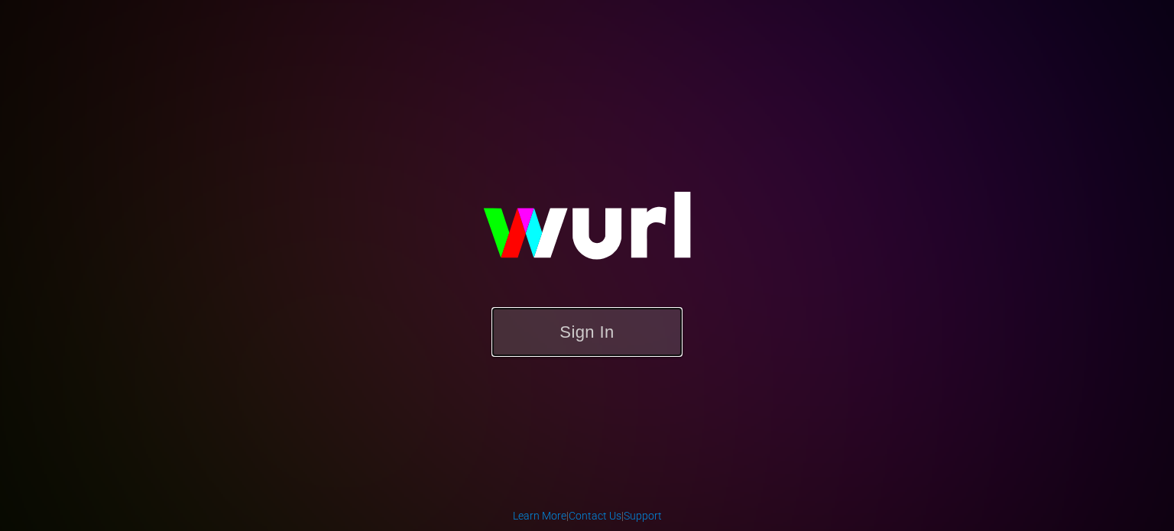
click at [634, 341] on button "Sign In" at bounding box center [587, 332] width 191 height 50
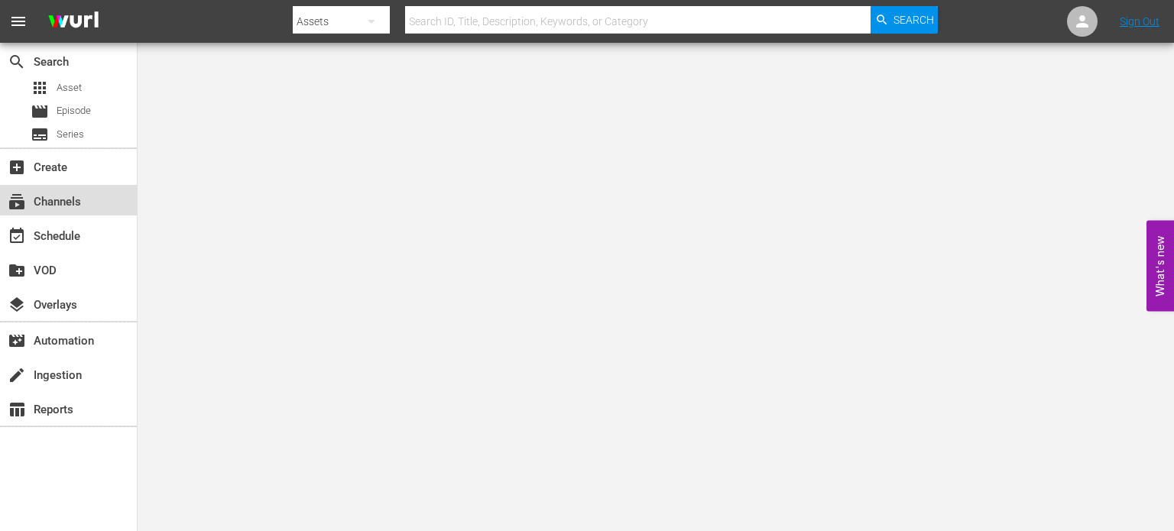
click at [64, 196] on div "subscriptions Channels" at bounding box center [43, 200] width 86 height 14
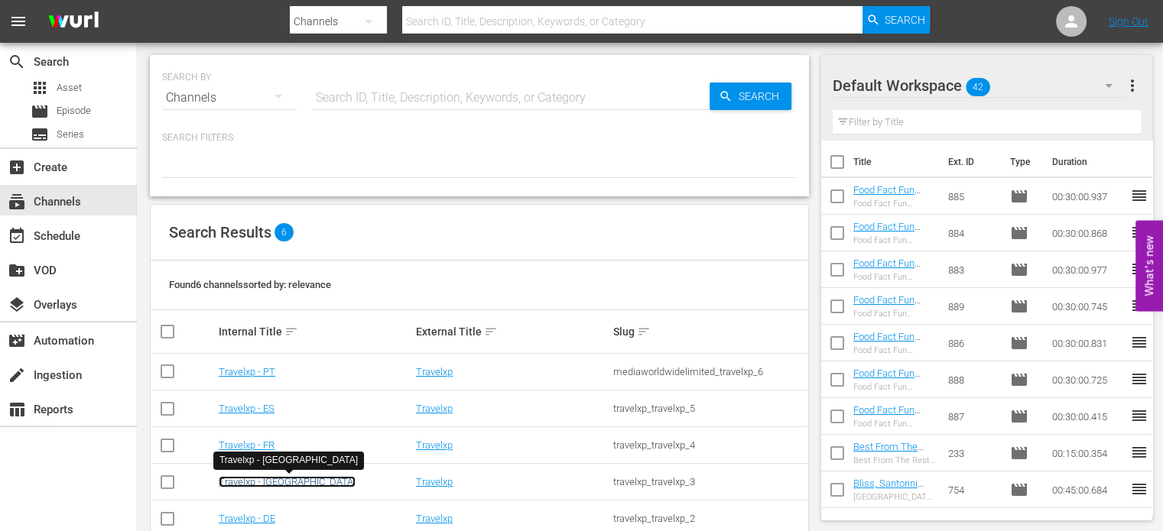
click at [234, 481] on link "Travelxp - [GEOGRAPHIC_DATA]" at bounding box center [287, 481] width 137 height 11
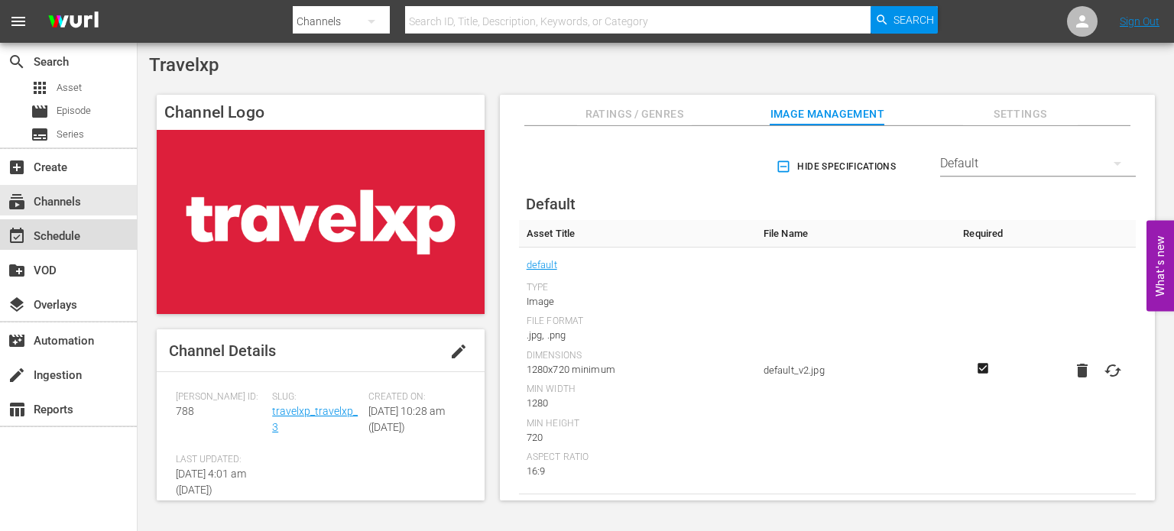
click at [60, 229] on div "event_available Schedule" at bounding box center [43, 234] width 86 height 14
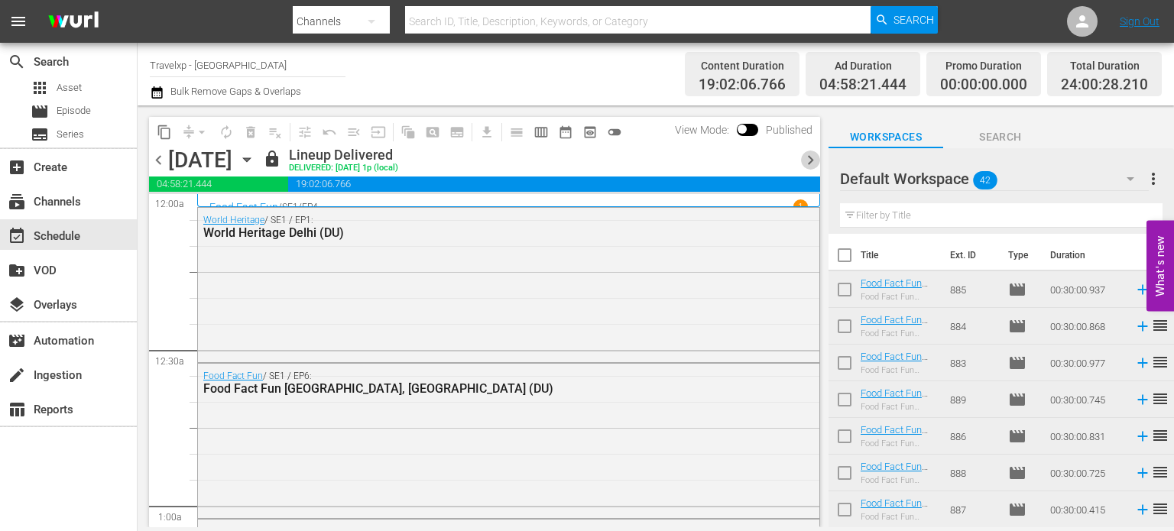
click at [811, 154] on span "chevron_right" at bounding box center [810, 160] width 19 height 19
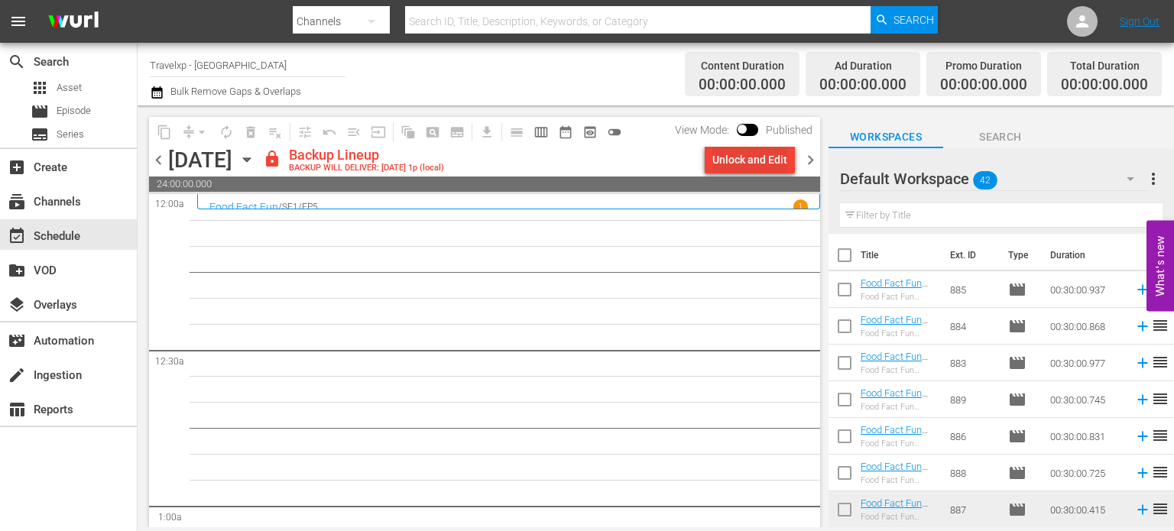
click at [749, 155] on div "Unlock and Edit" at bounding box center [750, 160] width 75 height 28
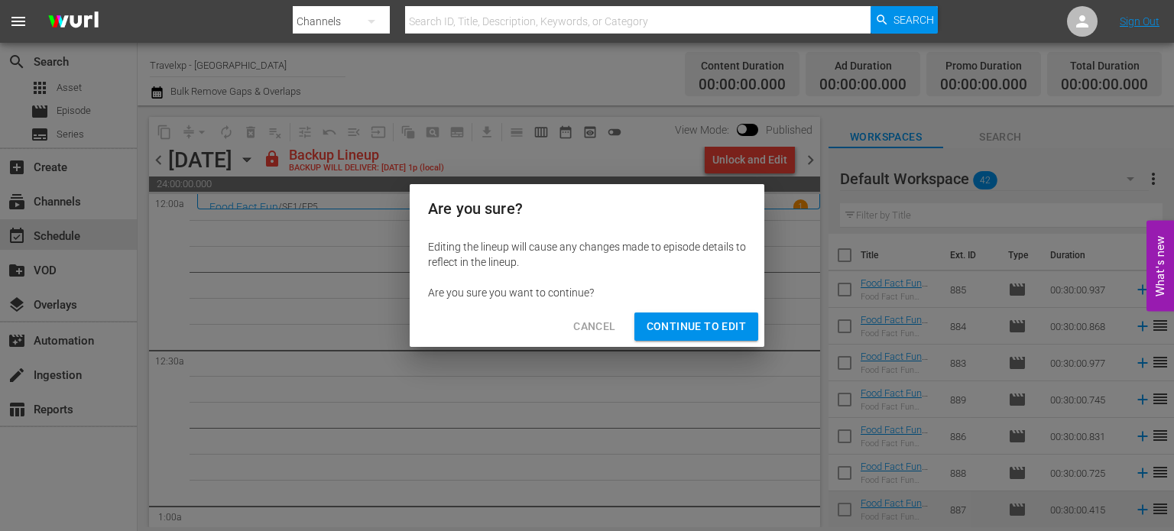
click at [685, 319] on span "Continue to Edit" at bounding box center [696, 326] width 99 height 19
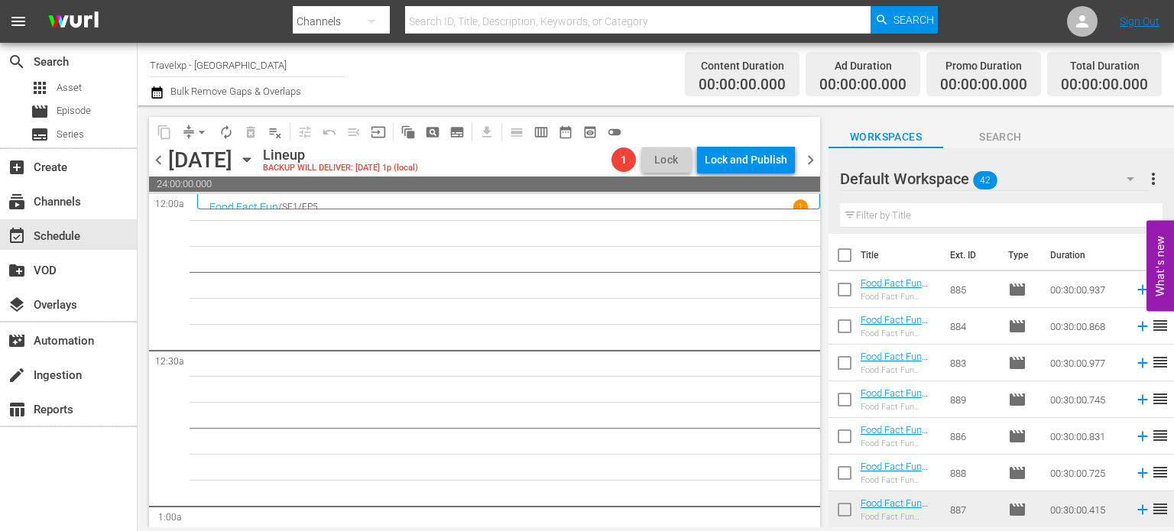
click at [920, 211] on input "text" at bounding box center [1001, 215] width 323 height 24
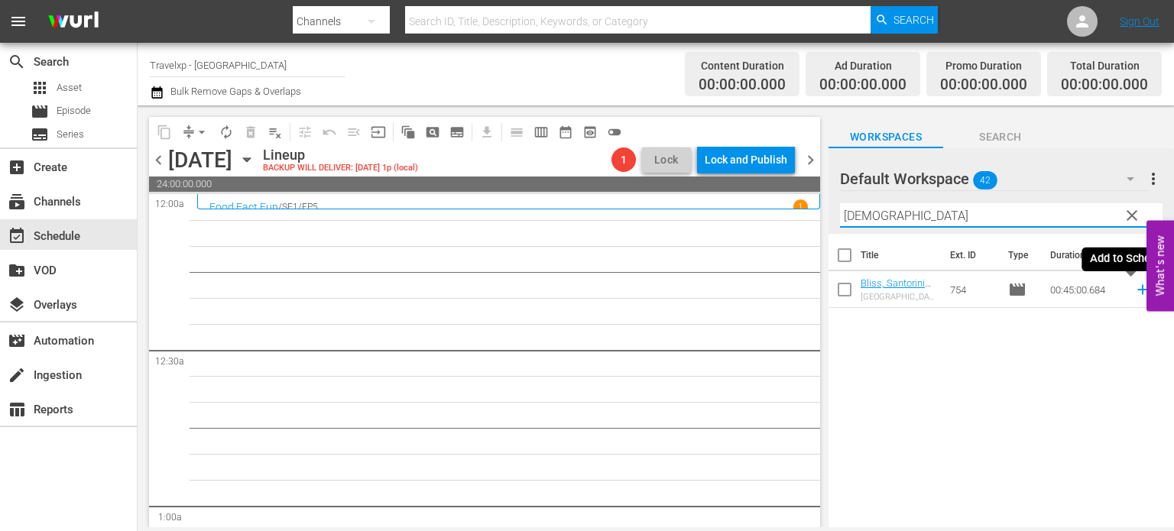
type input "santo"
click at [1135, 284] on icon at bounding box center [1143, 289] width 17 height 17
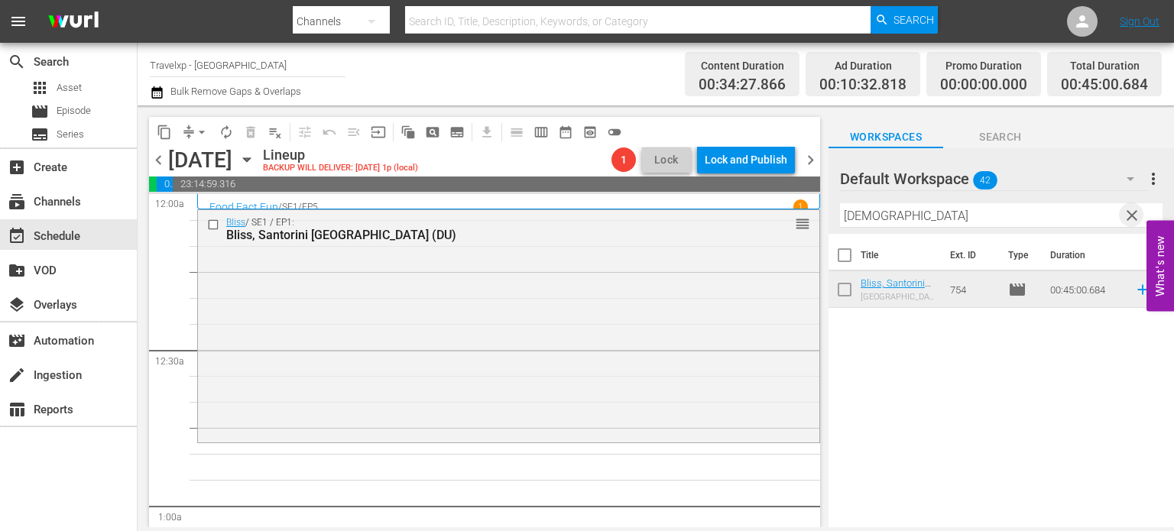
click at [1131, 217] on span "clear" at bounding box center [1132, 215] width 18 height 18
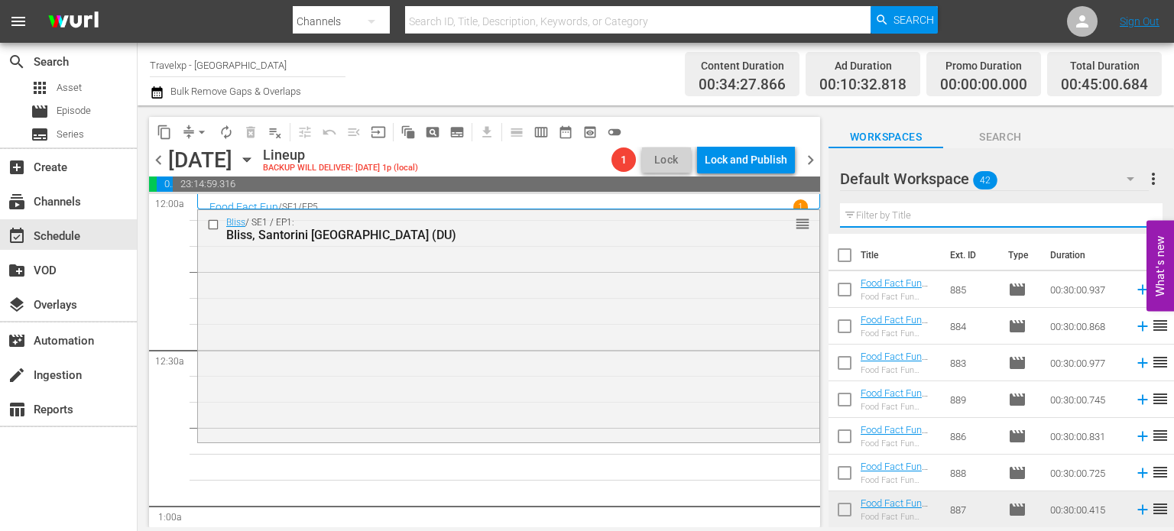
click at [1131, 217] on input "text" at bounding box center [1001, 215] width 323 height 24
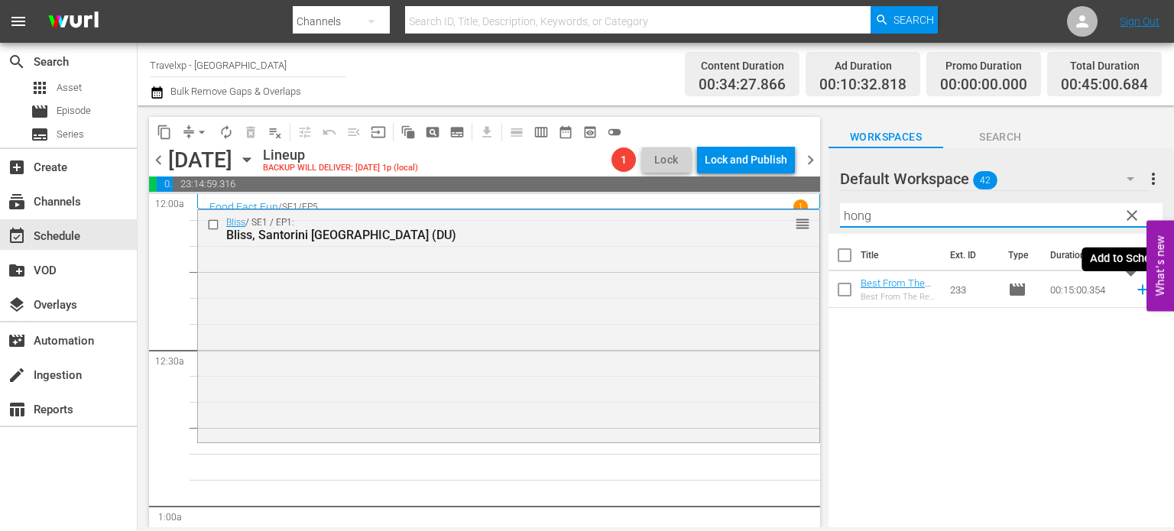
type input "hong"
click at [1135, 288] on icon at bounding box center [1143, 289] width 17 height 17
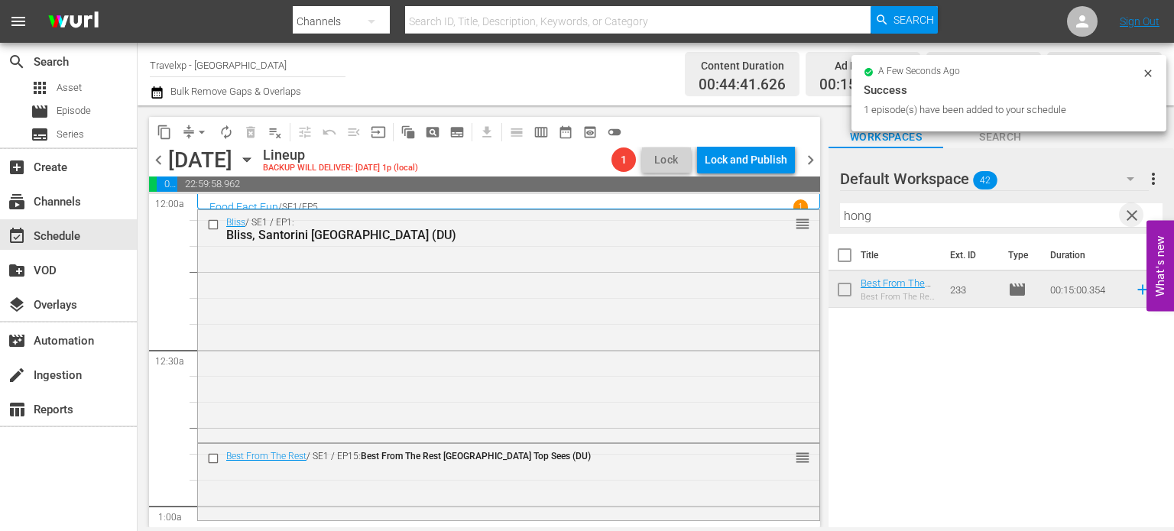
click at [1135, 219] on span "clear" at bounding box center [1132, 215] width 18 height 18
click at [1135, 219] on input "hong" at bounding box center [1001, 215] width 323 height 24
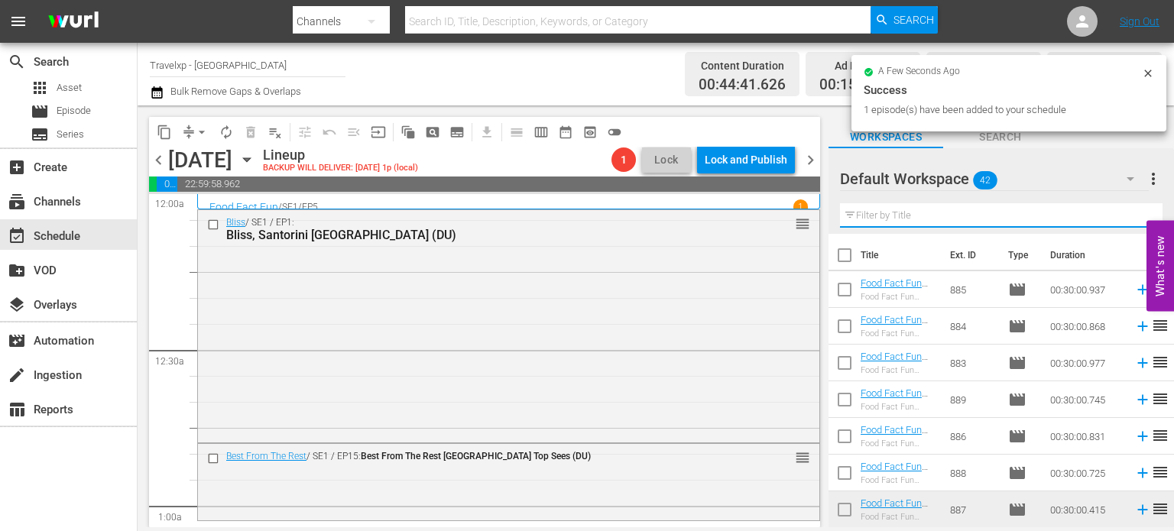
click at [1135, 219] on input "text" at bounding box center [1001, 215] width 323 height 24
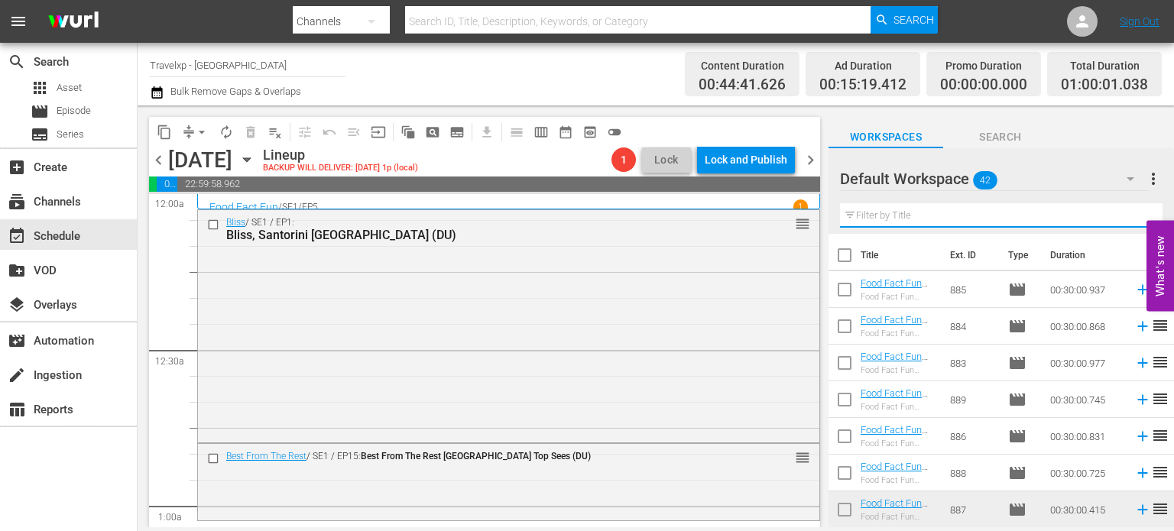
click at [1135, 219] on input "text" at bounding box center [1001, 215] width 323 height 24
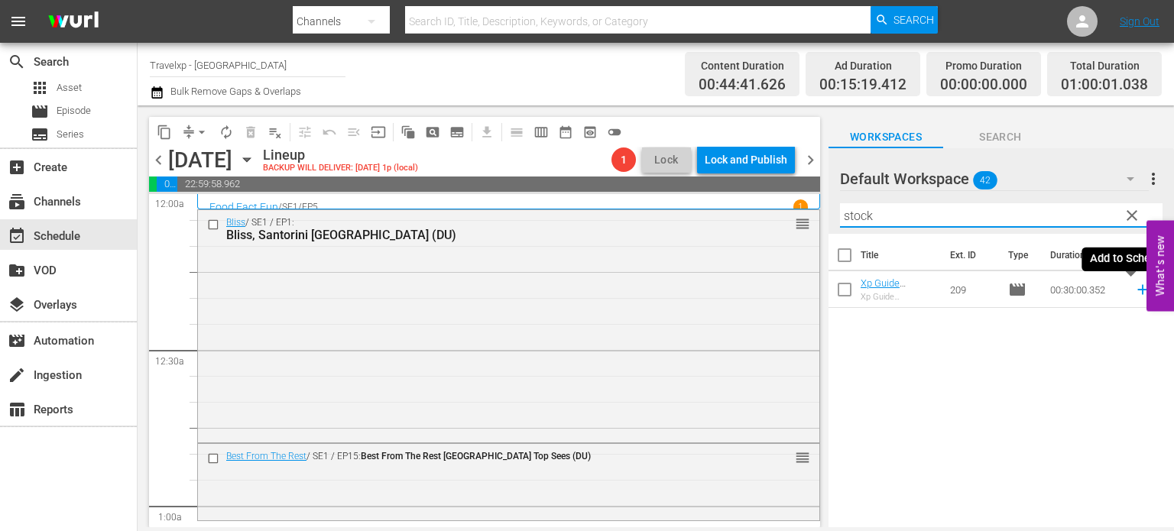
type input "stock"
click at [1138, 290] on icon at bounding box center [1143, 290] width 10 height 10
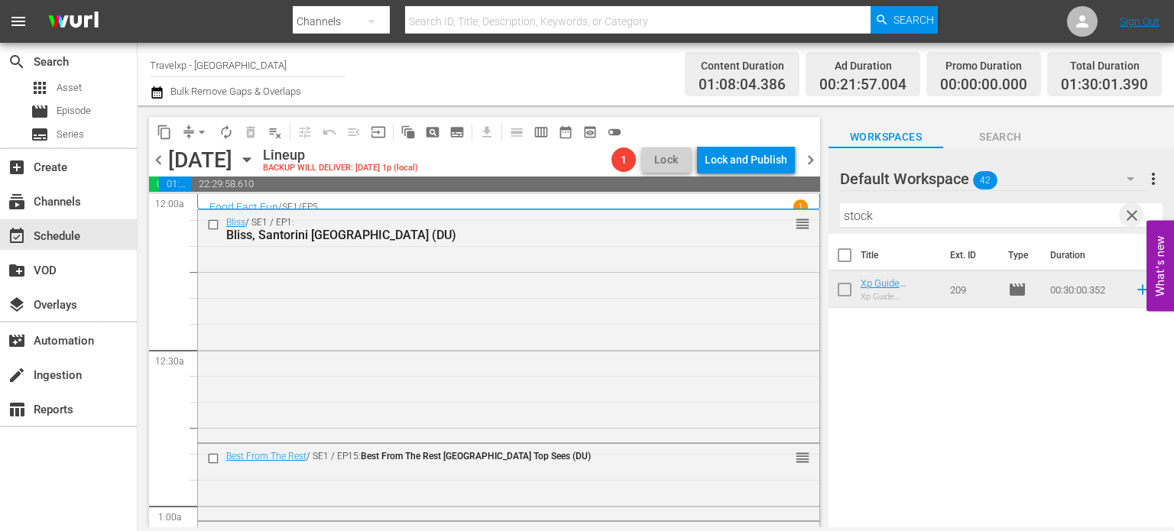
click at [1125, 211] on span "clear" at bounding box center [1132, 215] width 18 height 18
click at [1125, 211] on input "stock" at bounding box center [1001, 215] width 323 height 24
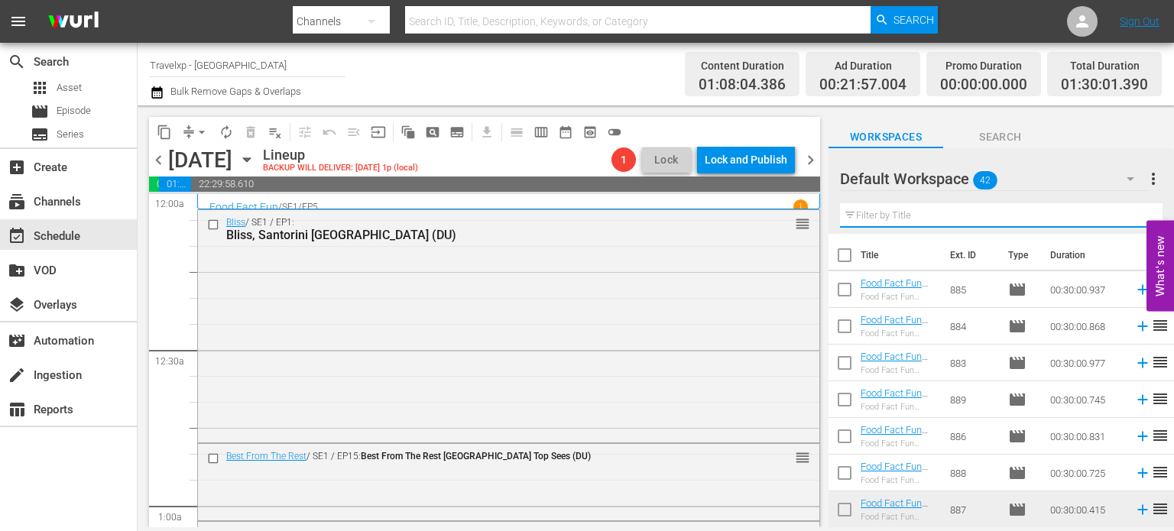
click at [1125, 211] on input "text" at bounding box center [1001, 215] width 323 height 24
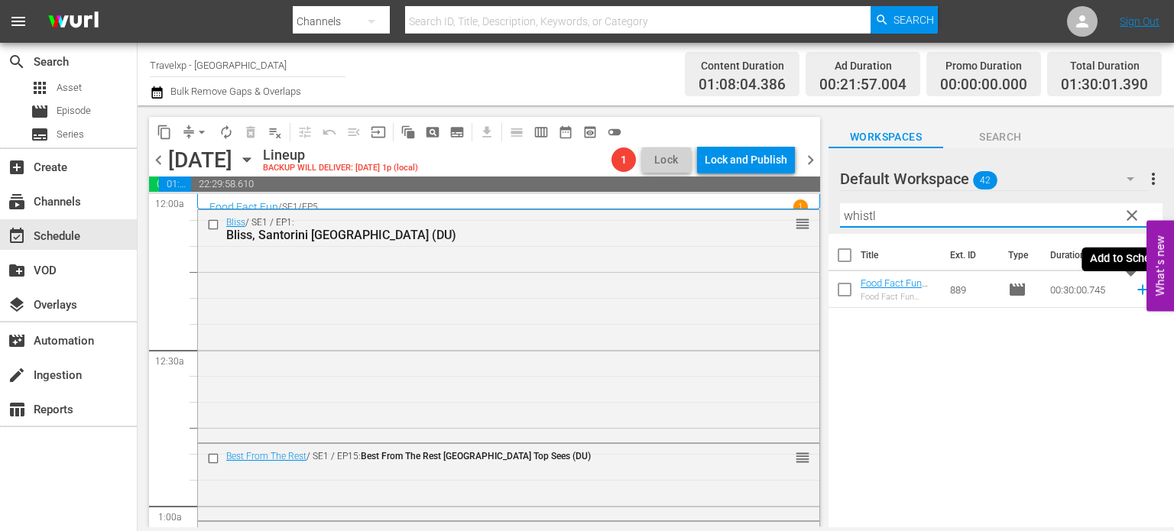
type input "whistl"
click at [1135, 287] on icon at bounding box center [1143, 289] width 17 height 17
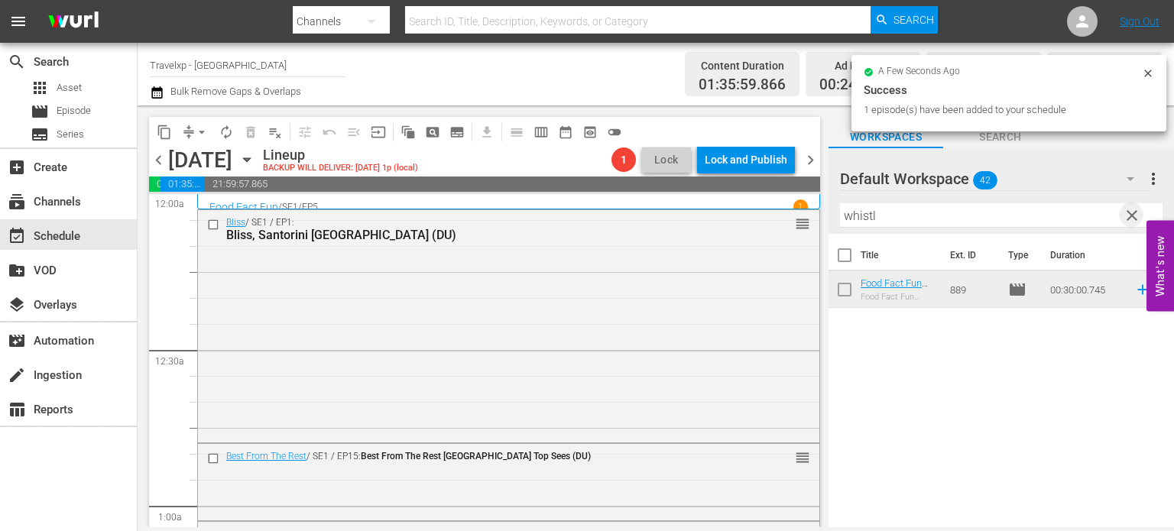
click at [1131, 219] on span "clear" at bounding box center [1132, 215] width 18 height 18
click at [1131, 219] on input "whistl" at bounding box center [1001, 215] width 323 height 24
click at [1131, 219] on input "text" at bounding box center [1001, 215] width 323 height 24
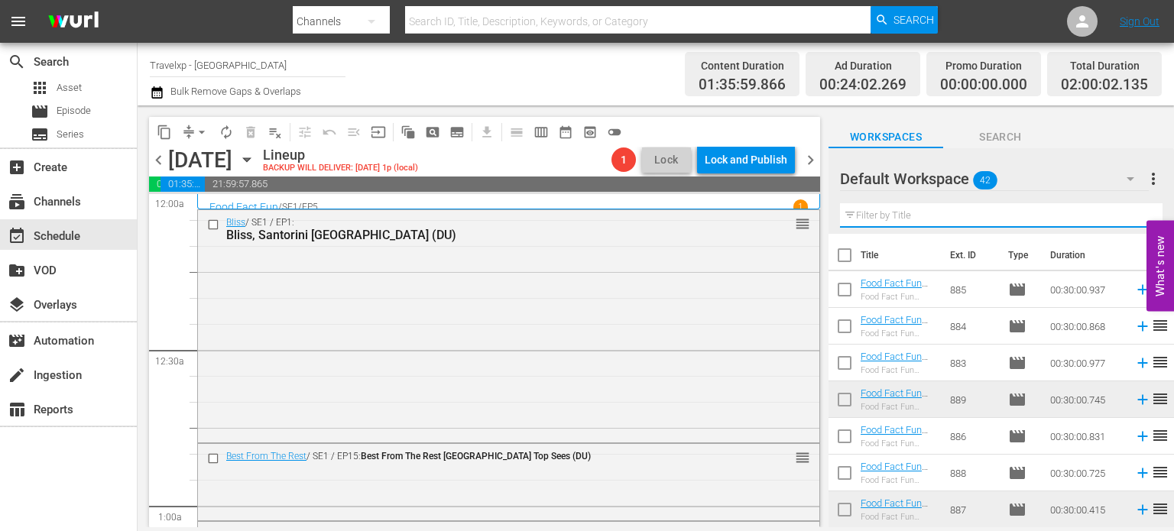
click at [1131, 219] on input "text" at bounding box center [1001, 215] width 323 height 24
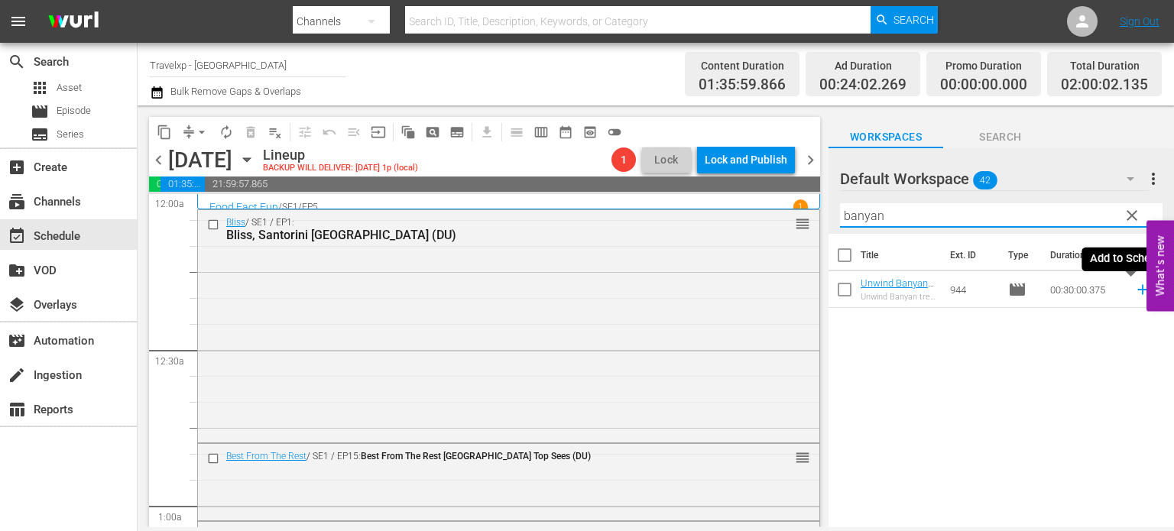
type input "banyan"
click at [1138, 287] on icon at bounding box center [1143, 290] width 10 height 10
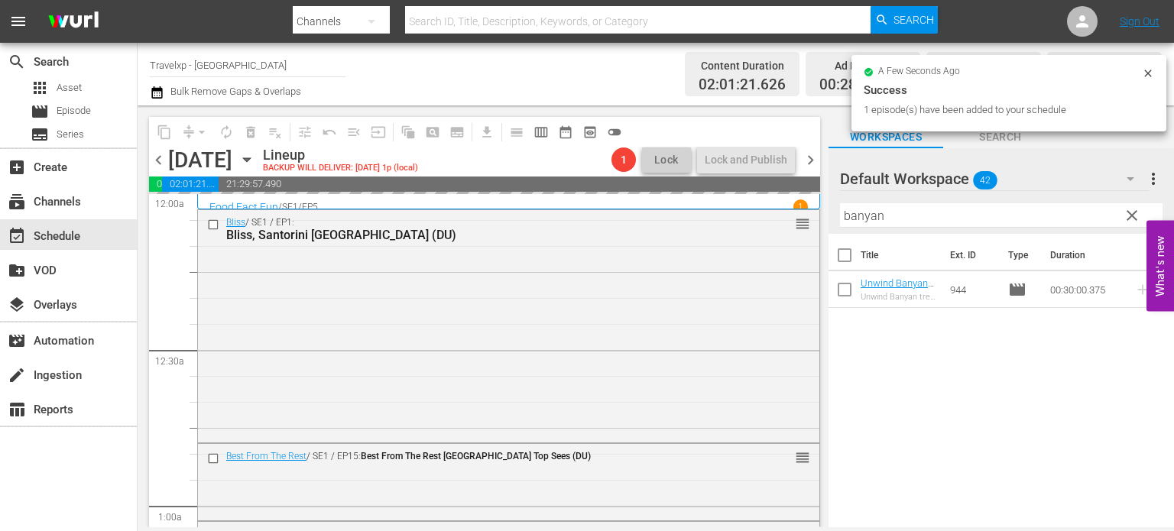
click at [1132, 216] on span "clear" at bounding box center [1132, 215] width 18 height 18
click at [1132, 216] on input "banyan" at bounding box center [1001, 215] width 323 height 24
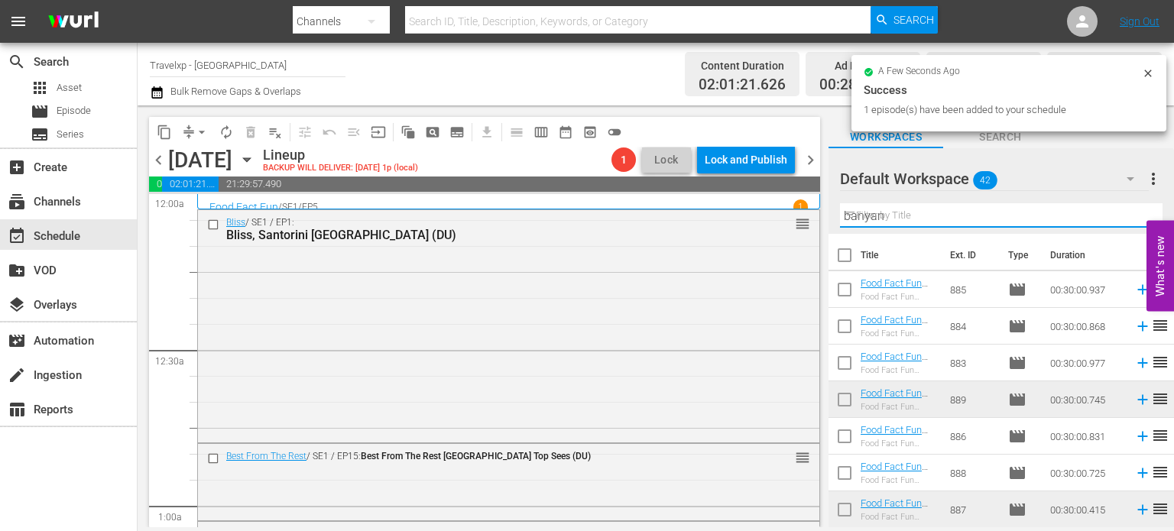
click at [1132, 216] on input "banyan" at bounding box center [1001, 215] width 323 height 24
click at [1132, 216] on input "text" at bounding box center [1001, 215] width 323 height 24
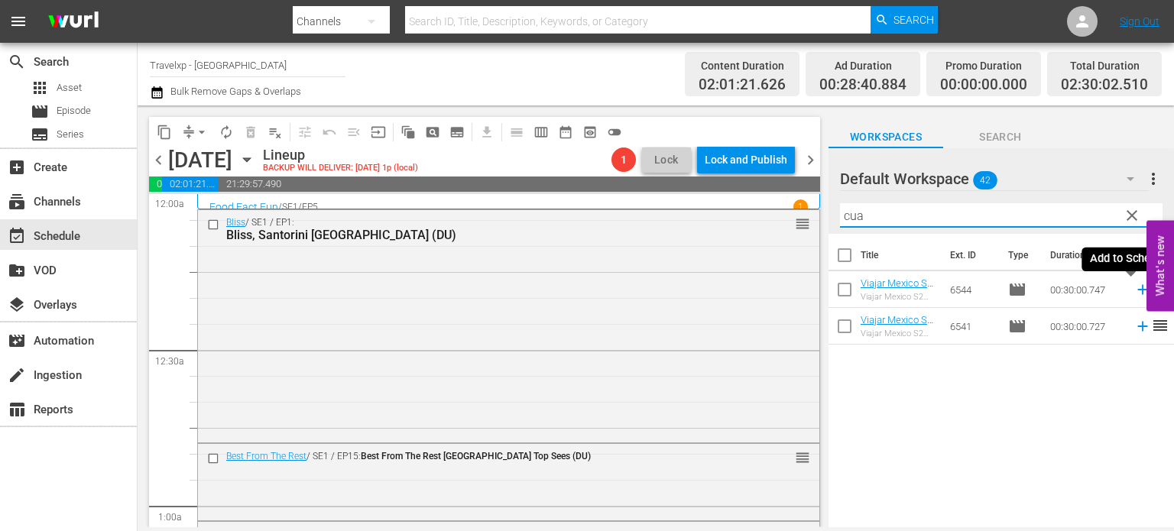
type input "cua"
click at [1138, 290] on icon at bounding box center [1143, 290] width 10 height 10
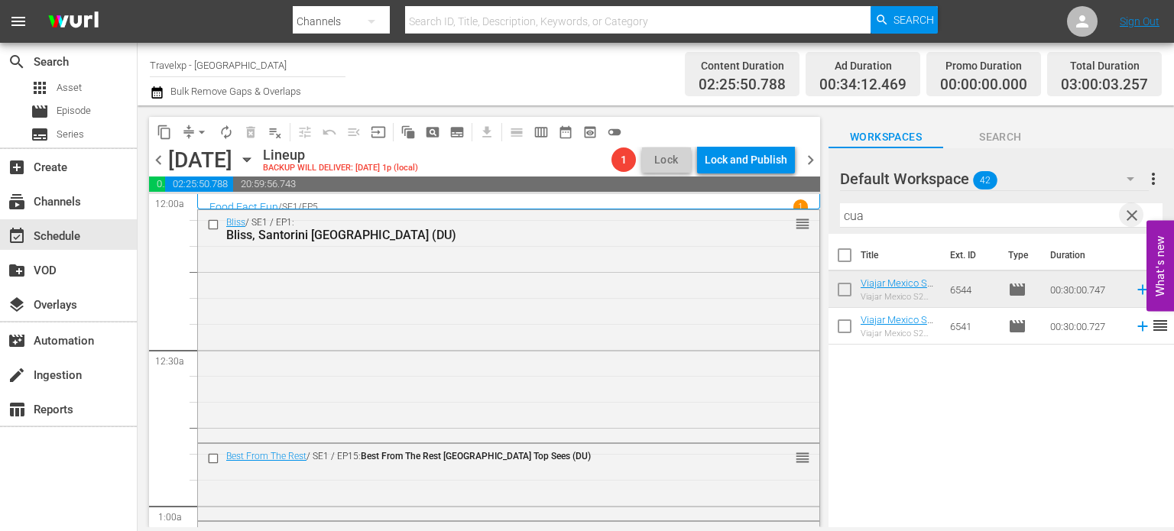
click at [1133, 215] on span "clear" at bounding box center [1132, 215] width 18 height 18
click at [1133, 215] on input "cua" at bounding box center [1001, 215] width 323 height 24
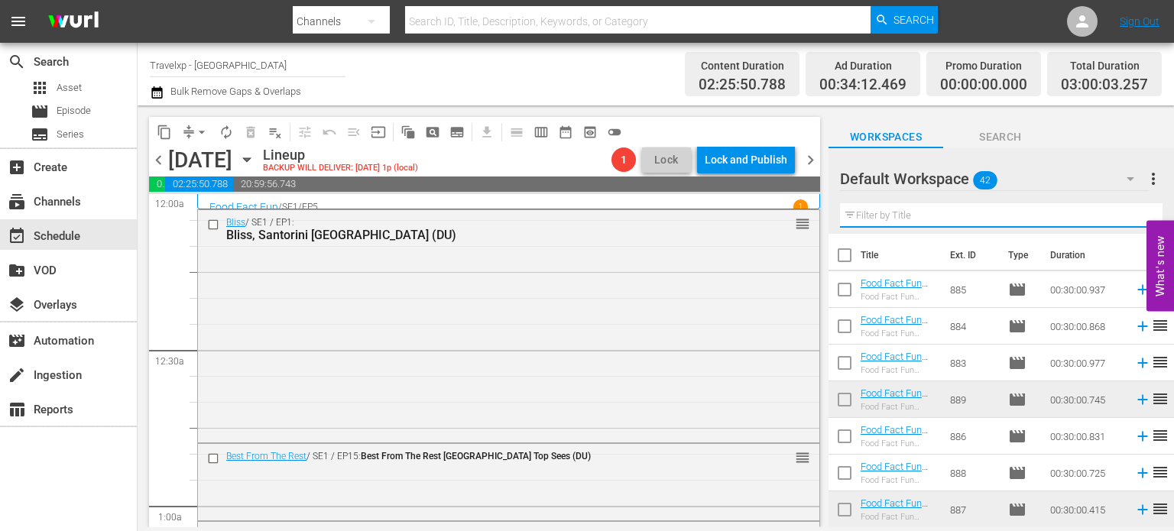
click at [1133, 215] on input "text" at bounding box center [1001, 215] width 323 height 24
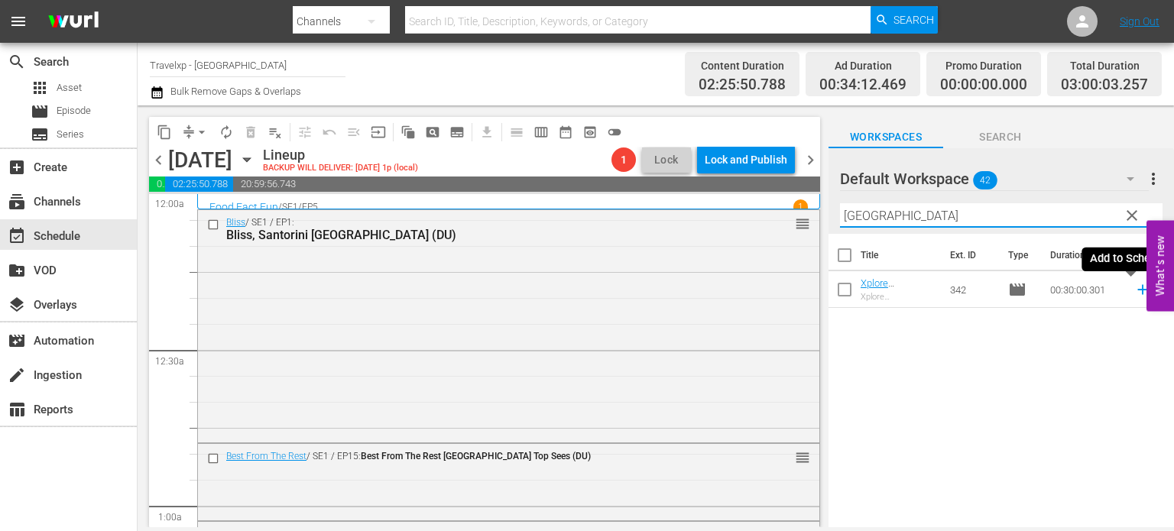
type input "colombo"
click at [1135, 287] on icon at bounding box center [1143, 289] width 17 height 17
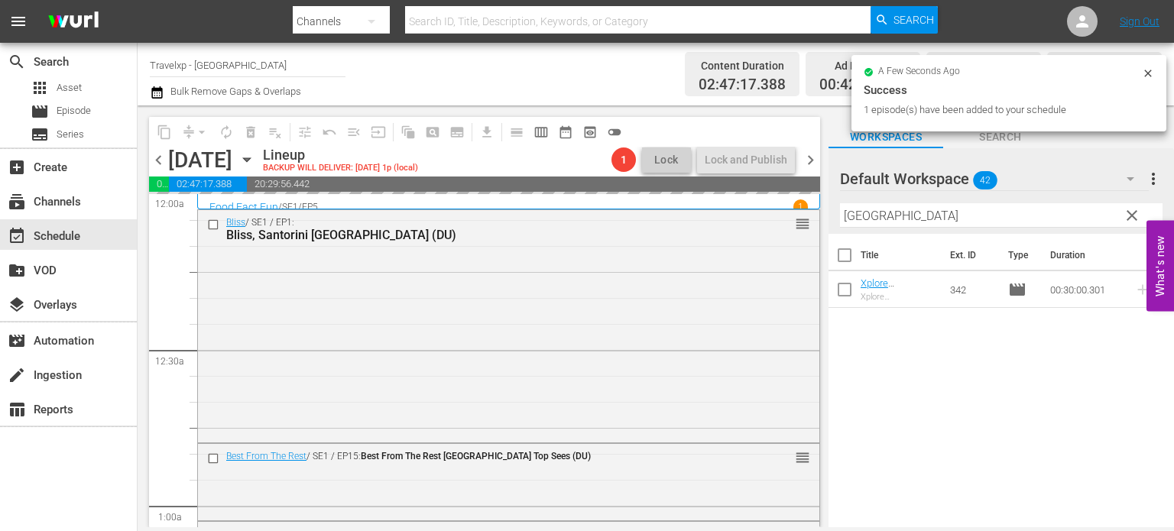
click at [1135, 216] on span "clear" at bounding box center [1132, 215] width 18 height 18
click at [1135, 216] on input "colombo" at bounding box center [1001, 215] width 323 height 24
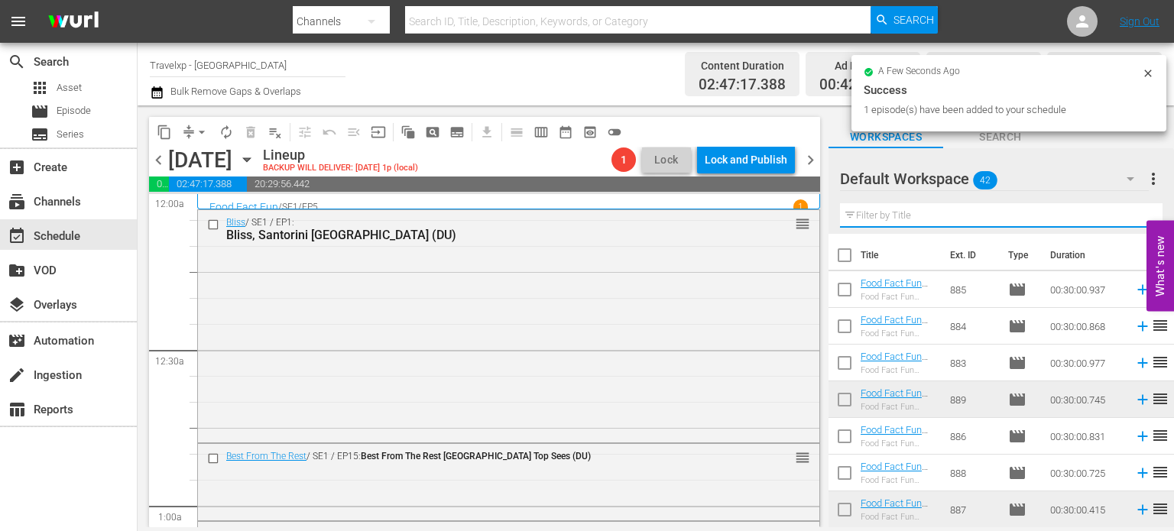
click at [1135, 216] on input "text" at bounding box center [1001, 215] width 323 height 24
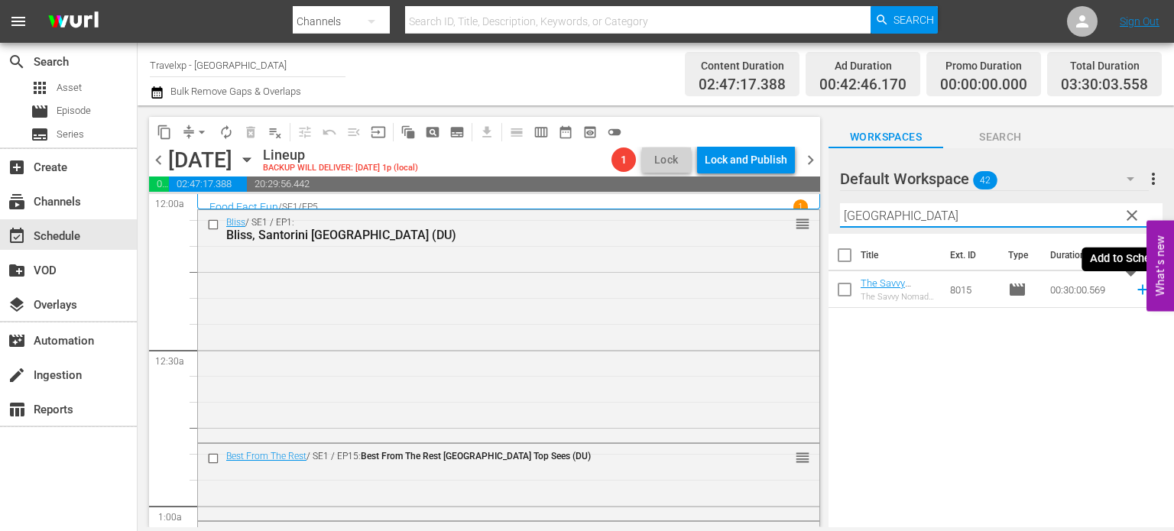
type input "bangkok"
click at [1135, 291] on icon at bounding box center [1143, 289] width 17 height 17
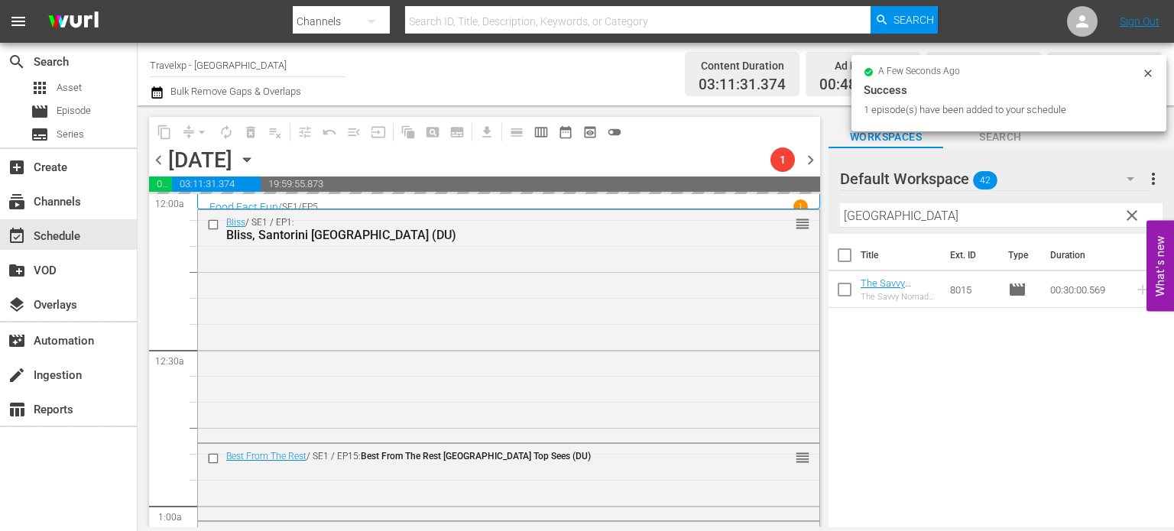
click at [1131, 221] on span "clear" at bounding box center [1132, 215] width 18 height 18
click at [1131, 221] on input "bangkok" at bounding box center [1001, 215] width 323 height 24
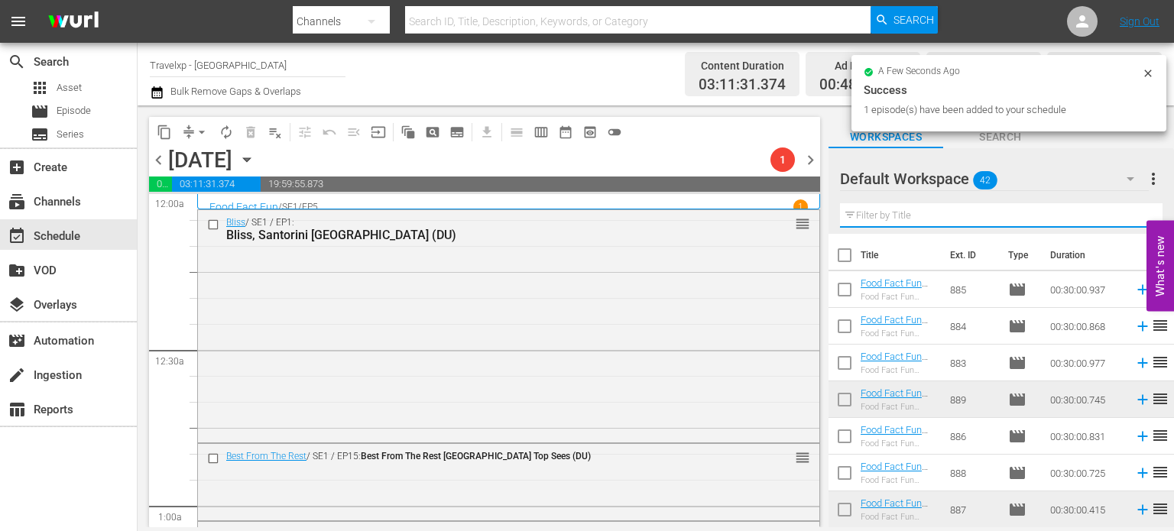
click at [1131, 221] on input "text" at bounding box center [1001, 215] width 323 height 24
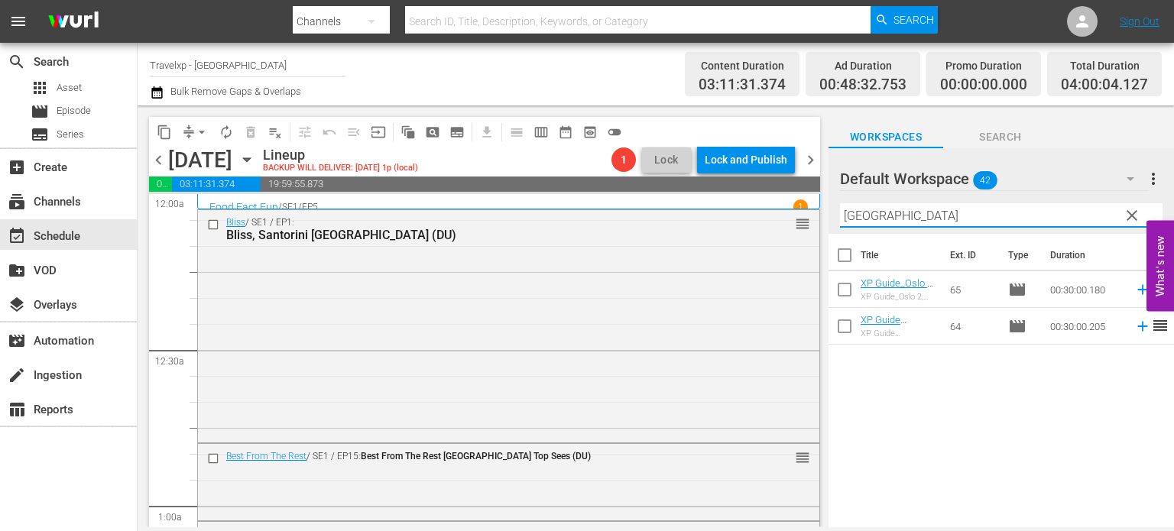
type input "oslo"
click at [1138, 326] on icon at bounding box center [1143, 327] width 10 height 10
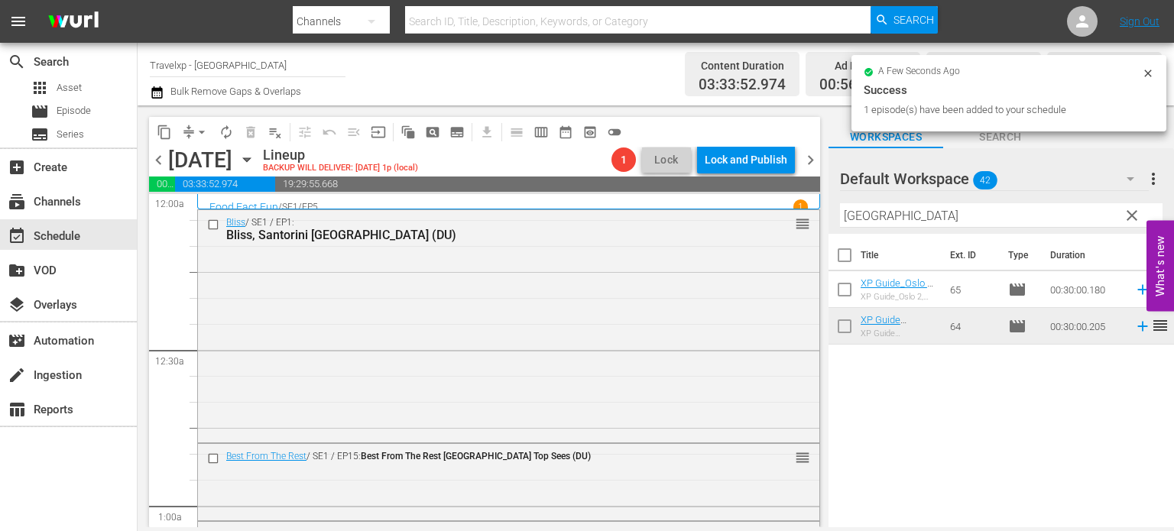
click at [1133, 213] on span "clear" at bounding box center [1132, 215] width 18 height 18
click at [1133, 213] on input "oslo" at bounding box center [1001, 215] width 323 height 24
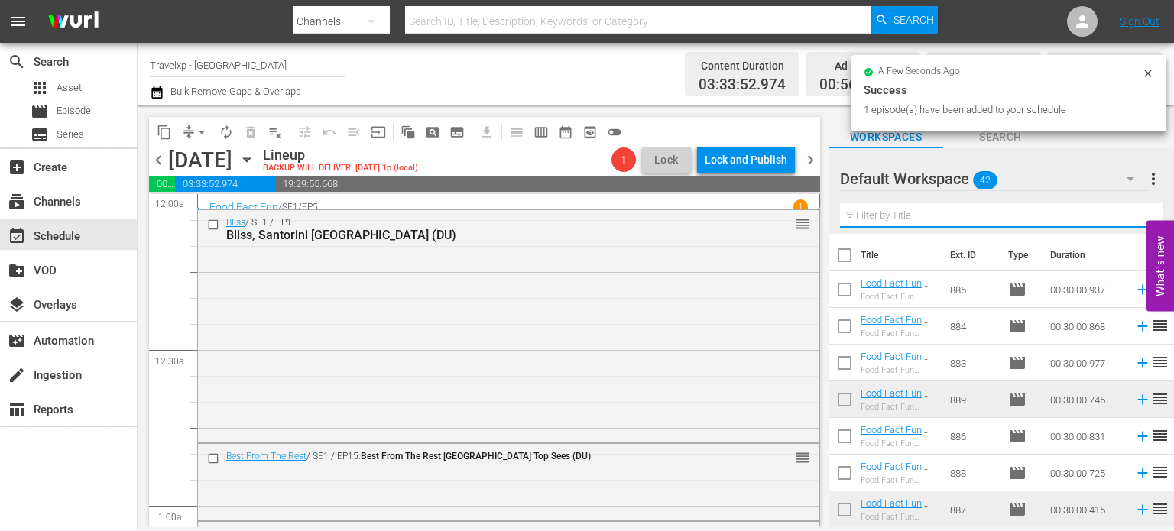
click at [1133, 213] on input "text" at bounding box center [1001, 215] width 323 height 24
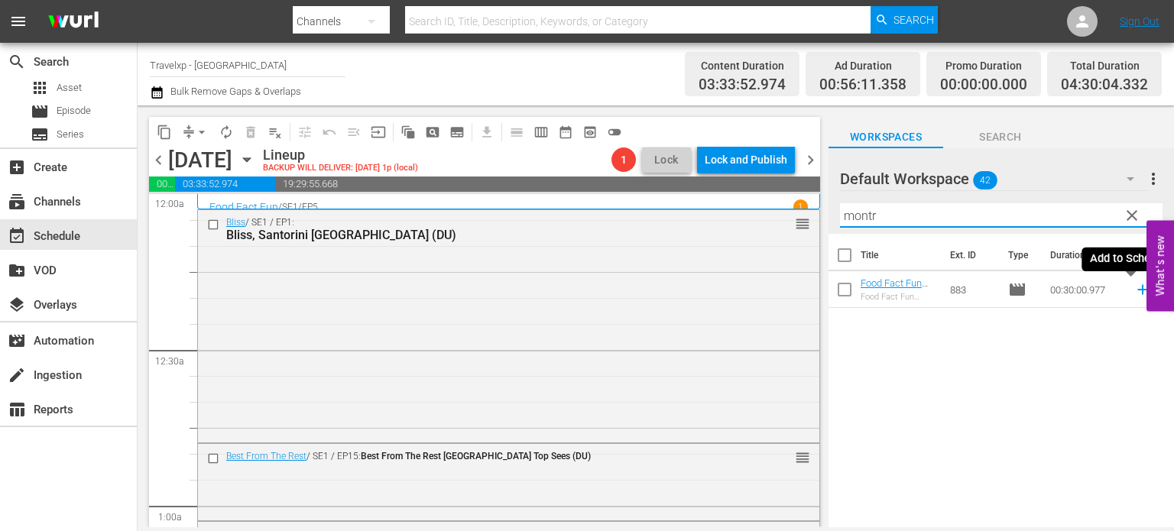
type input "montr"
click at [1135, 292] on icon at bounding box center [1143, 289] width 17 height 17
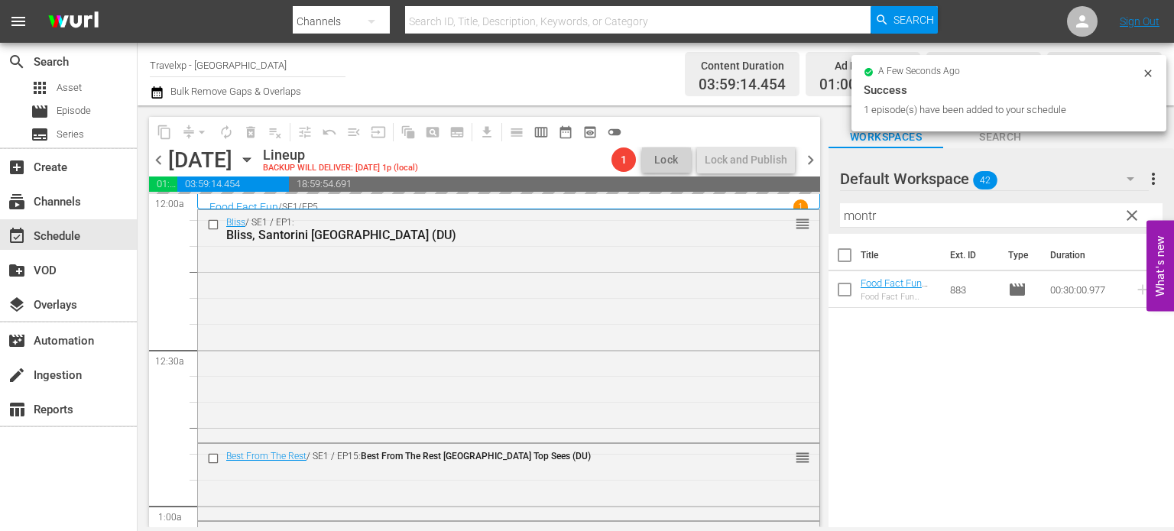
click at [1138, 225] on span "clear" at bounding box center [1132, 215] width 18 height 18
click at [1138, 225] on input "montr" at bounding box center [1001, 215] width 323 height 24
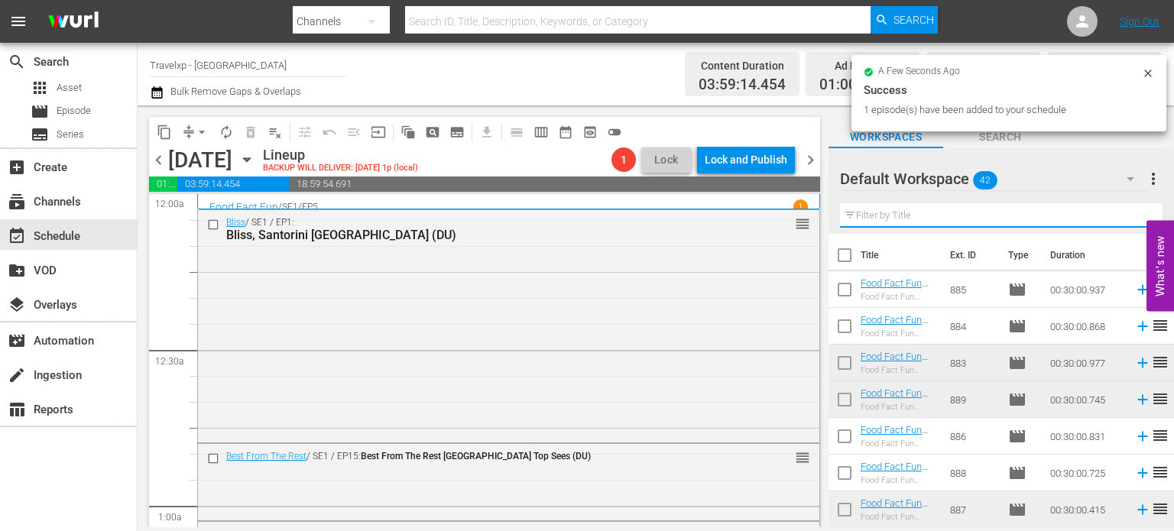
click at [1138, 225] on input "text" at bounding box center [1001, 215] width 323 height 24
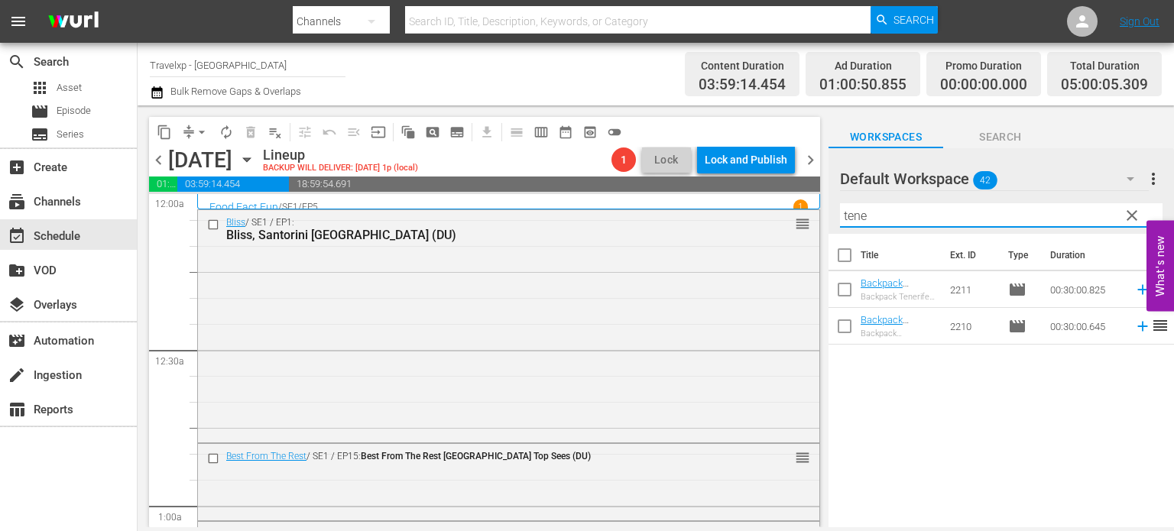
type input "tene"
click at [1138, 326] on icon at bounding box center [1143, 327] width 10 height 10
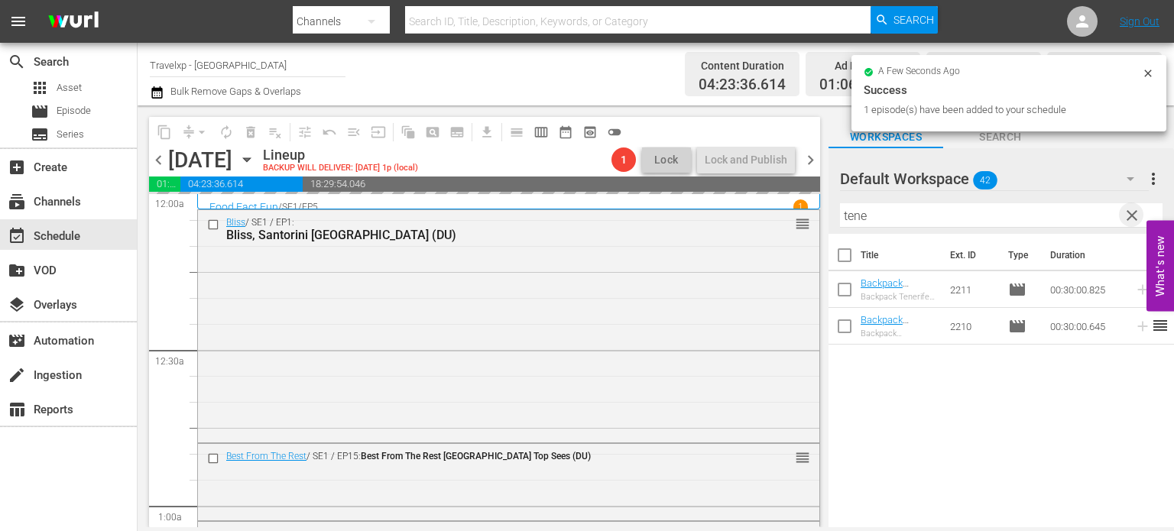
click at [1135, 210] on span "clear" at bounding box center [1132, 215] width 18 height 18
click at [1135, 210] on input "tene" at bounding box center [1001, 215] width 323 height 24
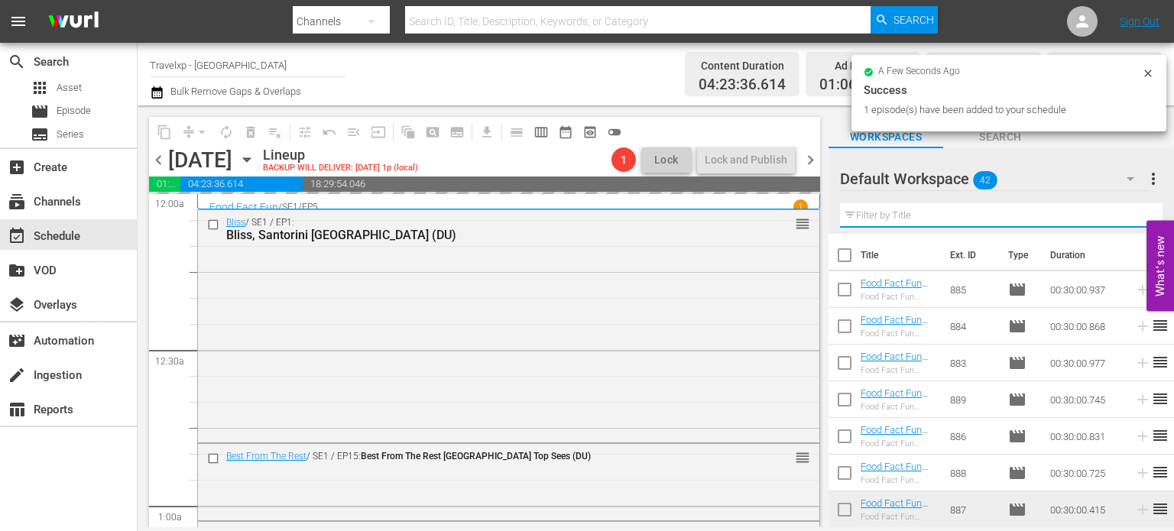
click at [1135, 210] on input "text" at bounding box center [1001, 215] width 323 height 24
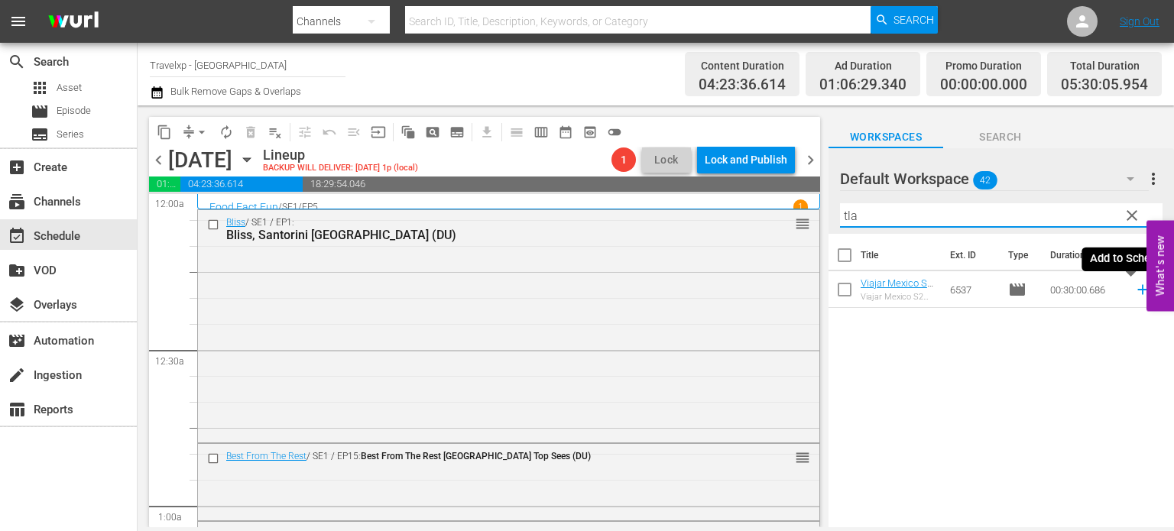
type input "tla"
click at [1135, 293] on icon at bounding box center [1143, 289] width 17 height 17
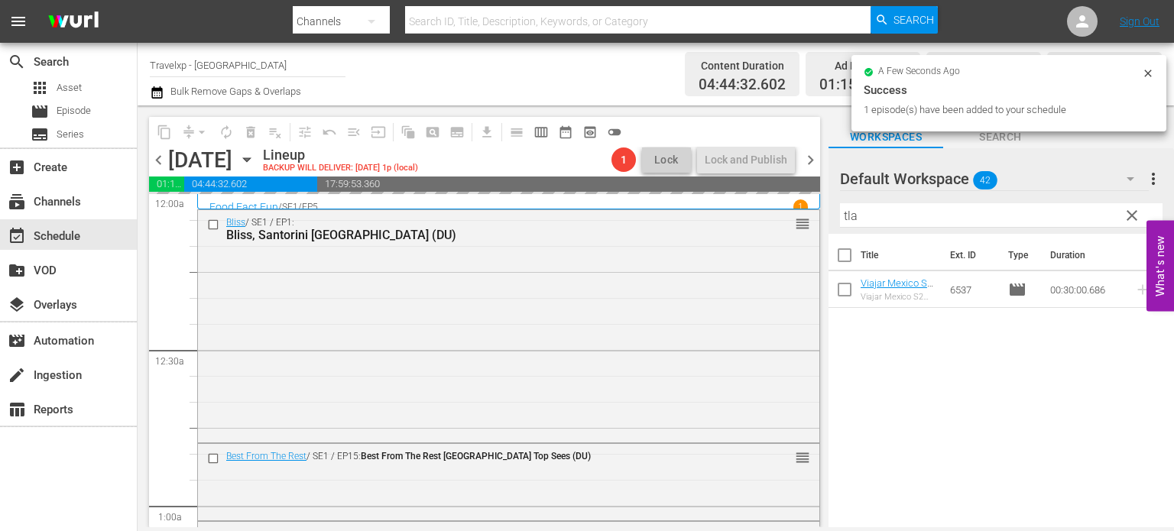
click at [1127, 221] on span "clear" at bounding box center [1132, 215] width 18 height 18
click at [1127, 221] on input "tla" at bounding box center [1001, 215] width 323 height 24
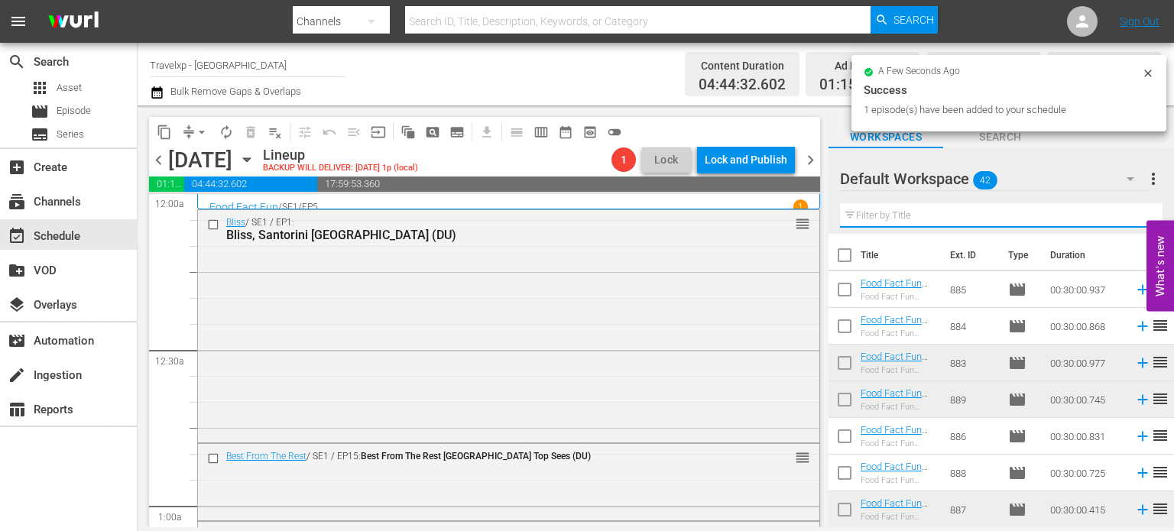
click at [1127, 221] on input "text" at bounding box center [1001, 215] width 323 height 24
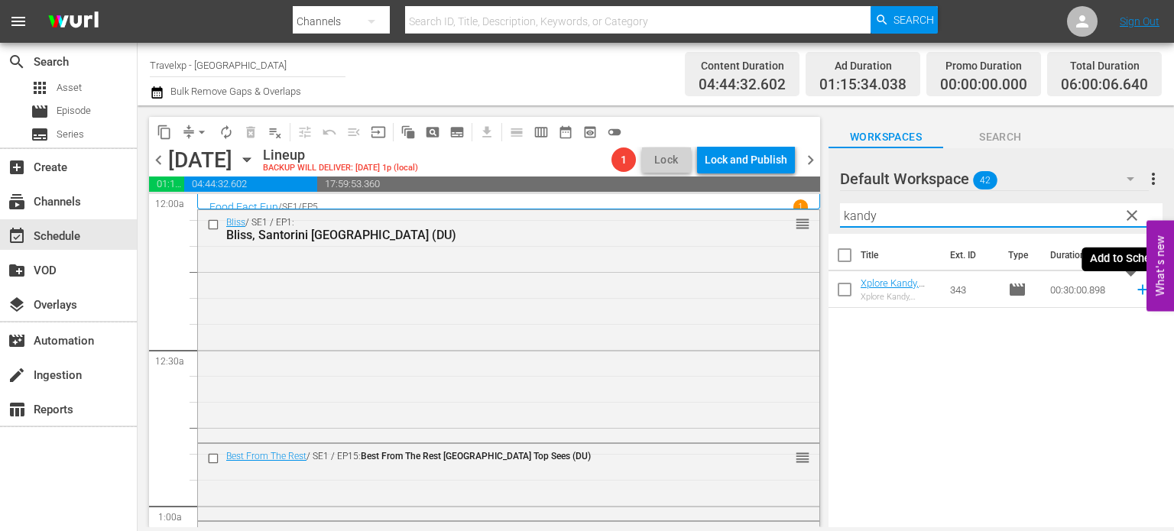
type input "kandy"
click at [1135, 289] on icon at bounding box center [1143, 289] width 17 height 17
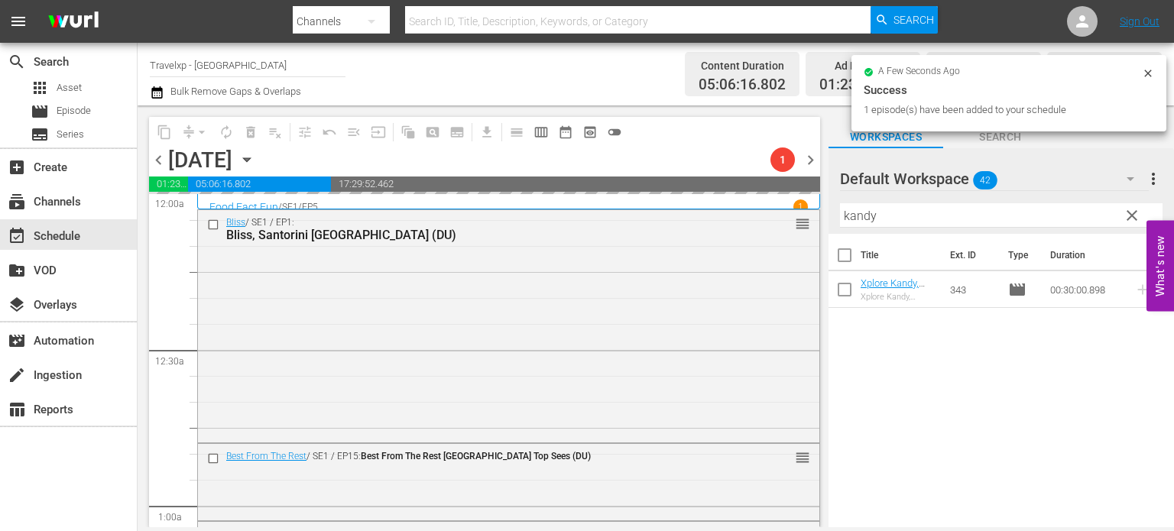
click at [1132, 215] on span "clear" at bounding box center [1132, 215] width 18 height 18
click at [1132, 215] on input "kandy" at bounding box center [1001, 215] width 323 height 24
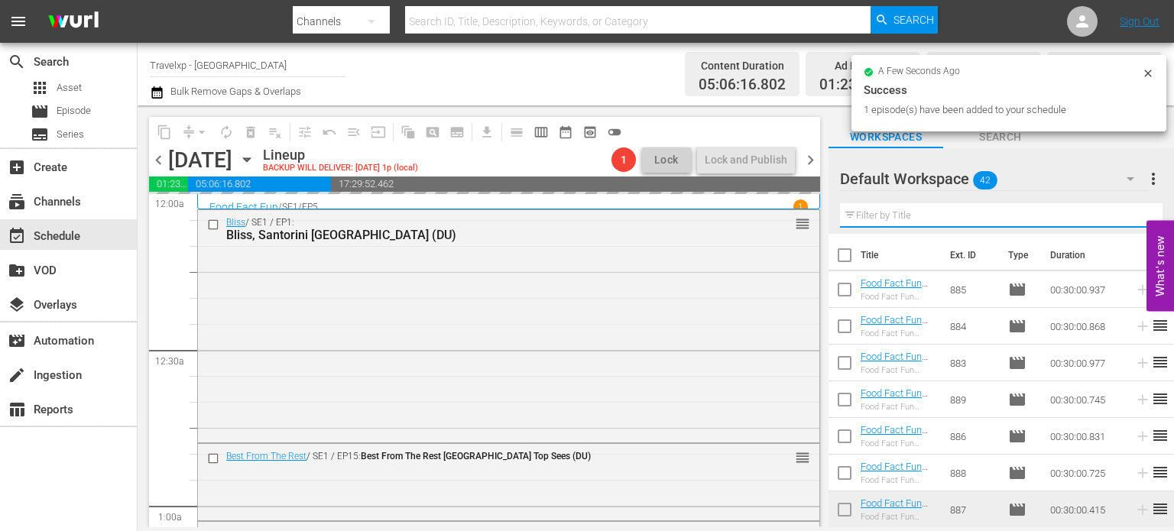
click at [1132, 215] on input "text" at bounding box center [1001, 215] width 323 height 24
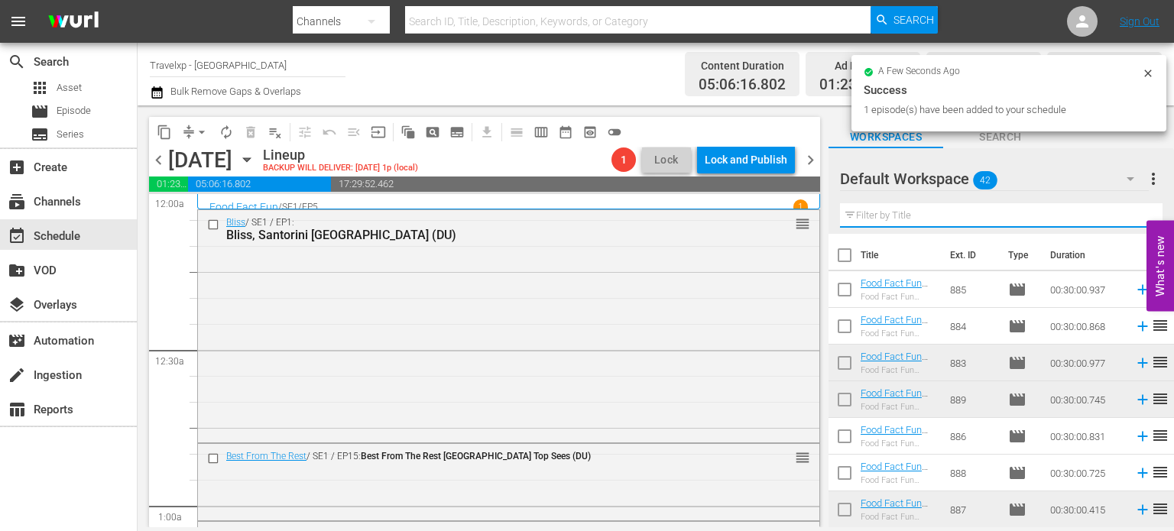
click at [1132, 215] on input "text" at bounding box center [1001, 215] width 323 height 24
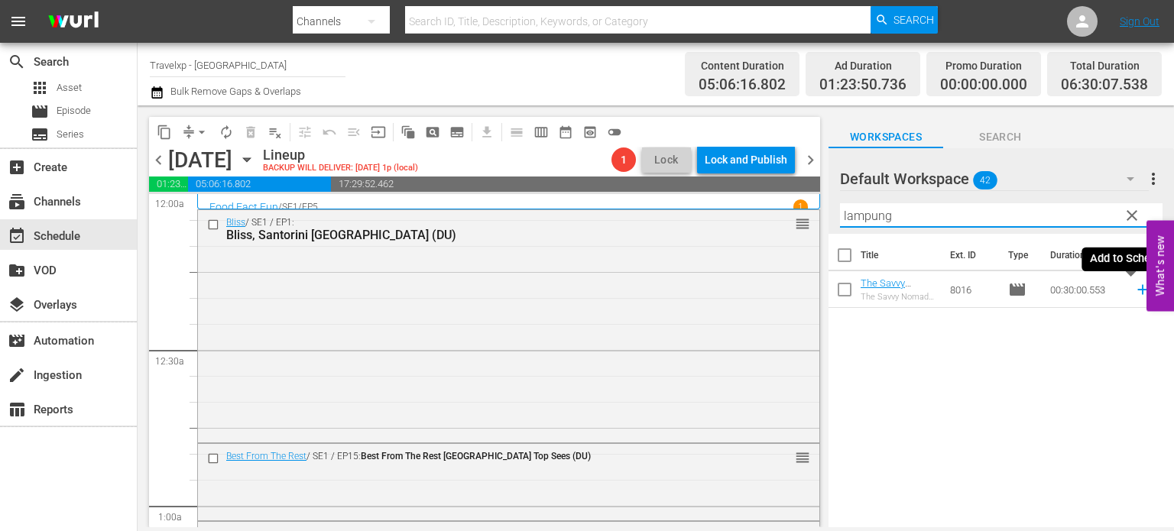
type input "lampung"
click at [1138, 290] on icon at bounding box center [1143, 290] width 10 height 10
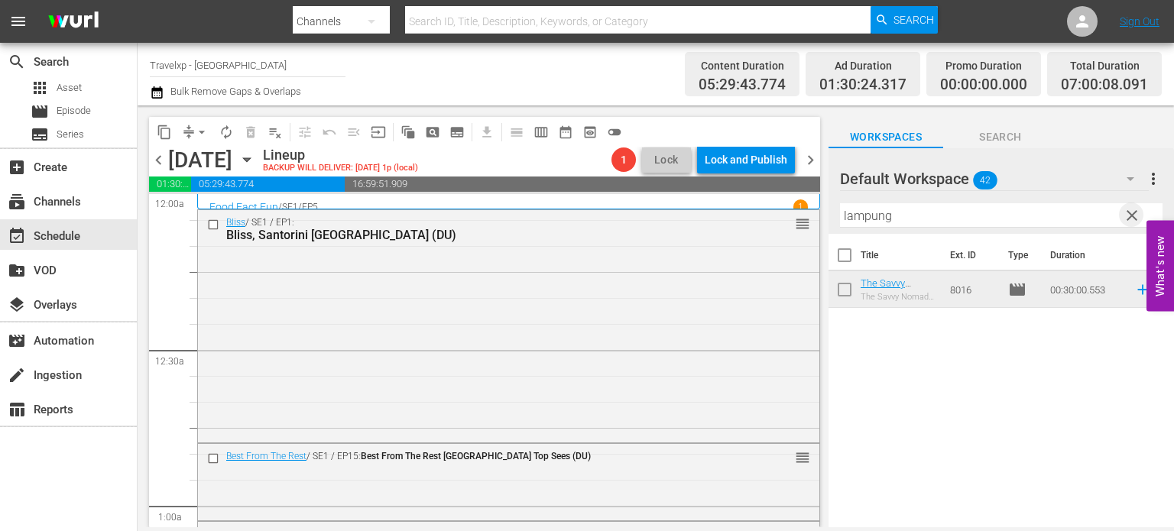
click at [1135, 213] on span "clear" at bounding box center [1132, 215] width 18 height 18
click at [1135, 213] on input "lampung" at bounding box center [1001, 215] width 323 height 24
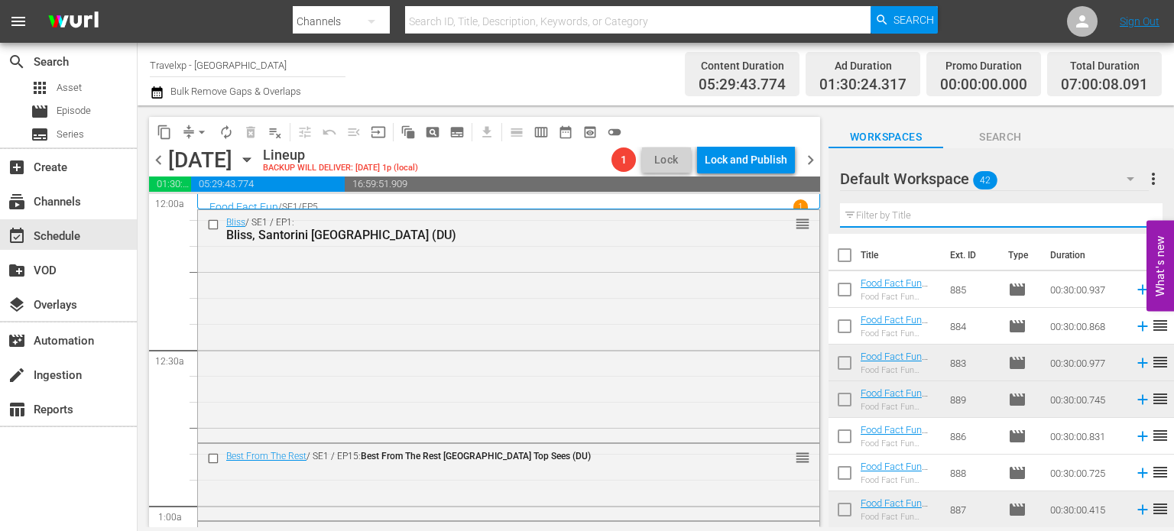
click at [1135, 213] on input "text" at bounding box center [1001, 215] width 323 height 24
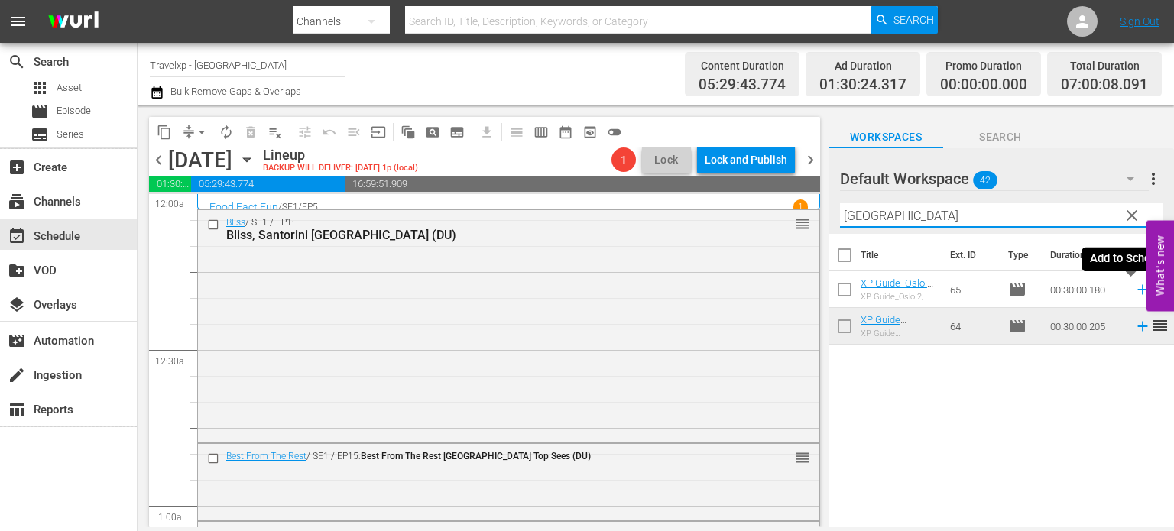
type input "oslo"
click at [1138, 292] on icon at bounding box center [1143, 290] width 10 height 10
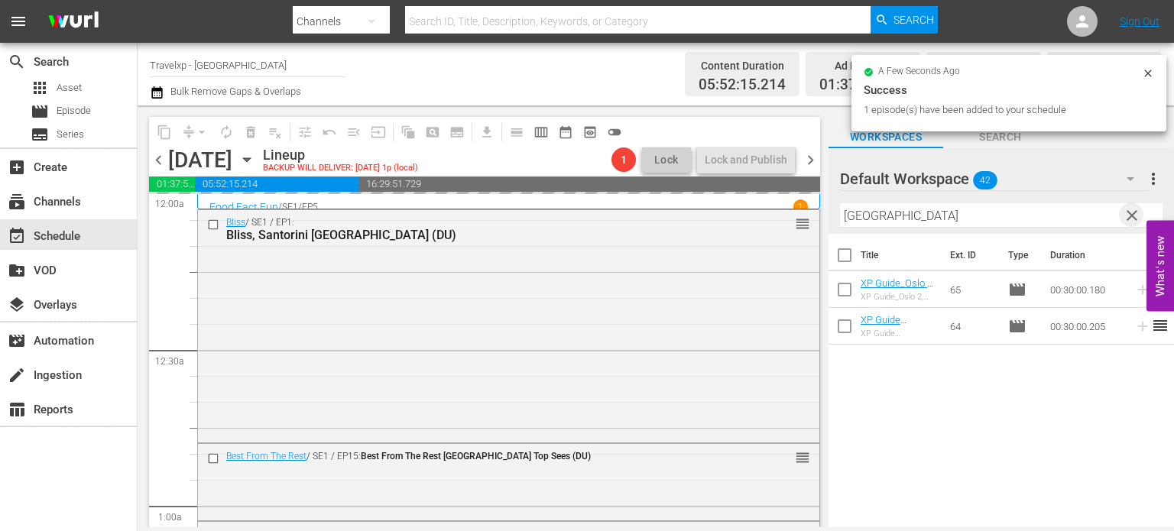
click at [1134, 219] on span "clear" at bounding box center [1132, 215] width 18 height 18
click at [1134, 219] on input "text" at bounding box center [1001, 215] width 323 height 24
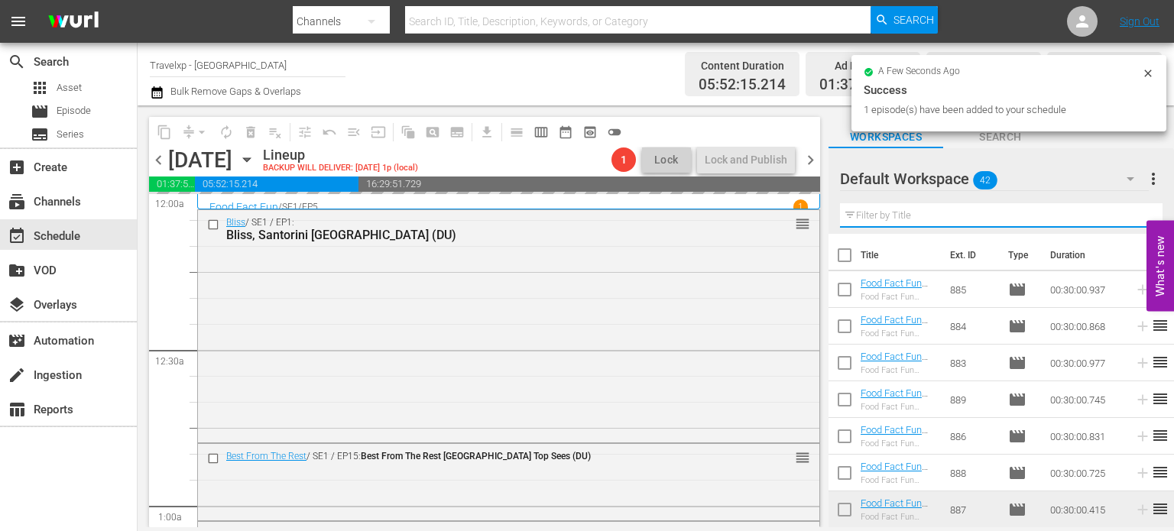
click at [1134, 219] on input "text" at bounding box center [1001, 215] width 323 height 24
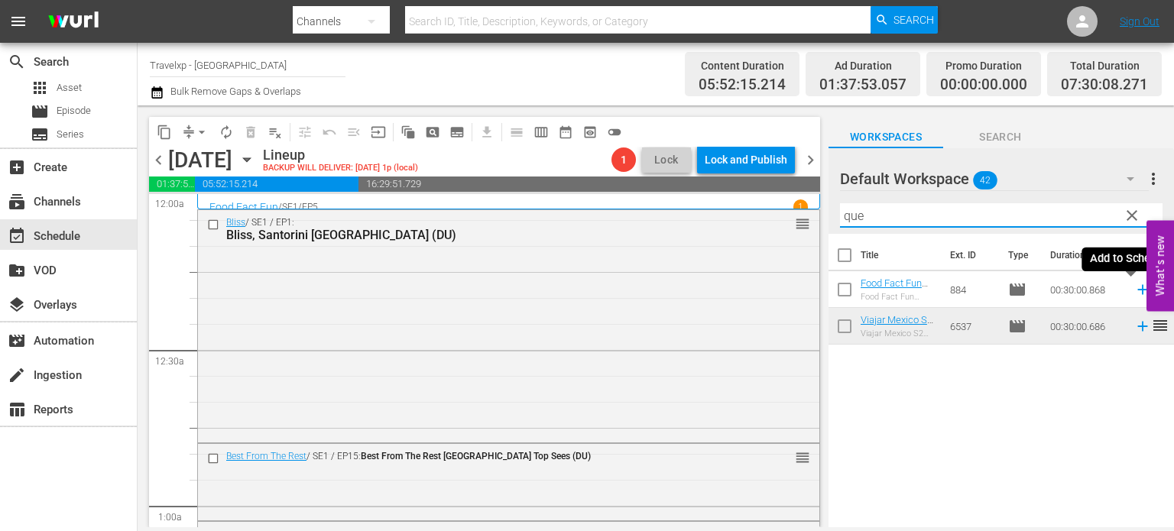
type input "que"
click at [1135, 294] on icon at bounding box center [1143, 289] width 17 height 17
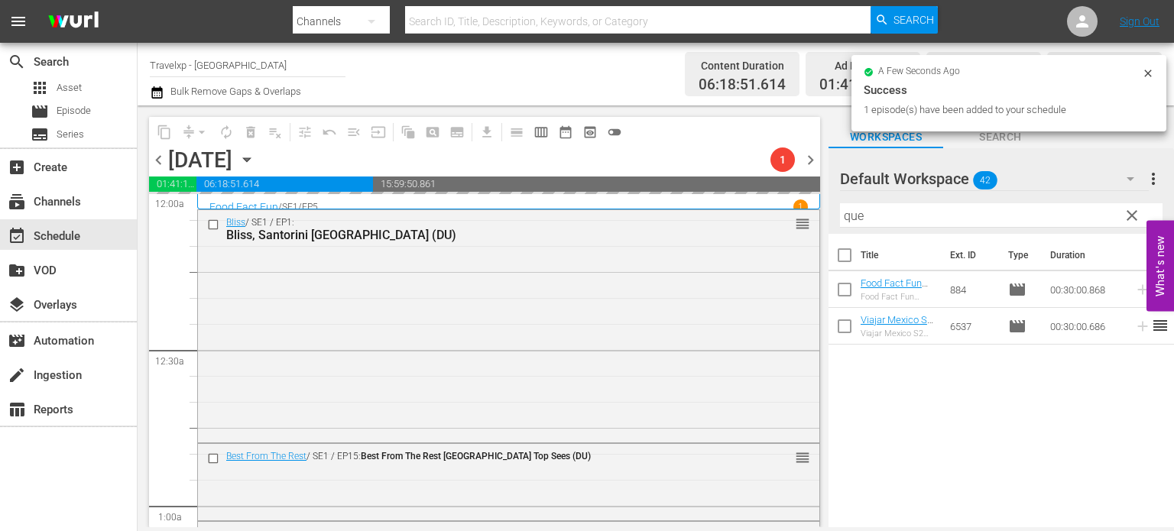
click at [1134, 221] on span "clear" at bounding box center [1132, 215] width 18 height 18
click at [1134, 221] on input "que" at bounding box center [1001, 215] width 323 height 24
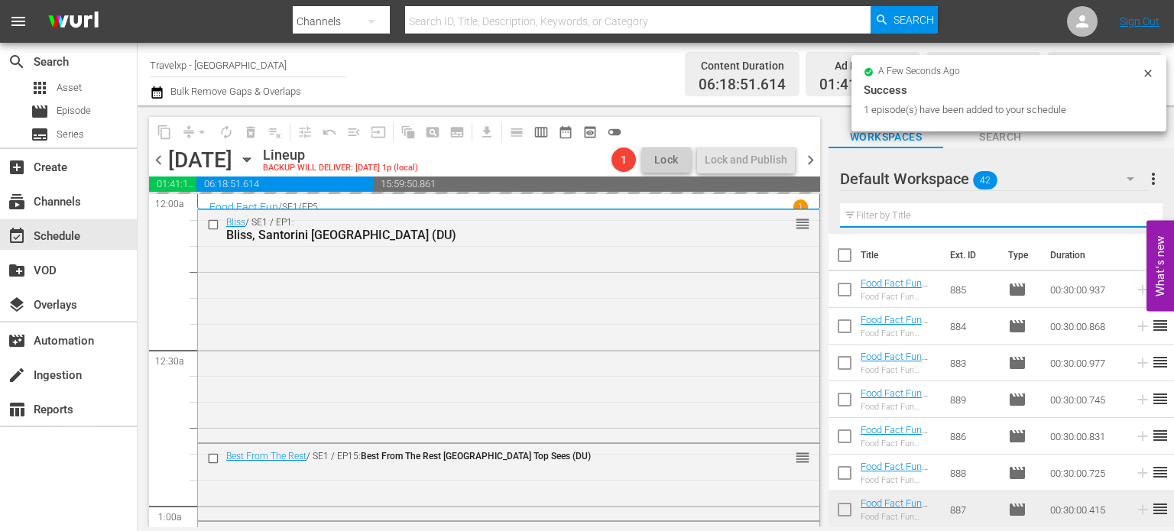
click at [1134, 221] on input "text" at bounding box center [1001, 215] width 323 height 24
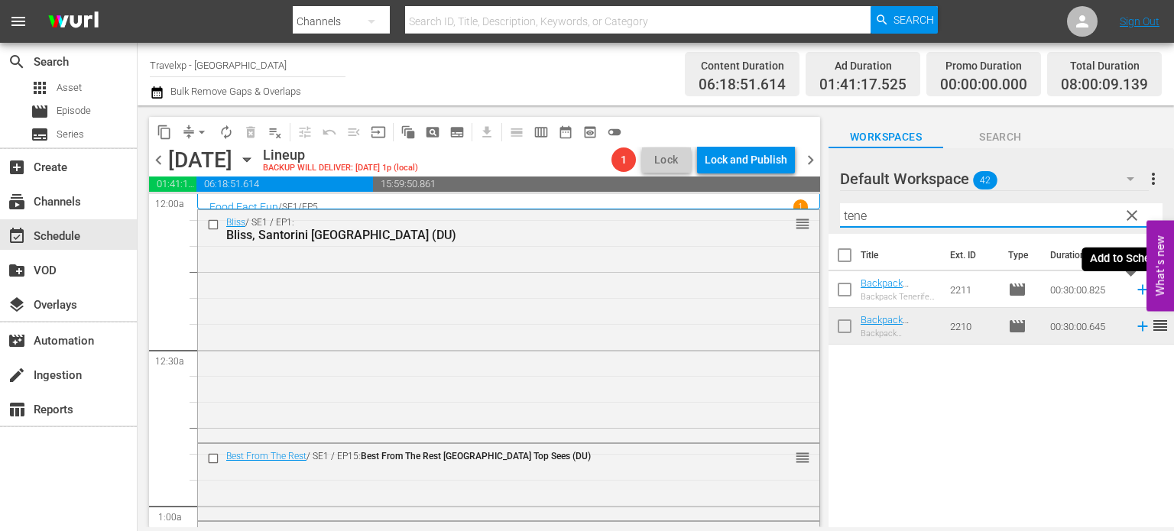
type input "tene"
click at [1135, 295] on icon at bounding box center [1143, 289] width 17 height 17
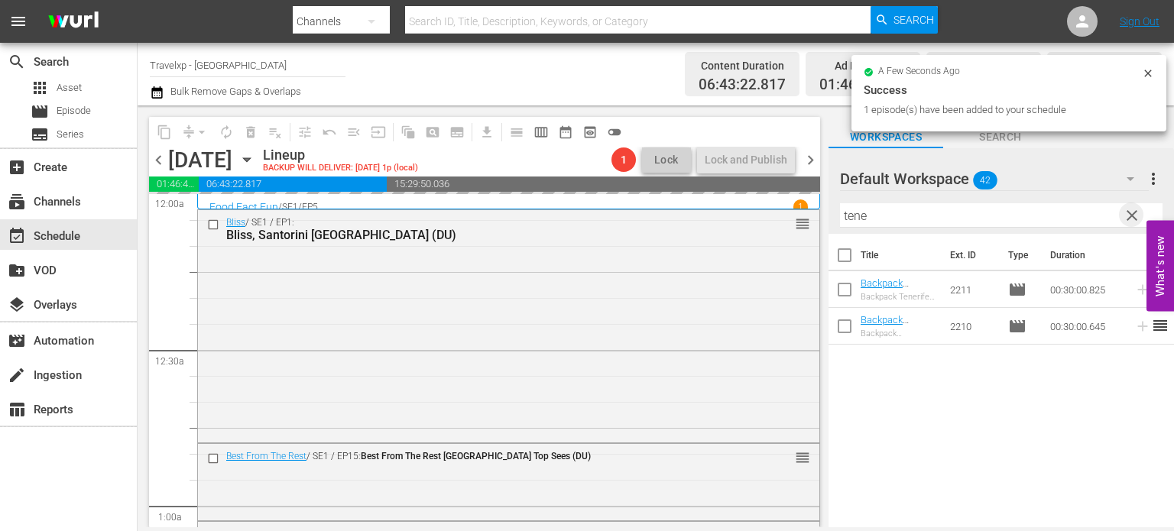
click at [1135, 219] on span "clear" at bounding box center [1132, 215] width 18 height 18
click at [1135, 219] on input "tene" at bounding box center [1001, 215] width 323 height 24
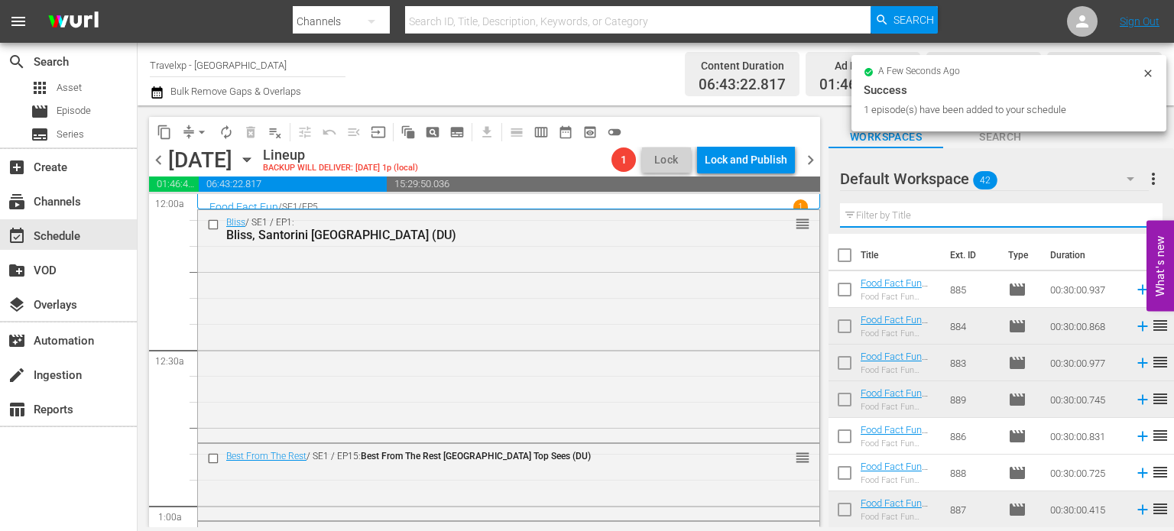
click at [1135, 219] on input "text" at bounding box center [1001, 215] width 323 height 24
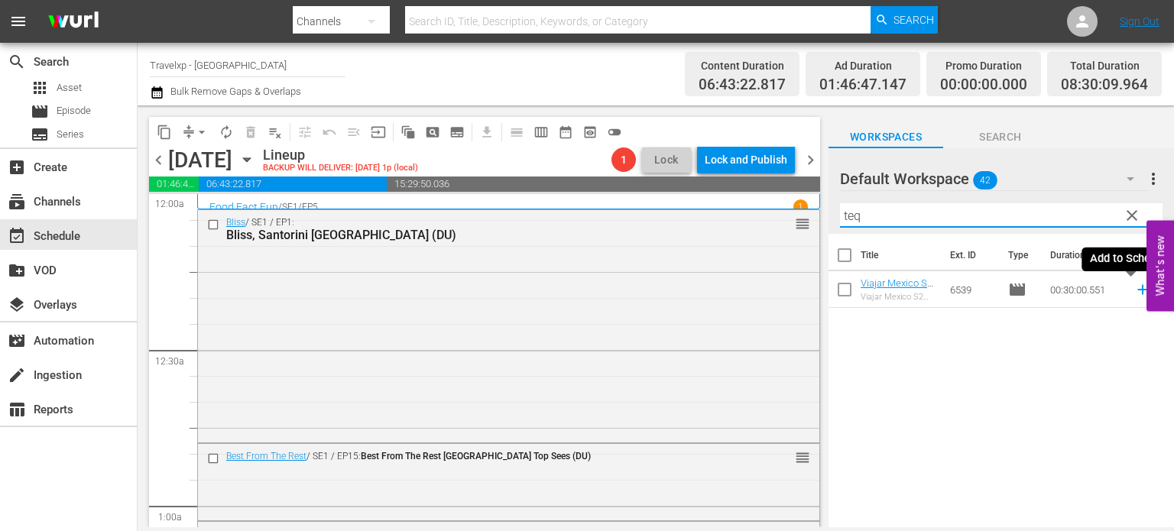
type input "teq"
click at [1135, 291] on icon at bounding box center [1143, 289] width 17 height 17
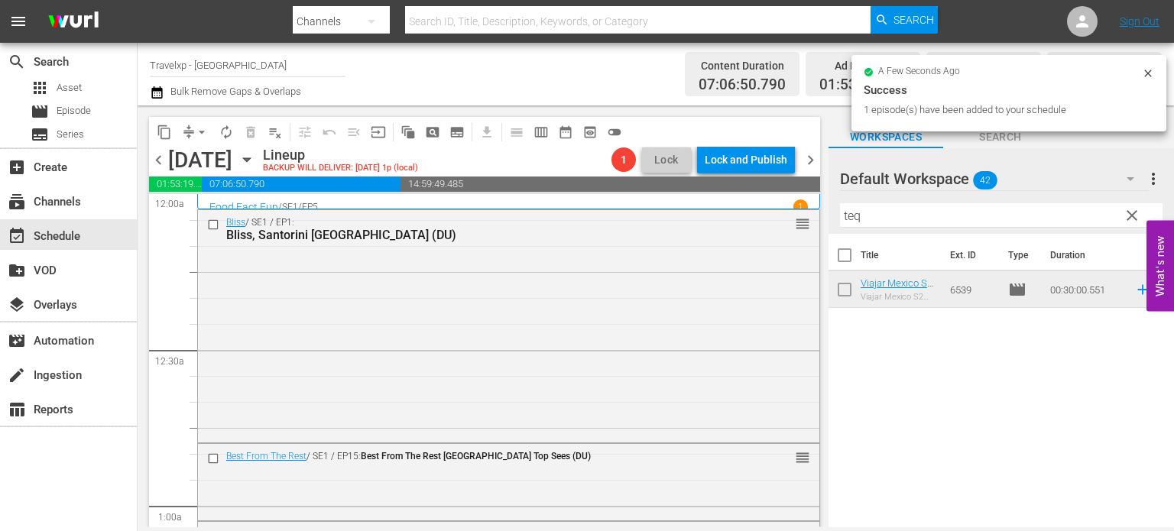
click at [1131, 216] on span "clear" at bounding box center [1132, 215] width 18 height 18
click at [1131, 216] on input "teq" at bounding box center [1001, 215] width 323 height 24
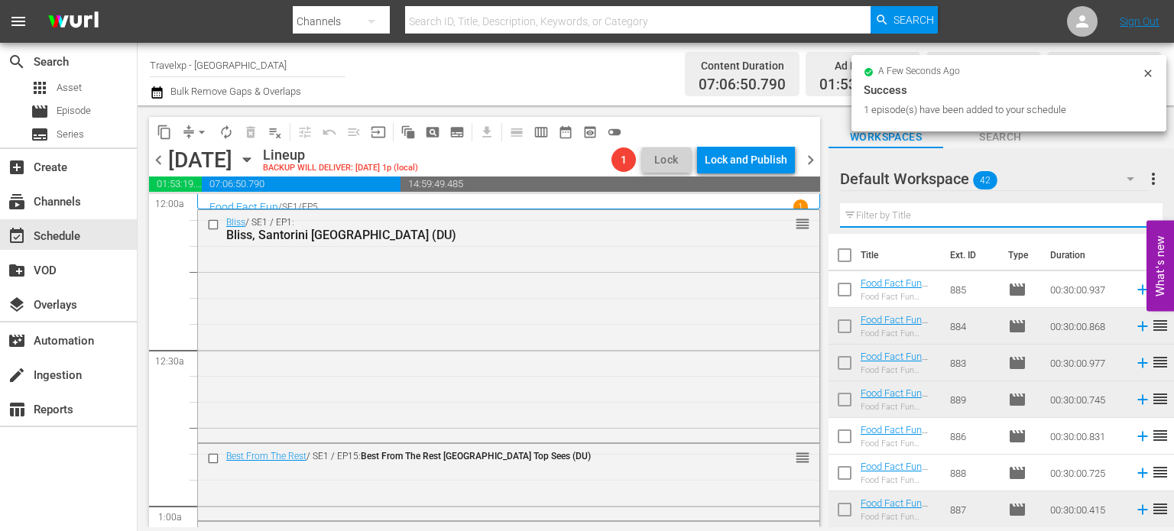
click at [1131, 216] on input "text" at bounding box center [1001, 215] width 323 height 24
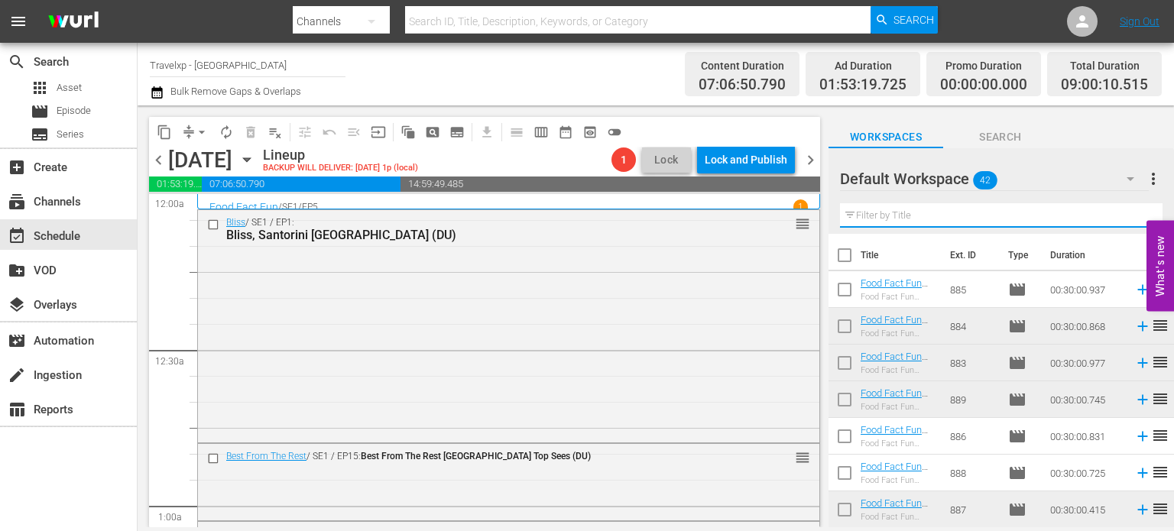
click at [1131, 216] on input "text" at bounding box center [1001, 215] width 323 height 24
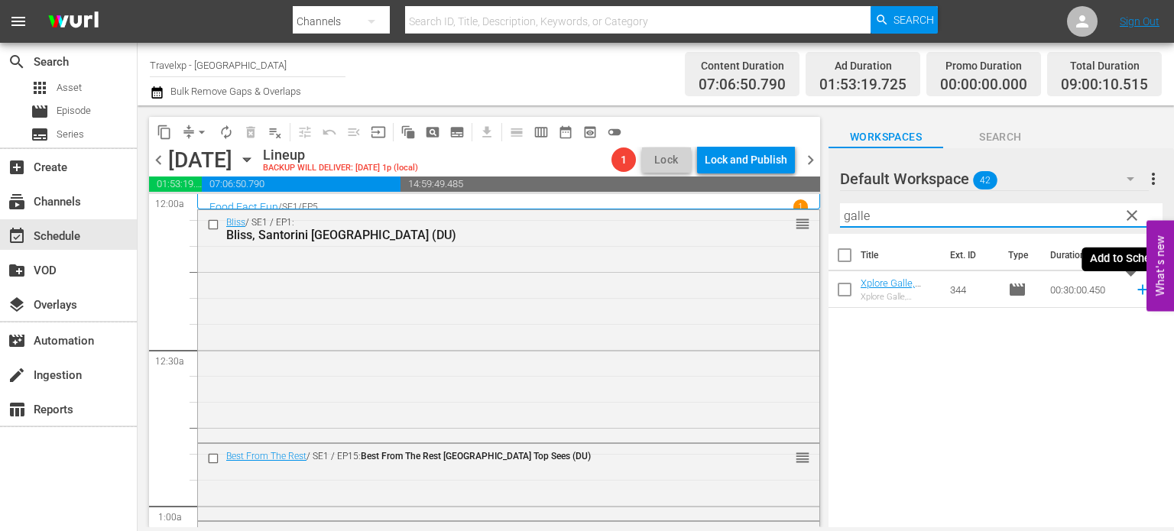
type input "galle"
click at [1135, 285] on icon at bounding box center [1143, 289] width 17 height 17
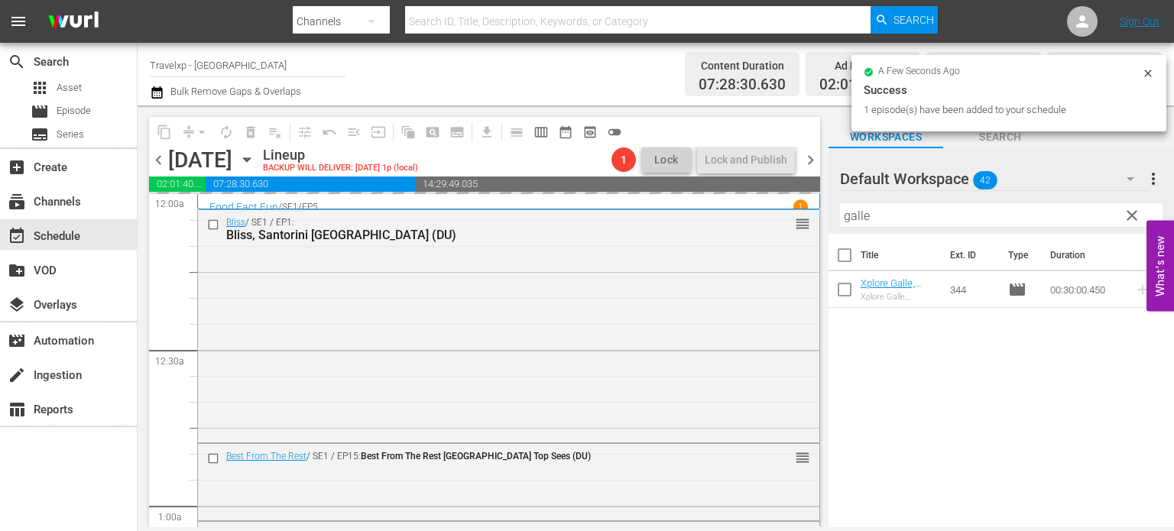
click at [1129, 219] on span "clear" at bounding box center [1132, 215] width 18 height 18
click at [1129, 219] on input "galle" at bounding box center [1001, 215] width 323 height 24
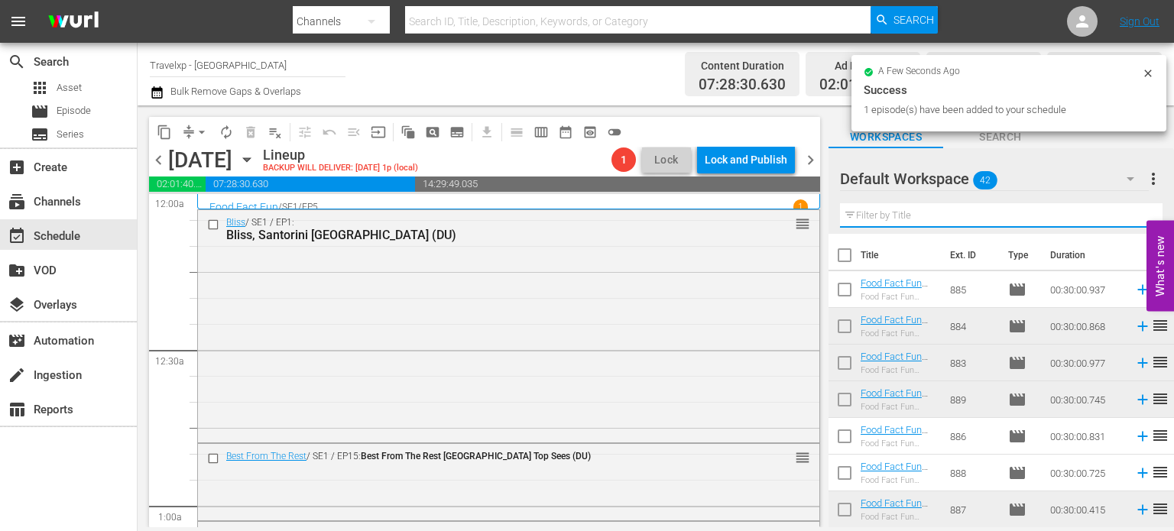
click at [1129, 219] on input "text" at bounding box center [1001, 215] width 323 height 24
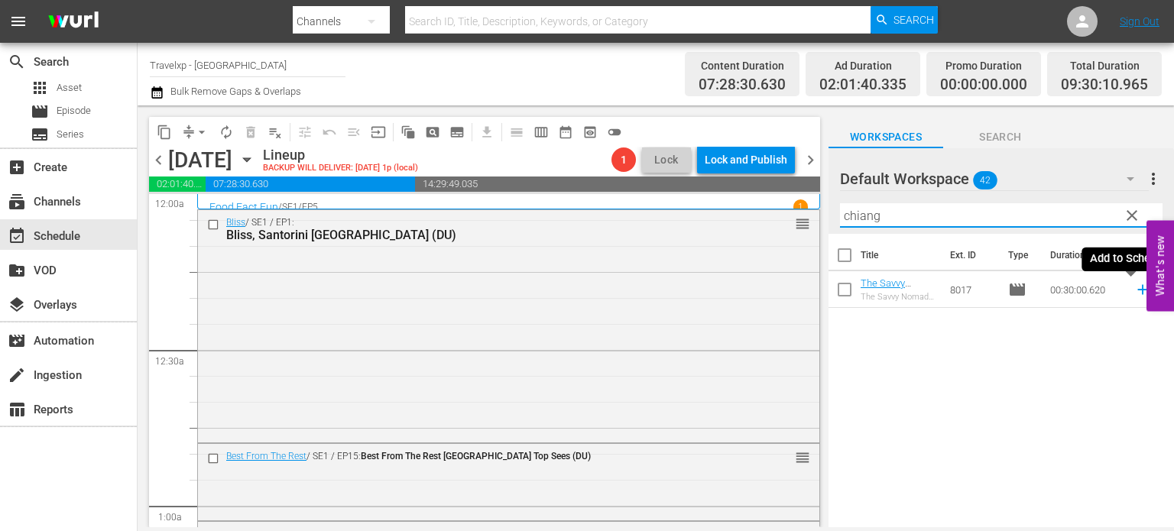
type input "chiang"
click at [1137, 287] on icon at bounding box center [1143, 289] width 17 height 17
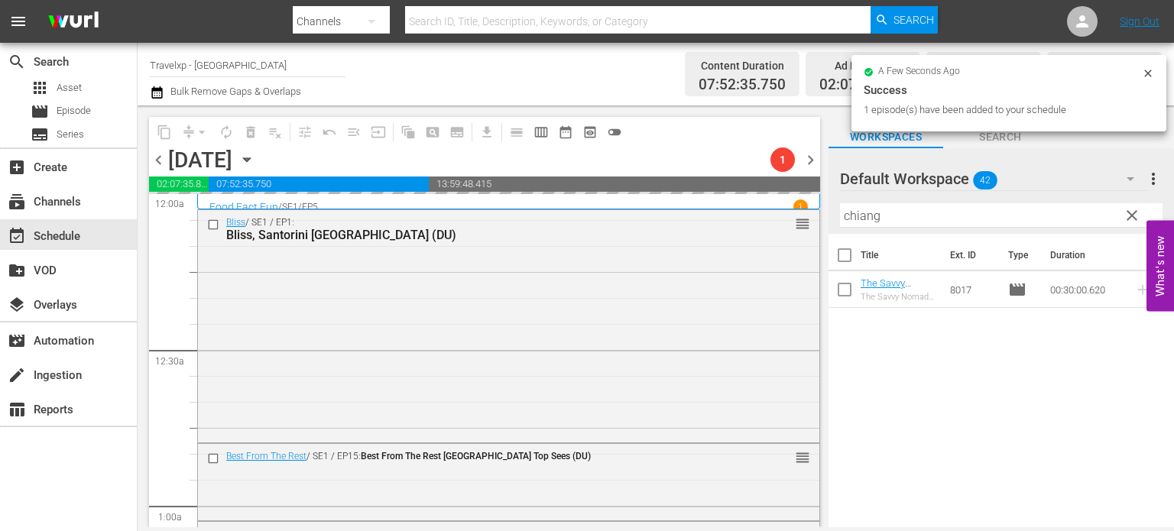
click at [1128, 222] on span "clear" at bounding box center [1132, 215] width 18 height 18
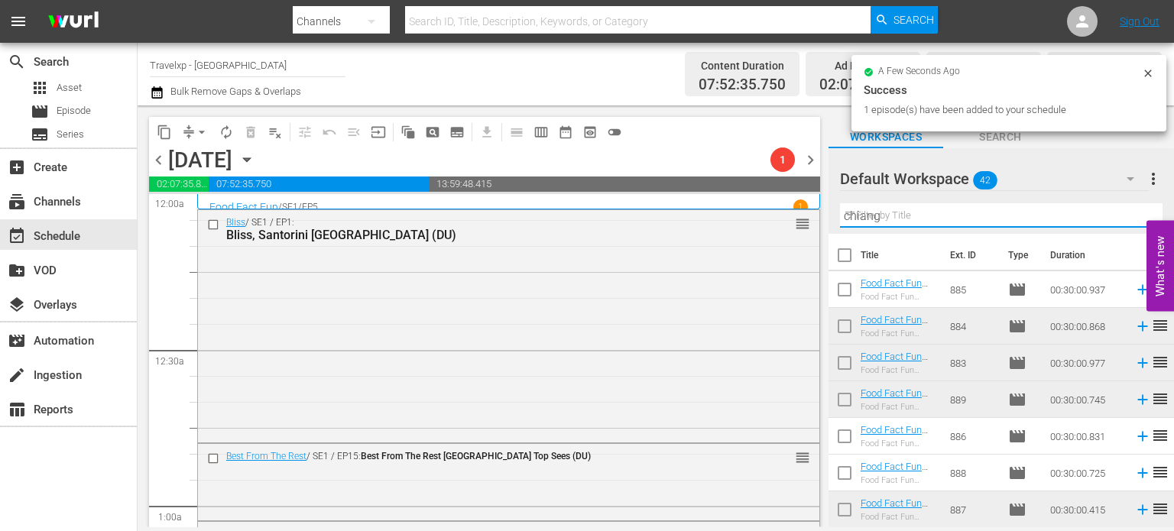
click at [1128, 222] on input "chiang" at bounding box center [1001, 215] width 323 height 24
click at [1128, 222] on input "text" at bounding box center [1001, 215] width 323 height 24
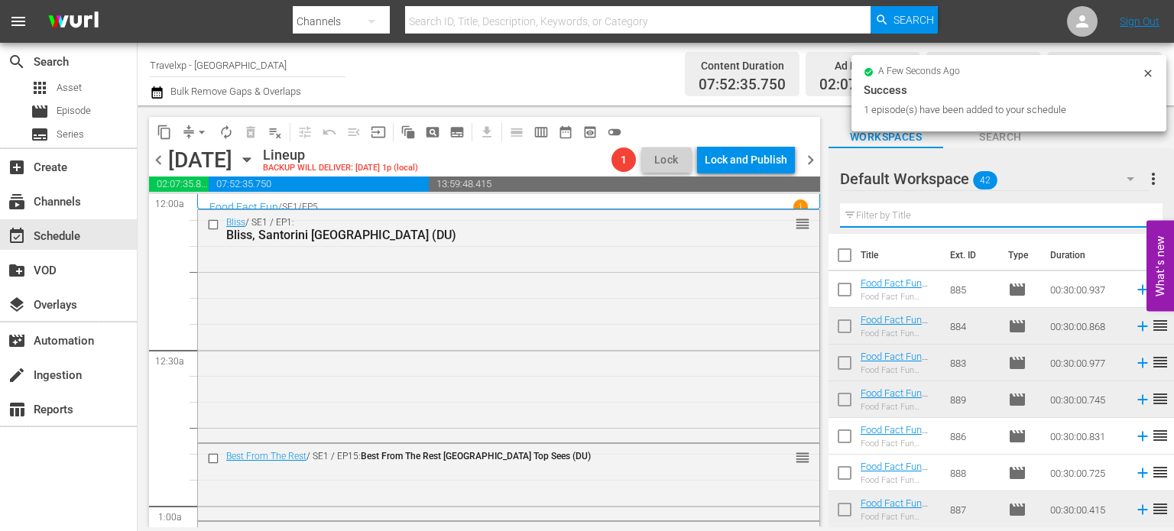
click at [1128, 222] on input "text" at bounding box center [1001, 215] width 323 height 24
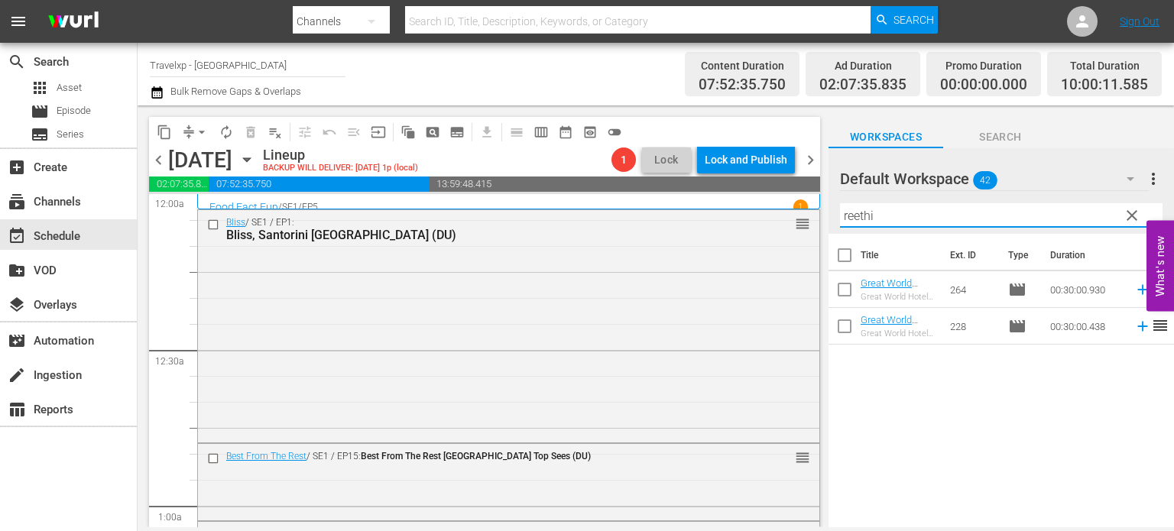
type input "reethi"
click at [1135, 330] on icon at bounding box center [1143, 326] width 17 height 17
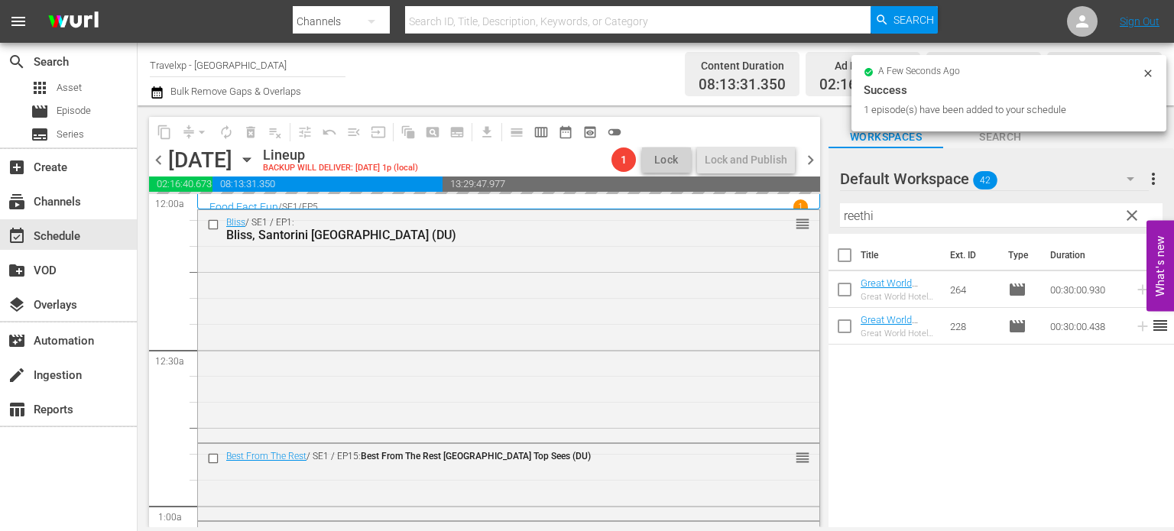
click at [1132, 215] on span "clear" at bounding box center [1132, 215] width 18 height 18
click at [1132, 215] on input "reethi" at bounding box center [1001, 215] width 323 height 24
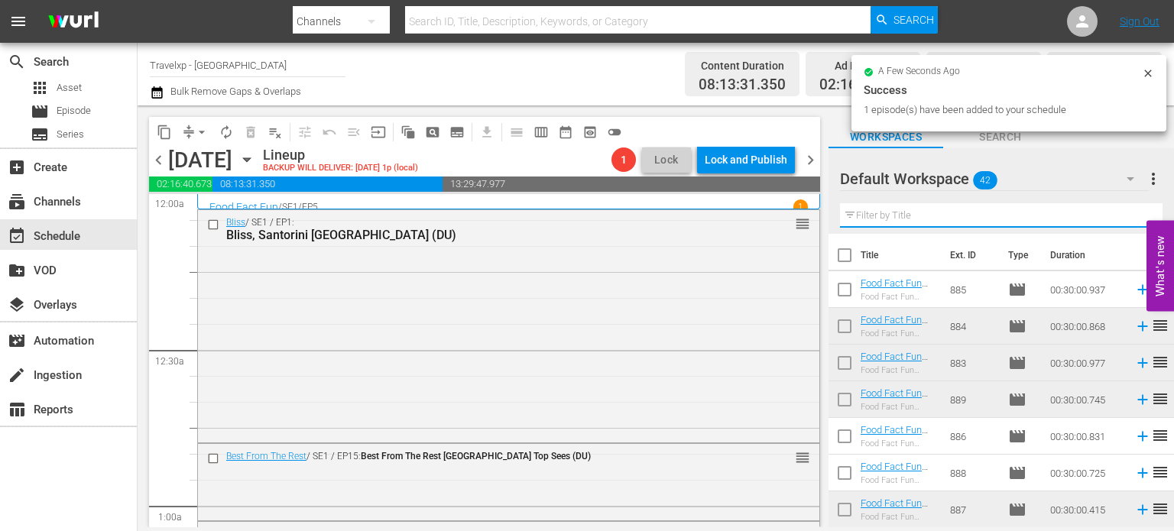
click at [1132, 215] on input "text" at bounding box center [1001, 215] width 323 height 24
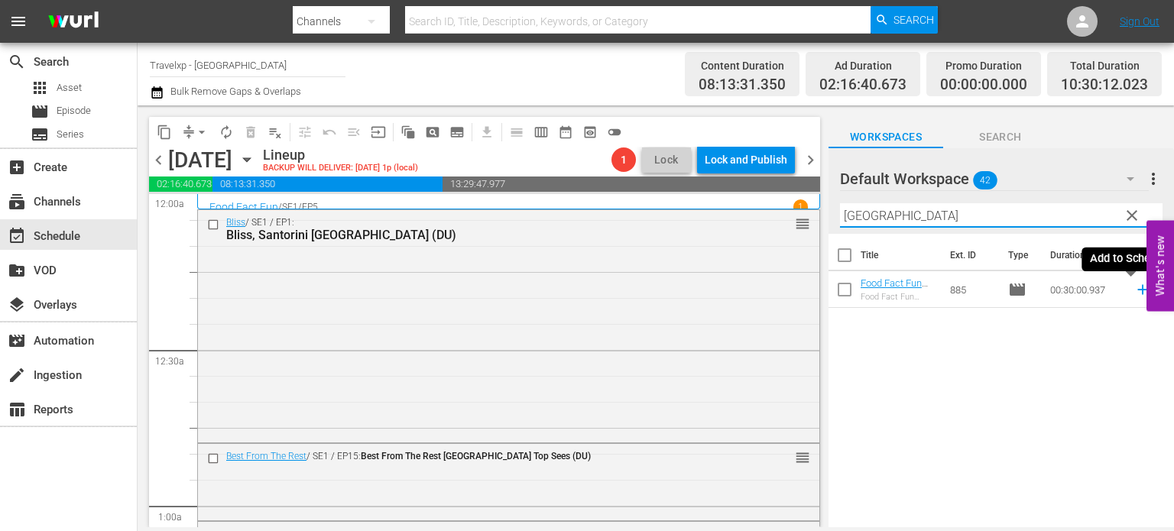
type input "toronto"
click at [1138, 289] on icon at bounding box center [1143, 290] width 10 height 10
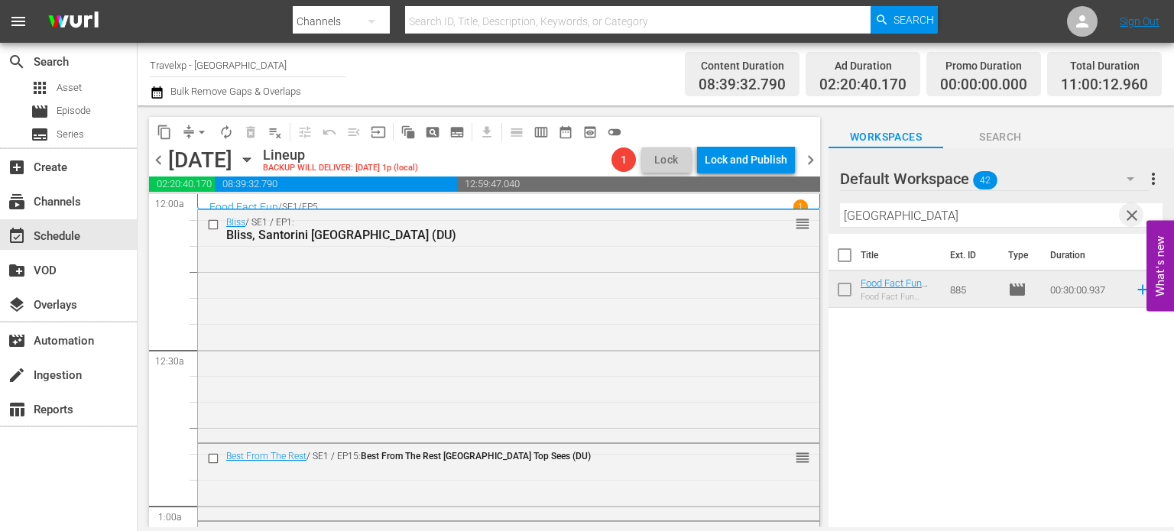
click at [1138, 221] on span "clear" at bounding box center [1132, 215] width 18 height 18
click at [1138, 221] on input "toronto" at bounding box center [1001, 215] width 323 height 24
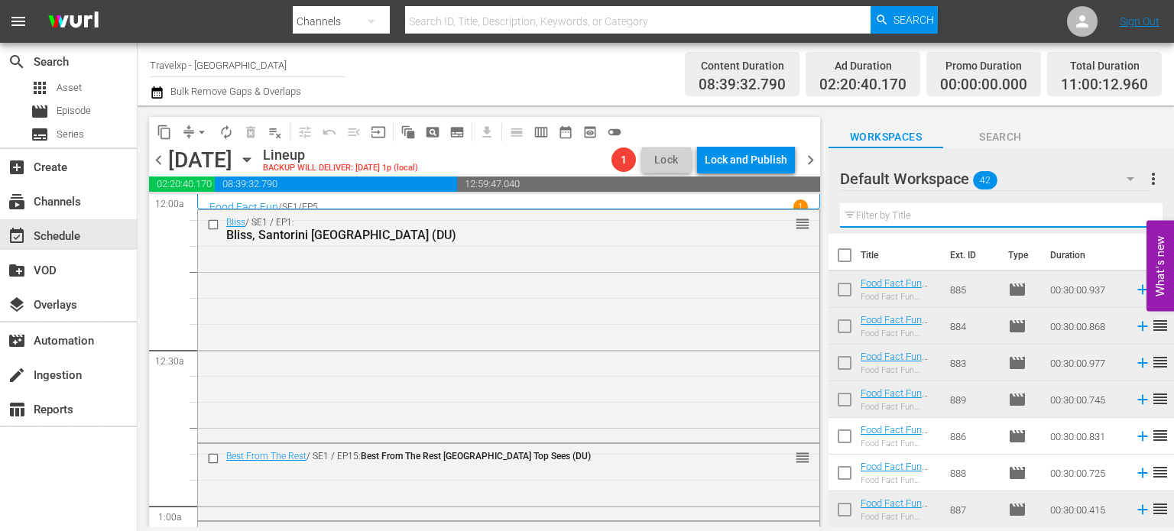
click at [1138, 221] on input "text" at bounding box center [1001, 215] width 323 height 24
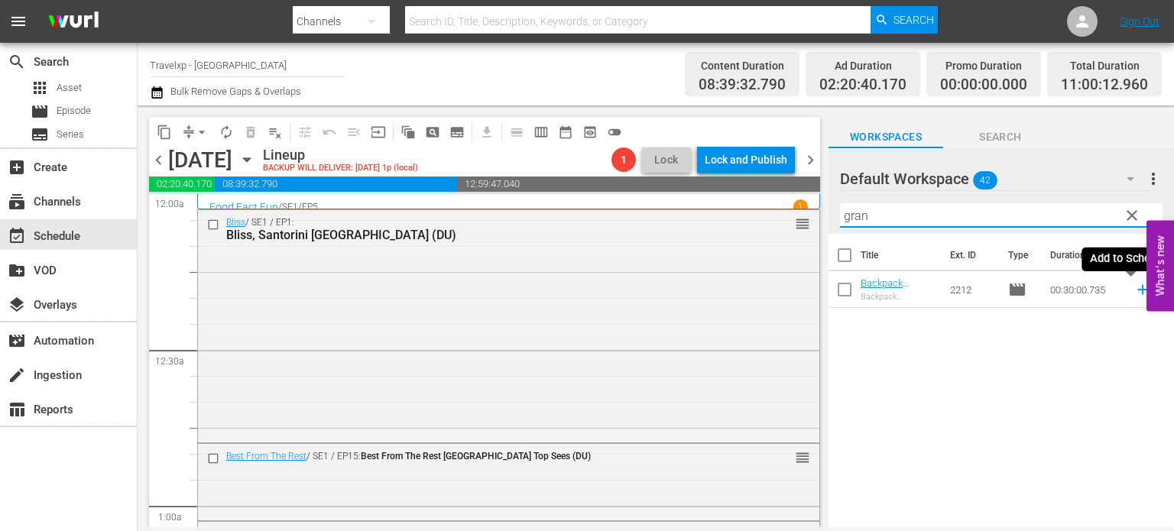
type input "gran"
click at [1135, 291] on icon at bounding box center [1143, 289] width 17 height 17
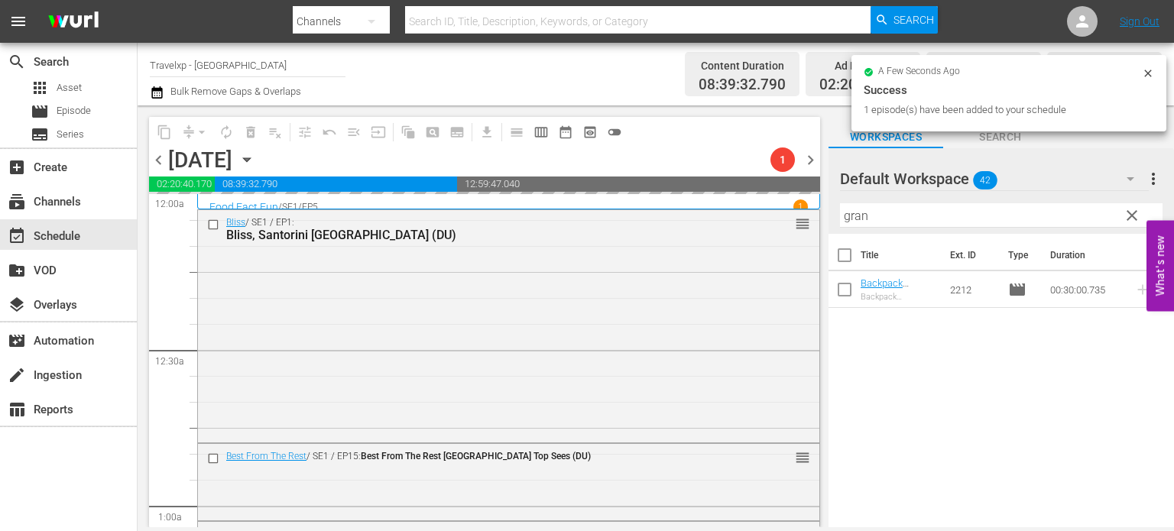
click at [1131, 213] on span "clear" at bounding box center [1132, 215] width 18 height 18
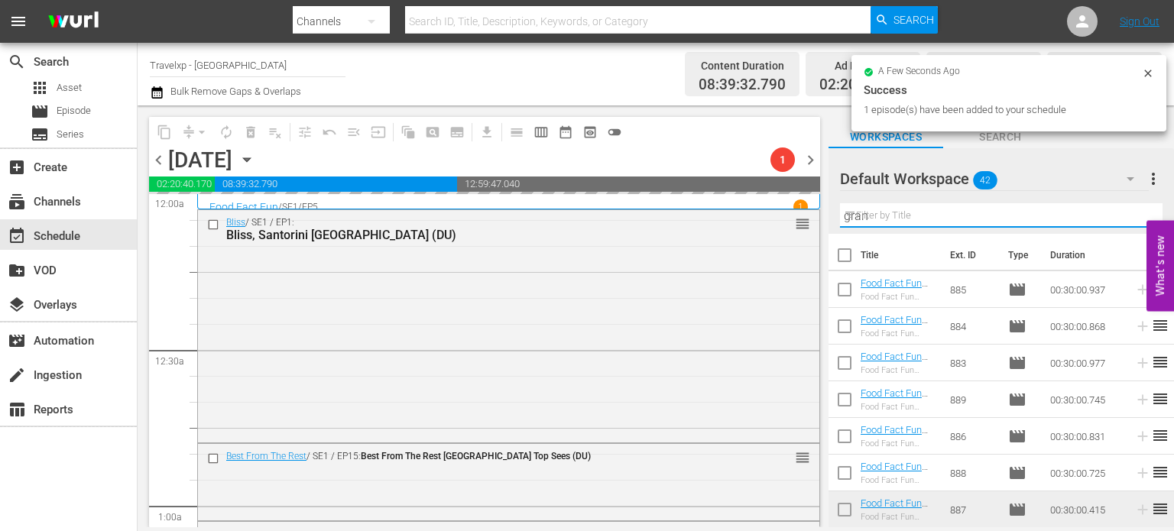
click at [1131, 213] on input "gran" at bounding box center [1001, 215] width 323 height 24
click at [1131, 213] on input "text" at bounding box center [1001, 215] width 323 height 24
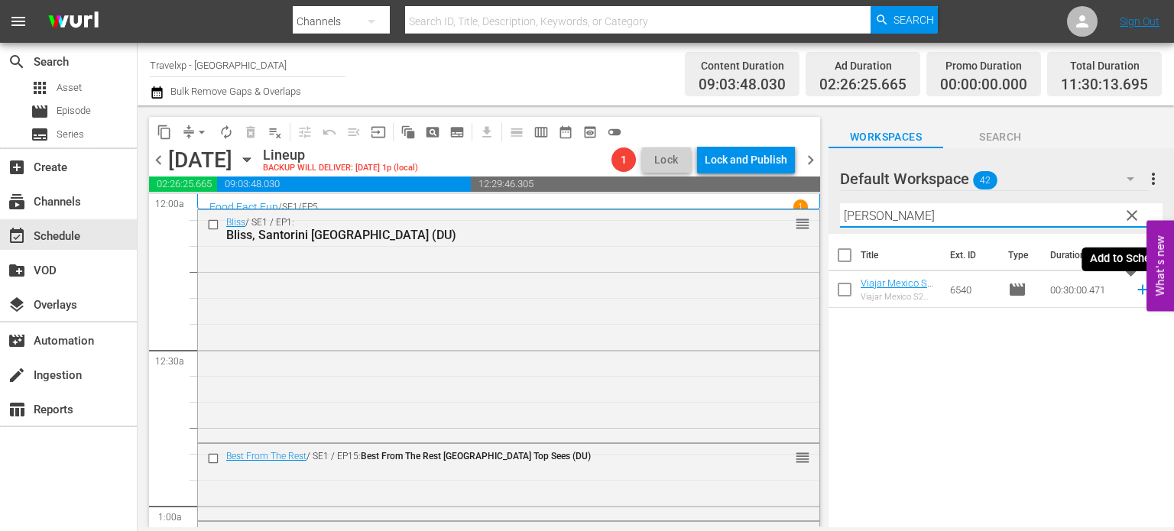
type input "bernal"
click at [1138, 288] on icon at bounding box center [1143, 290] width 10 height 10
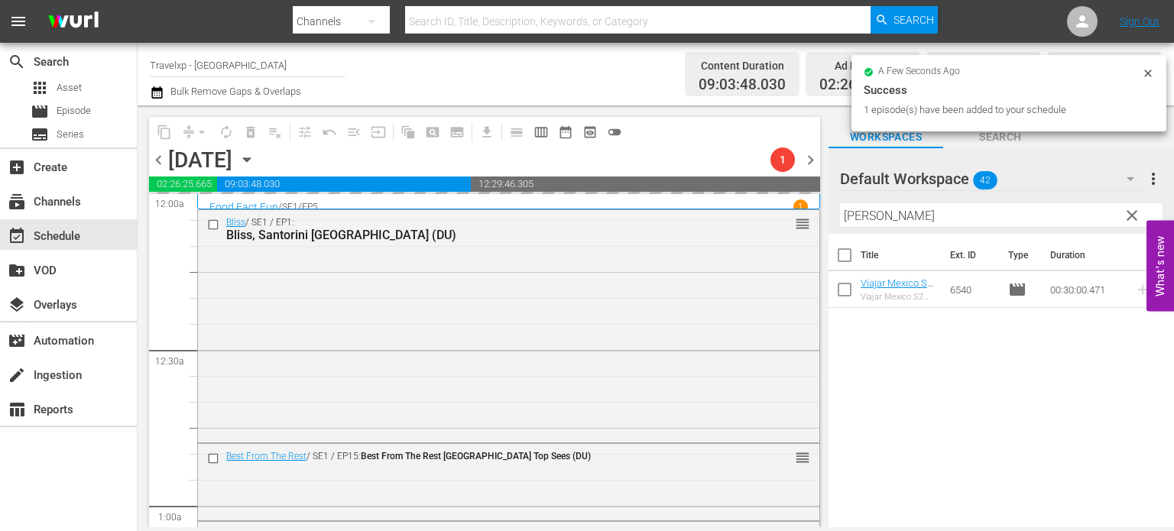
click at [1136, 218] on span "clear" at bounding box center [1132, 215] width 18 height 18
click at [1136, 218] on input "bernal" at bounding box center [1001, 215] width 323 height 24
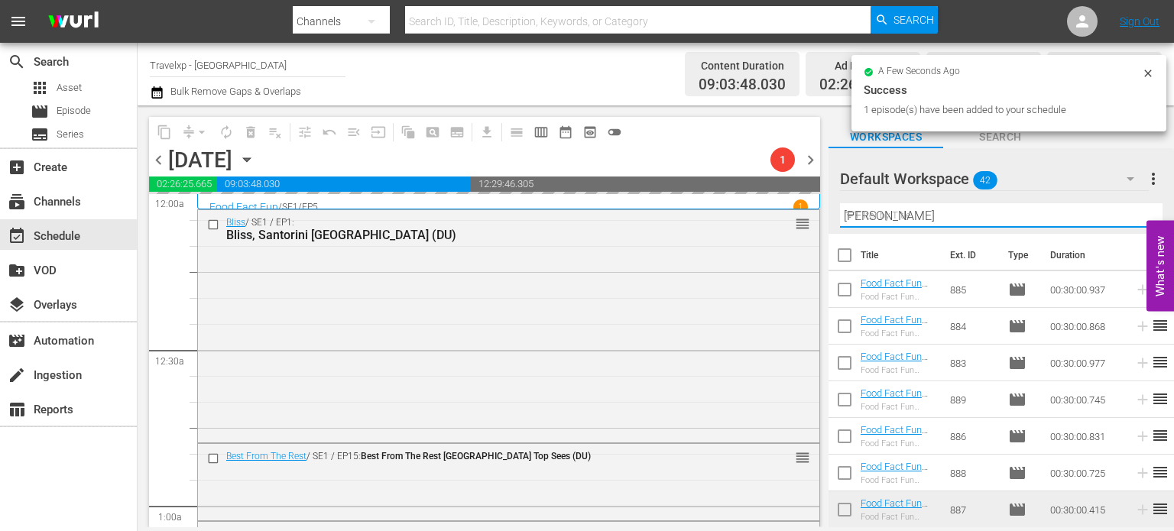
click at [1136, 218] on input "bernal" at bounding box center [1001, 215] width 323 height 24
click at [1136, 218] on input "text" at bounding box center [1001, 215] width 323 height 24
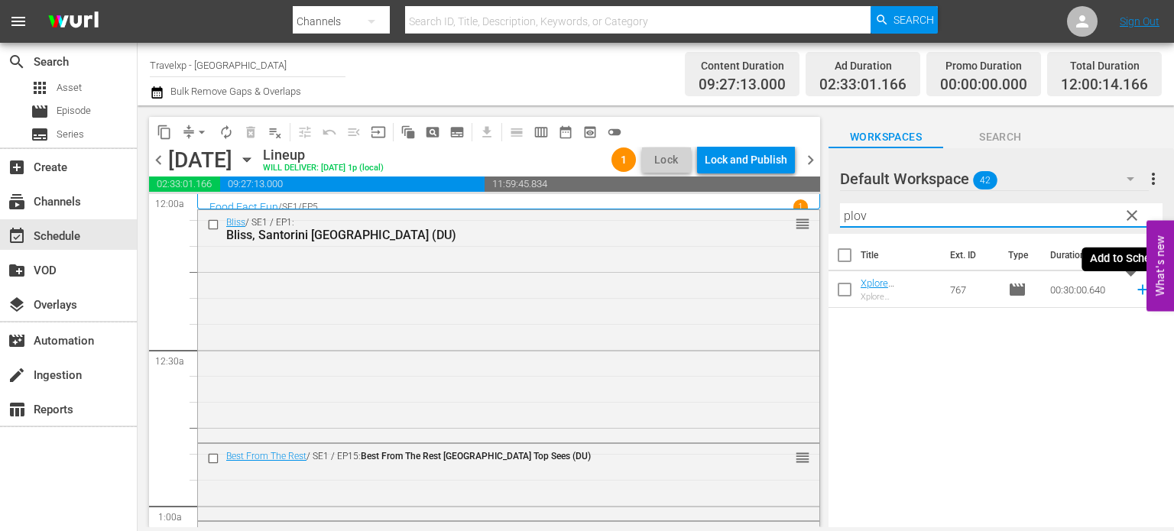
type input "plov"
click at [1135, 295] on icon at bounding box center [1143, 289] width 17 height 17
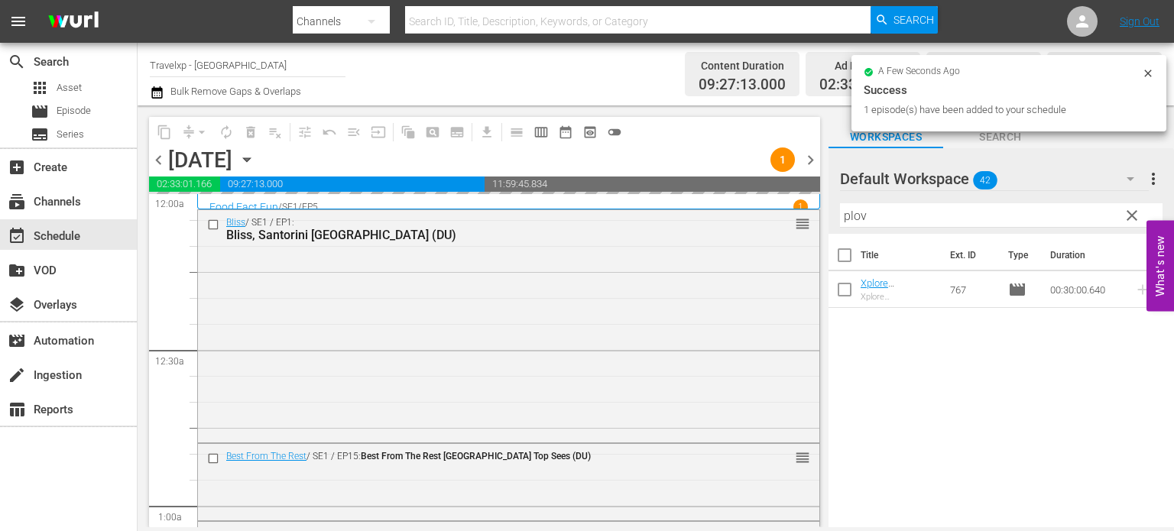
click at [1131, 219] on span "clear" at bounding box center [1132, 215] width 18 height 18
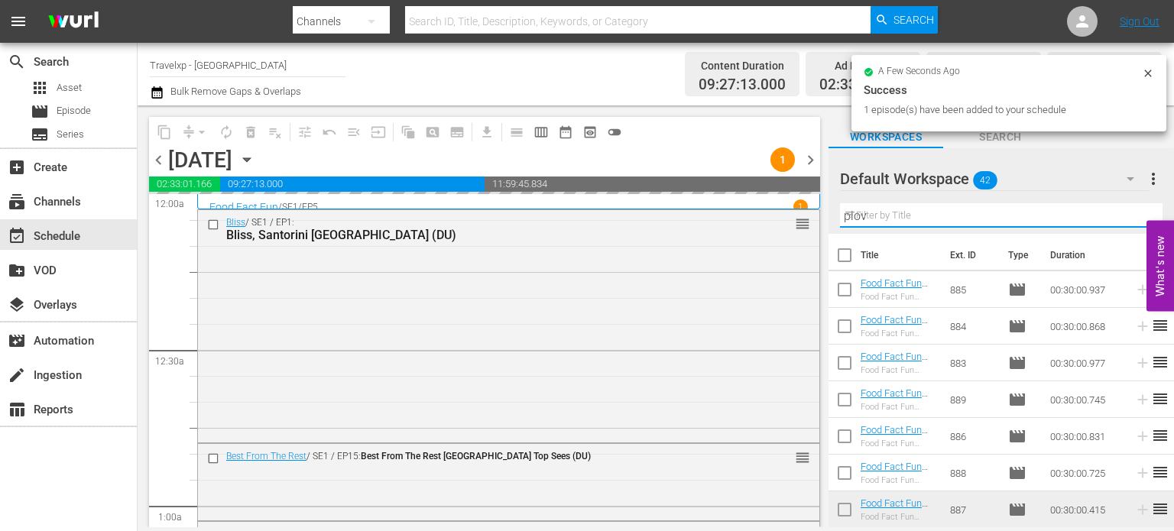
click at [1131, 219] on input "plov" at bounding box center [1001, 215] width 323 height 24
click at [1131, 219] on input "text" at bounding box center [1001, 215] width 323 height 24
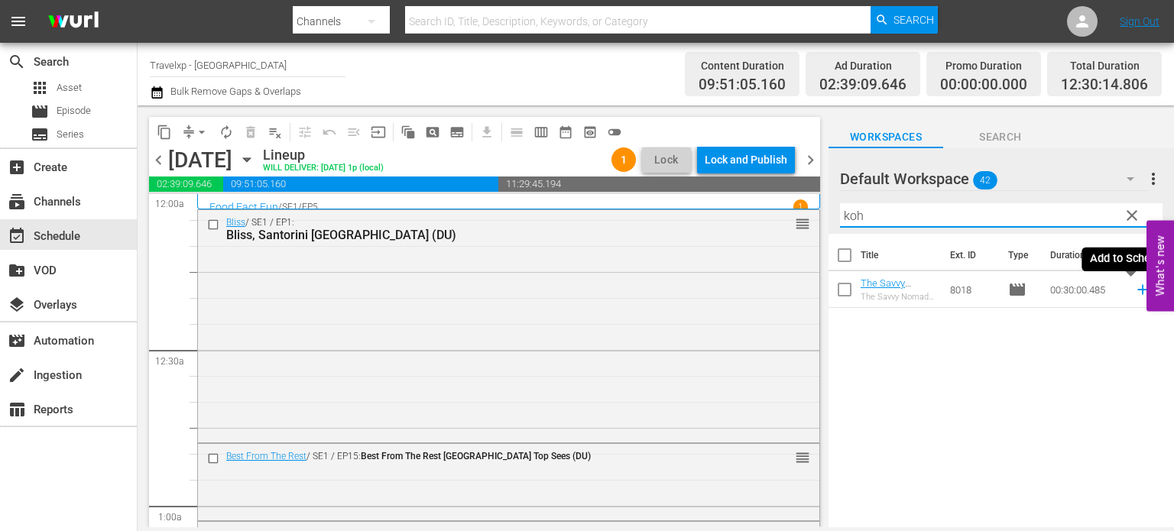
type input "koh"
click at [1138, 288] on icon at bounding box center [1143, 290] width 10 height 10
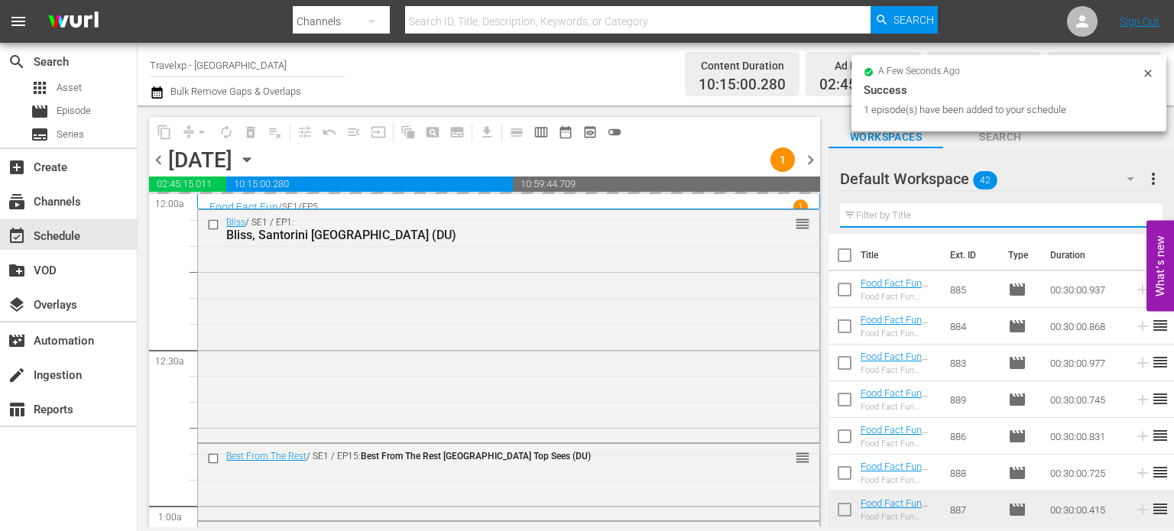
click at [1141, 219] on input "text" at bounding box center [1001, 215] width 323 height 24
drag, startPoint x: 0, startPoint y: 0, endPoint x: 1141, endPoint y: 219, distance: 1161.6
click at [1141, 219] on input "text" at bounding box center [1001, 215] width 323 height 24
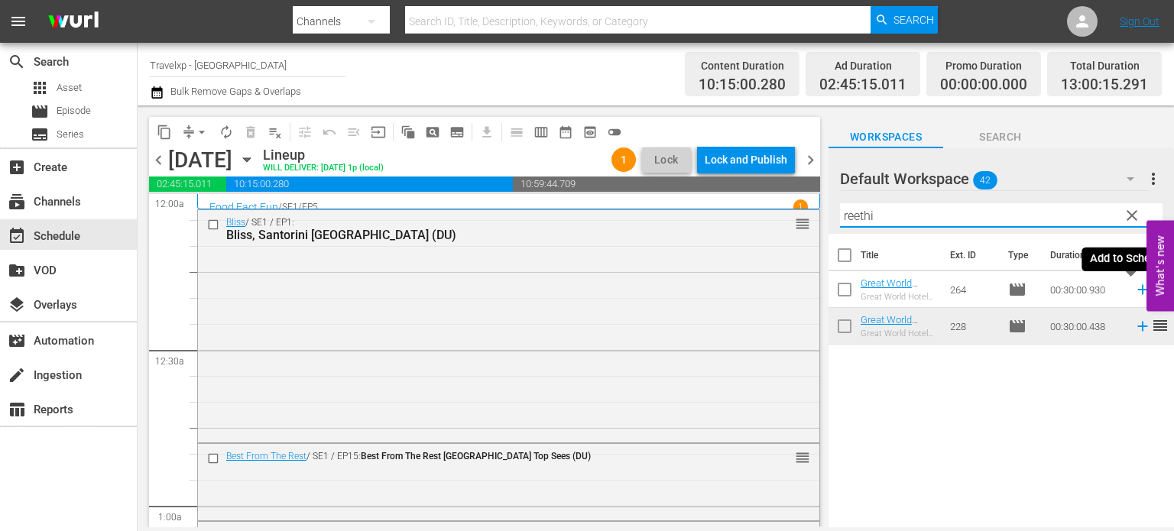
type input "reethi"
click at [1138, 291] on icon at bounding box center [1143, 290] width 10 height 10
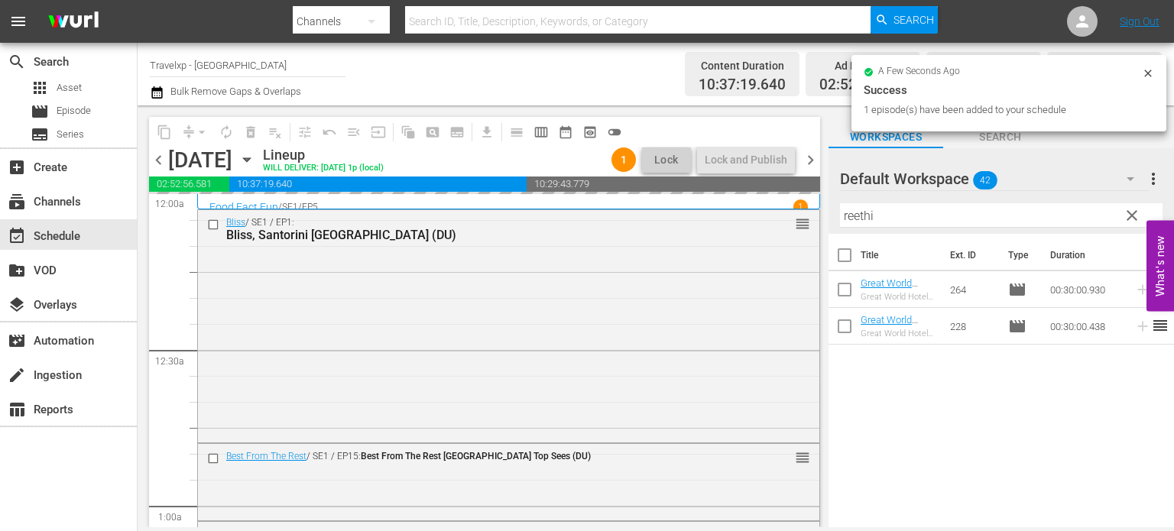
click at [1132, 213] on span "clear" at bounding box center [1132, 215] width 18 height 18
click at [1132, 213] on input "reethi" at bounding box center [1001, 215] width 323 height 24
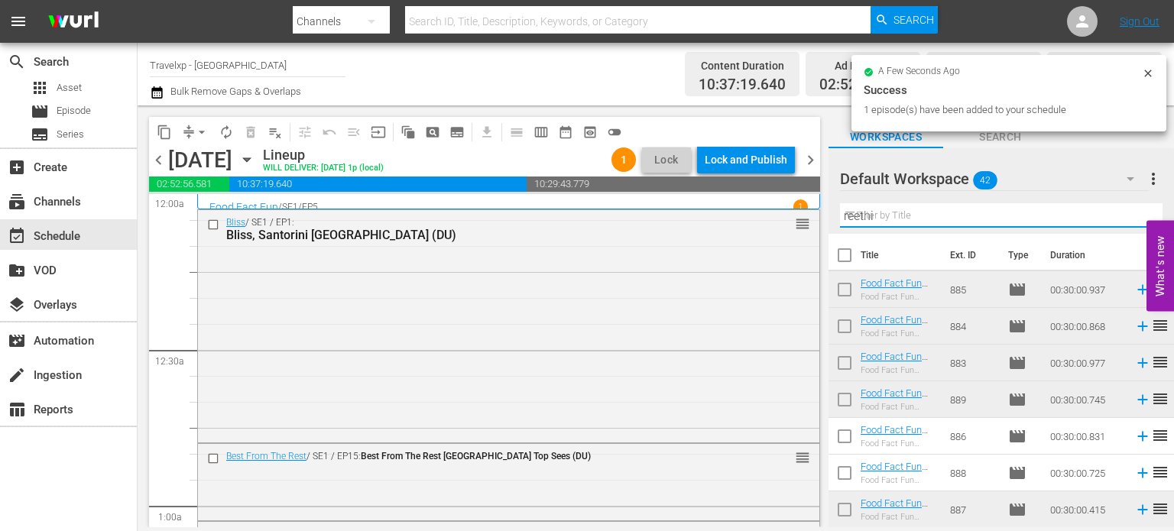
click at [1132, 213] on input "reethi" at bounding box center [1001, 215] width 323 height 24
click at [1132, 213] on input "text" at bounding box center [1001, 215] width 323 height 24
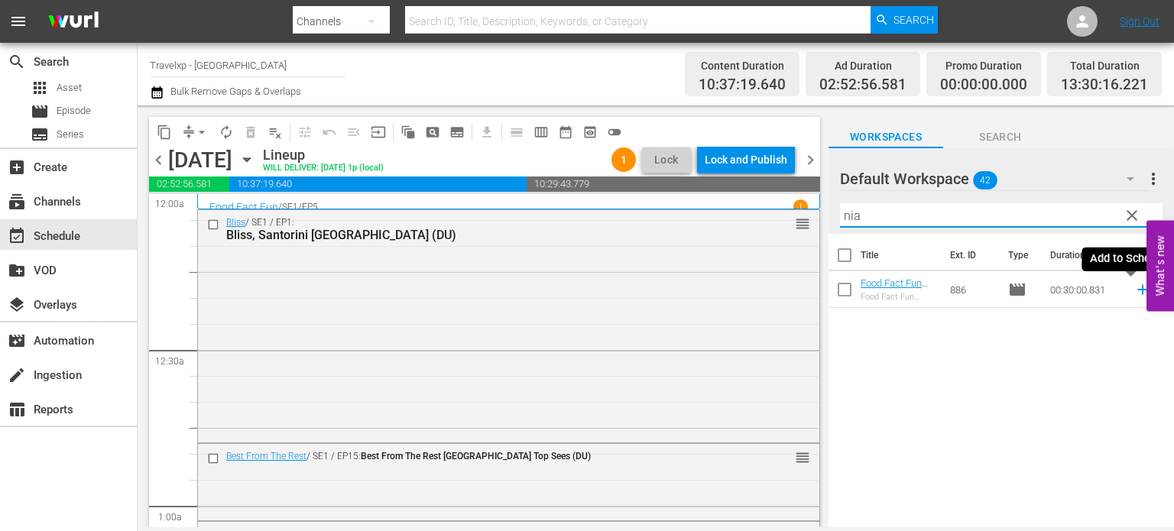
type input "nia"
click at [1135, 291] on icon at bounding box center [1143, 289] width 17 height 17
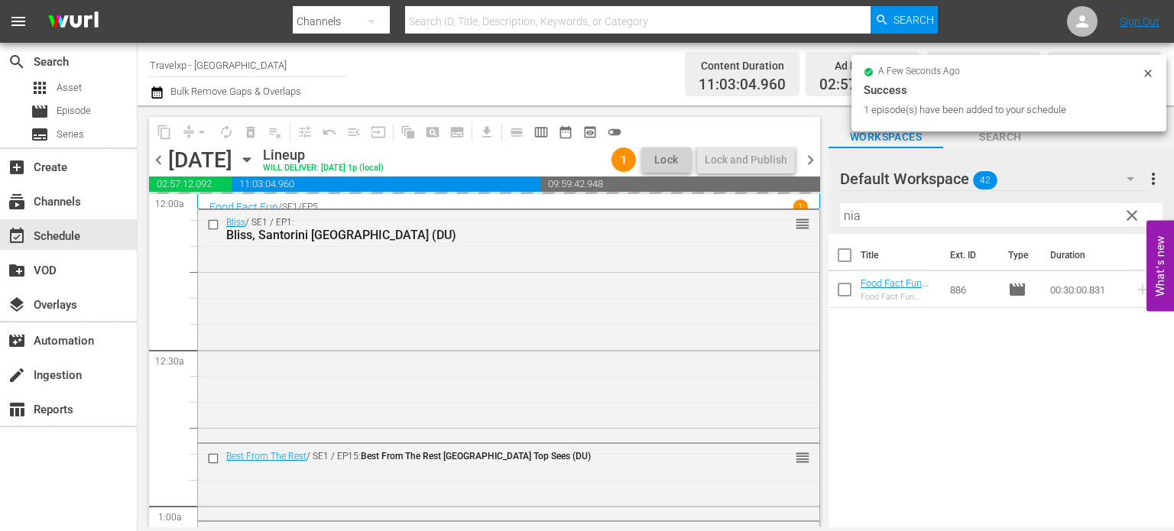
click at [1135, 215] on span "clear" at bounding box center [1132, 215] width 18 height 18
click at [1135, 215] on input "nia" at bounding box center [1001, 215] width 323 height 24
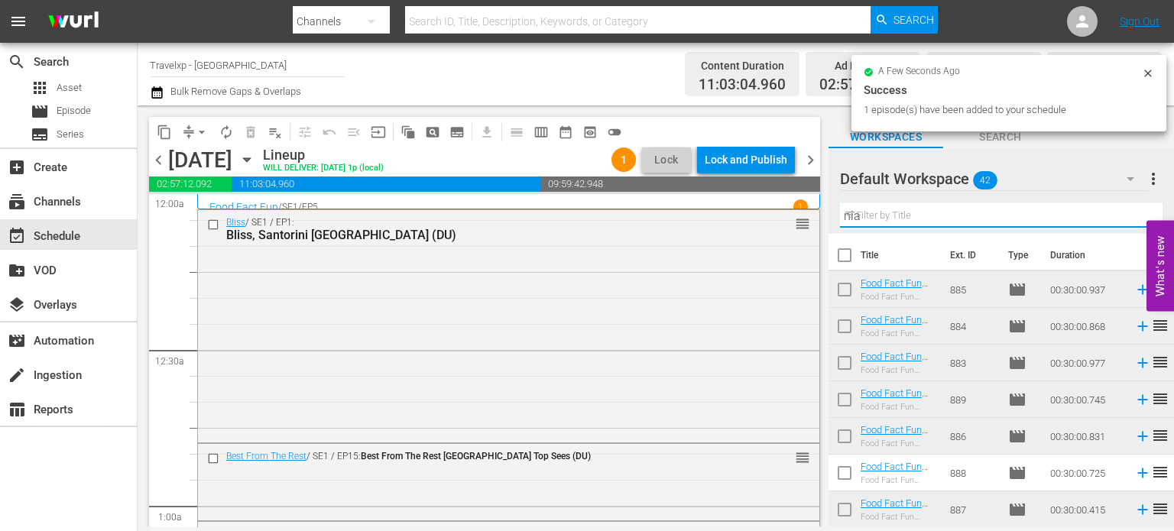
click at [1135, 215] on input "nia" at bounding box center [1001, 215] width 323 height 24
click at [1135, 215] on input "text" at bounding box center [1001, 215] width 323 height 24
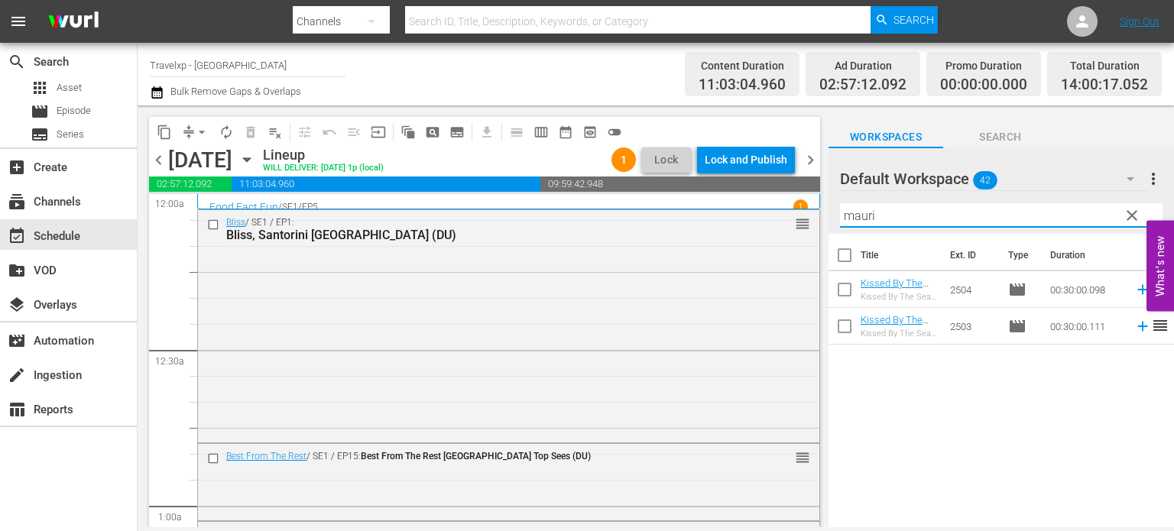
type input "mauri"
click at [1135, 319] on icon at bounding box center [1143, 326] width 17 height 17
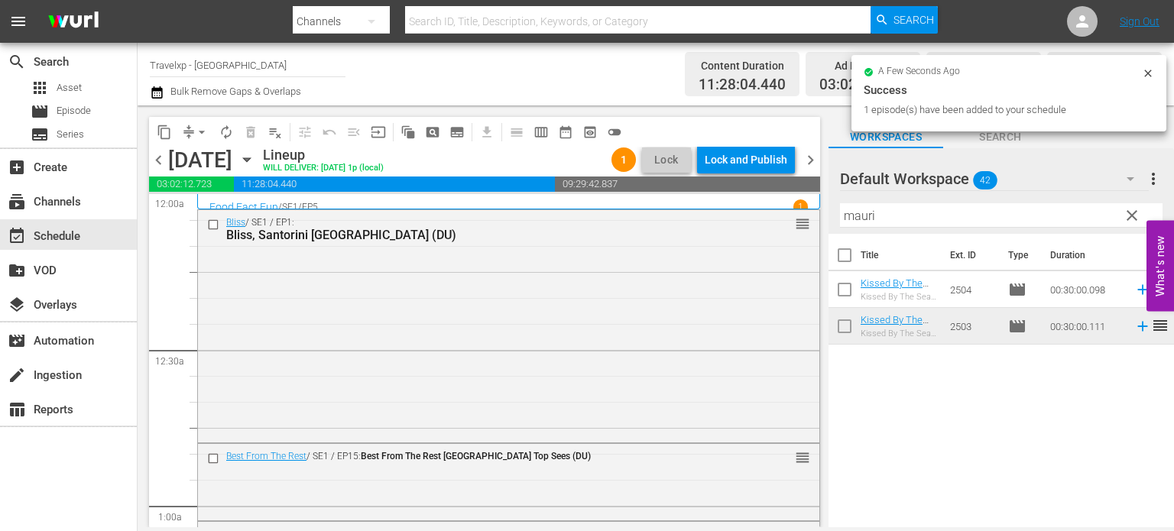
click at [1128, 210] on span "clear" at bounding box center [1132, 215] width 18 height 18
click at [1128, 210] on input "mauri" at bounding box center [1001, 215] width 323 height 24
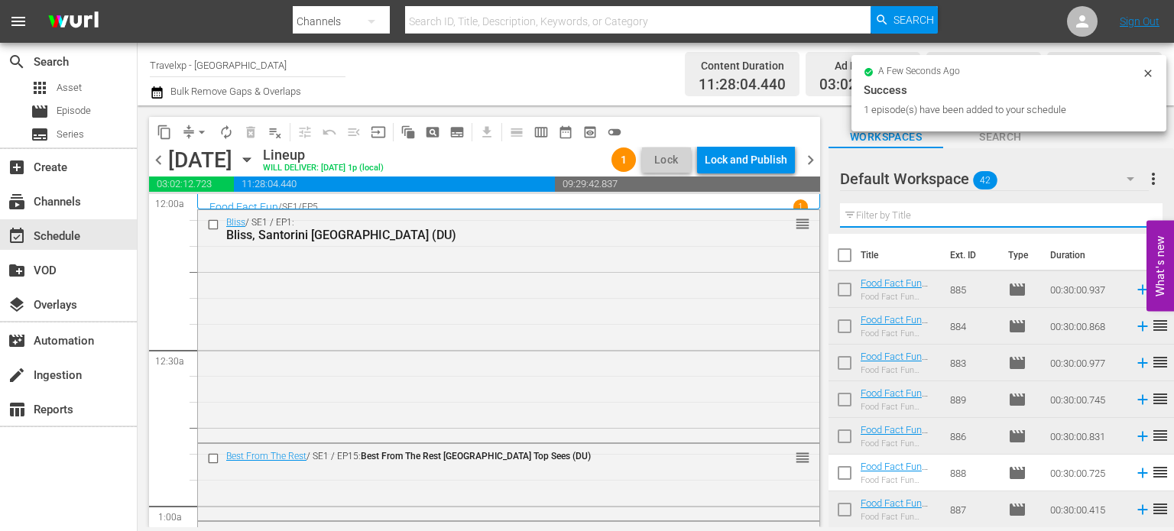
click at [1128, 210] on input "text" at bounding box center [1001, 215] width 323 height 24
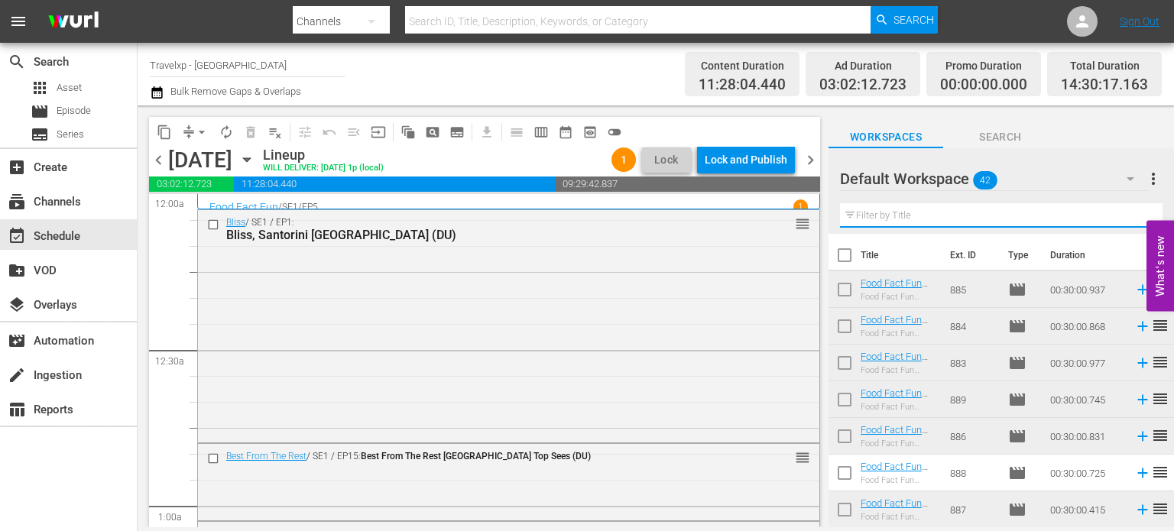
click at [1128, 210] on input "text" at bounding box center [1001, 215] width 323 height 24
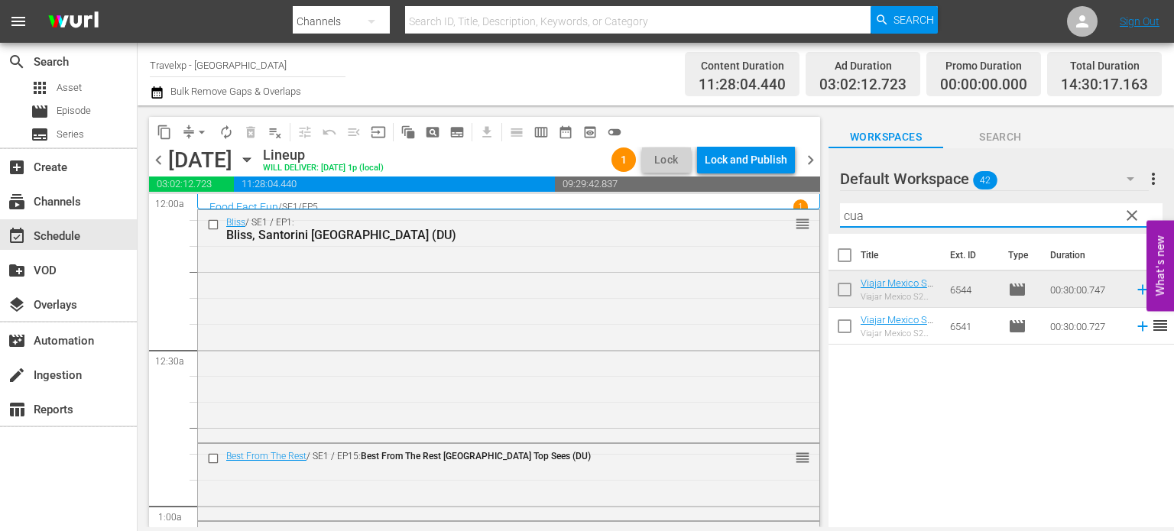
type input "cua"
click at [1151, 326] on span "reorder" at bounding box center [1160, 326] width 18 height 18
click at [1135, 324] on icon at bounding box center [1143, 326] width 17 height 17
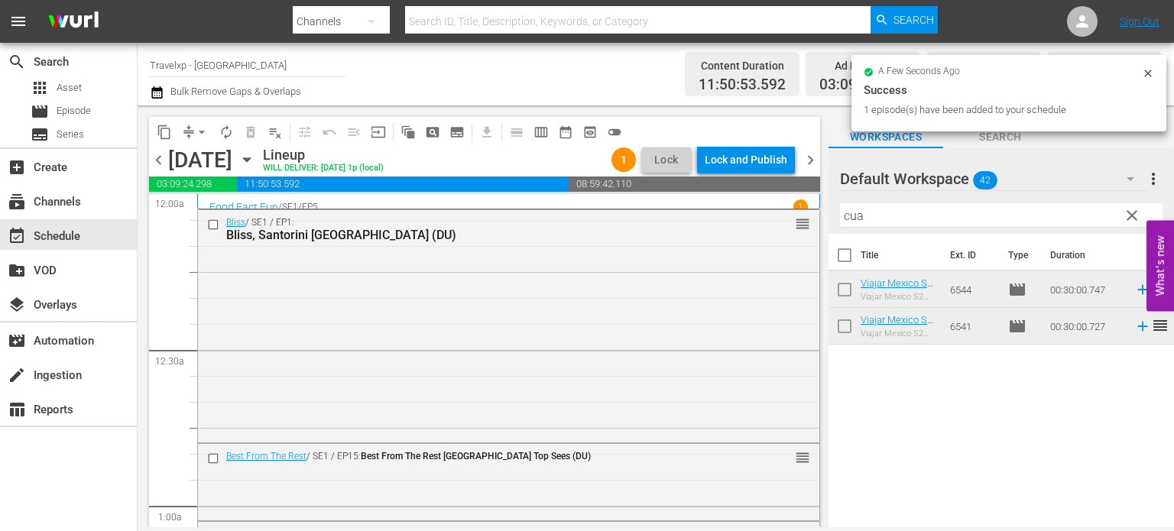
click at [1131, 216] on span "clear" at bounding box center [1132, 215] width 18 height 18
click at [1131, 216] on input "cua" at bounding box center [1001, 215] width 323 height 24
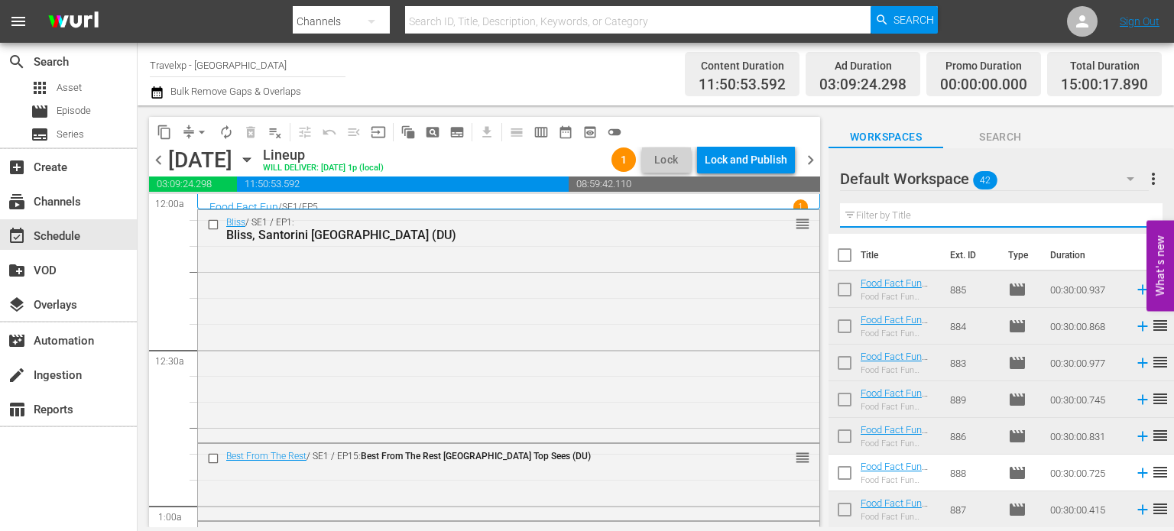
click at [1131, 216] on input "text" at bounding box center [1001, 215] width 323 height 24
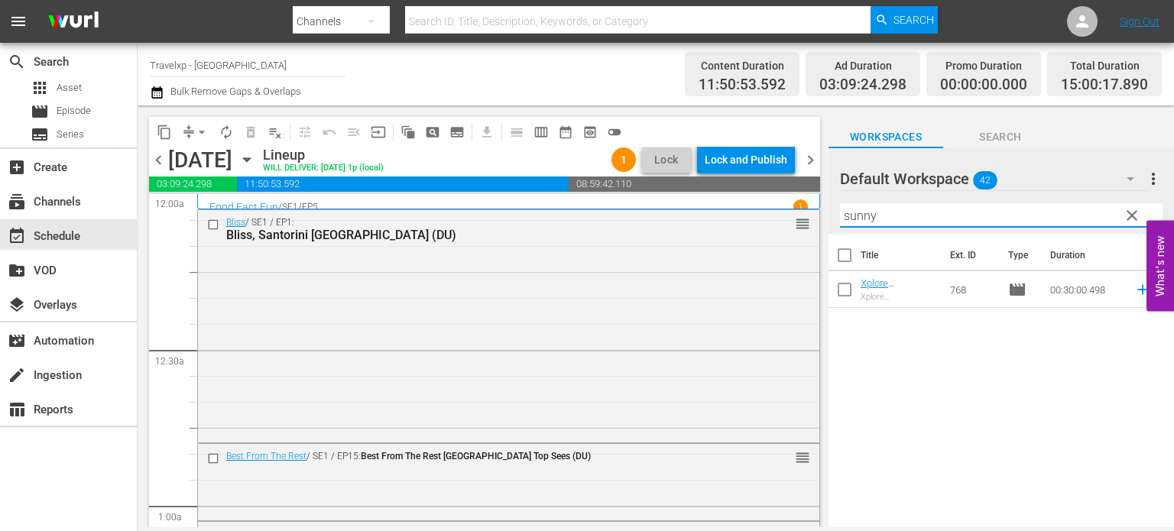
type input "sunny"
click at [1138, 290] on icon at bounding box center [1143, 290] width 10 height 10
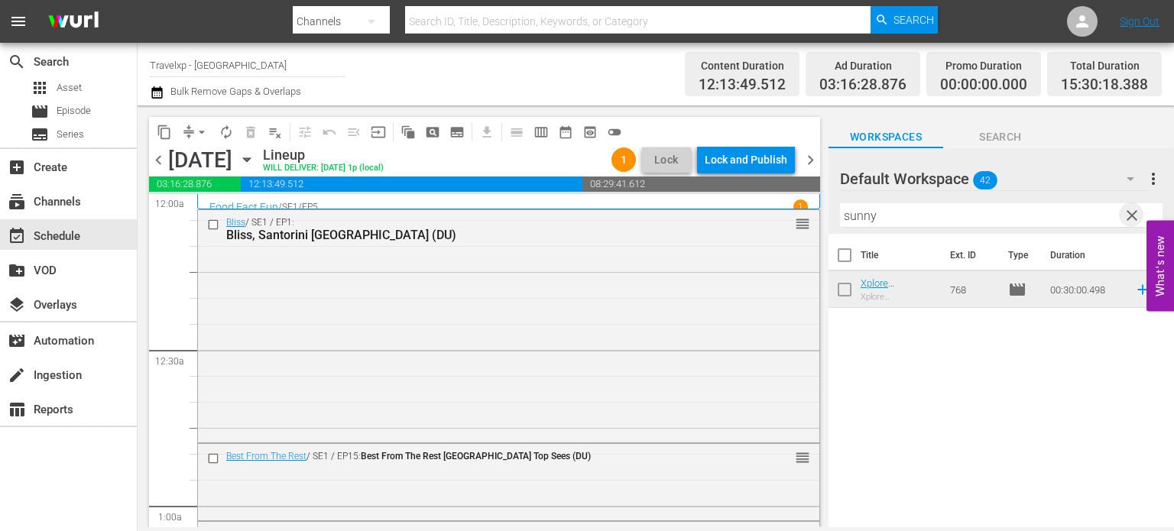
click at [1135, 212] on span "clear" at bounding box center [1132, 215] width 18 height 18
click at [1135, 212] on input "sunny" at bounding box center [1001, 215] width 323 height 24
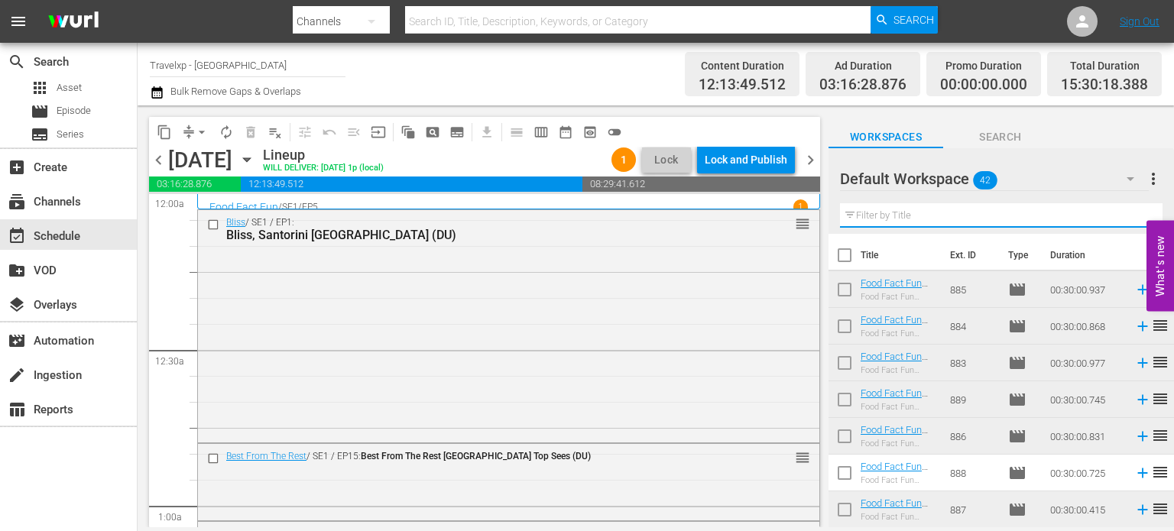
click at [1135, 212] on input "text" at bounding box center [1001, 215] width 323 height 24
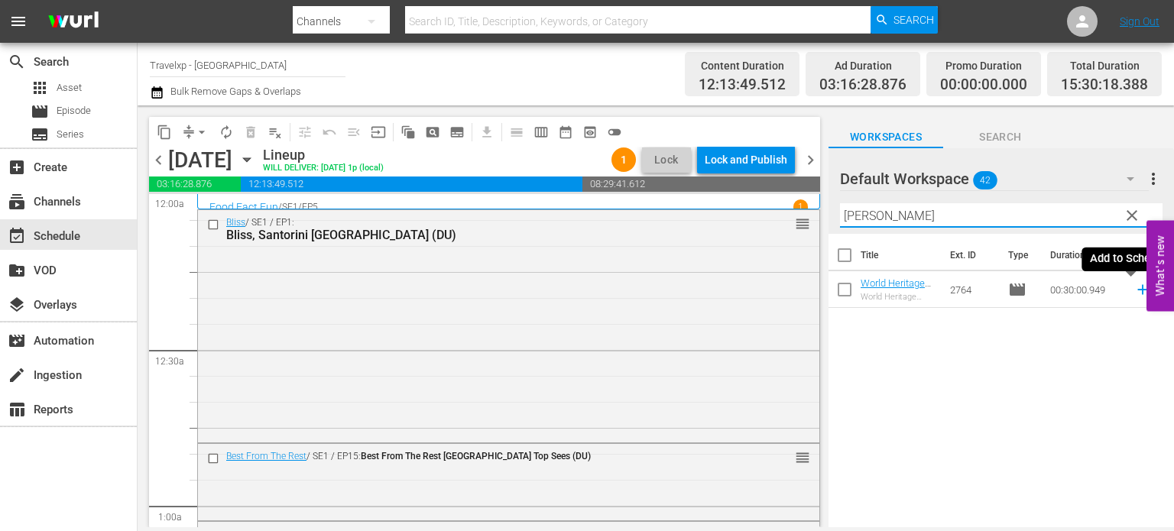
type input "[PERSON_NAME]"
click at [1138, 292] on icon at bounding box center [1143, 290] width 10 height 10
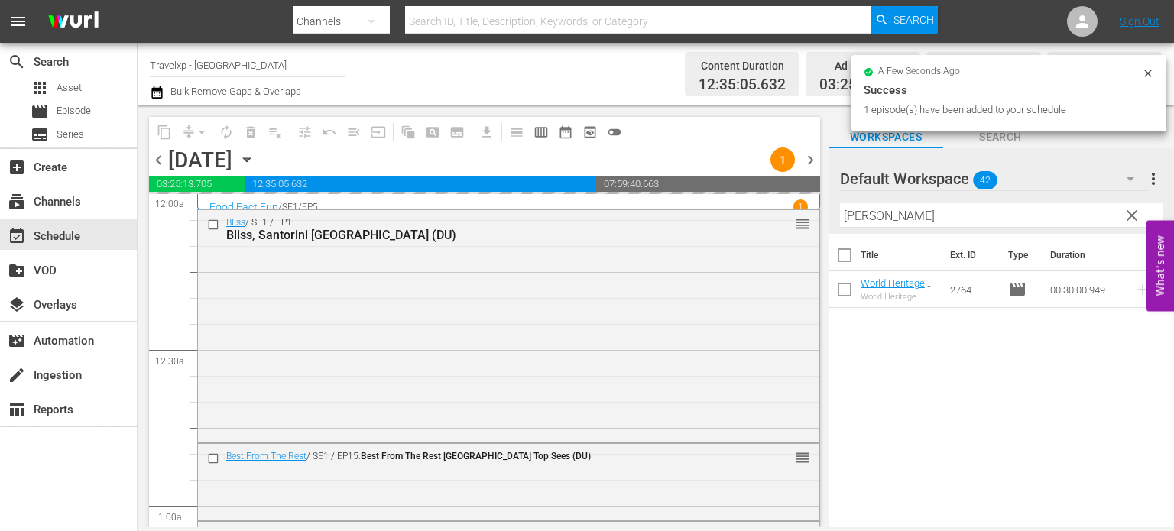
click at [1136, 213] on span "clear" at bounding box center [1132, 215] width 18 height 18
click at [1136, 213] on input "[PERSON_NAME]" at bounding box center [1001, 215] width 323 height 24
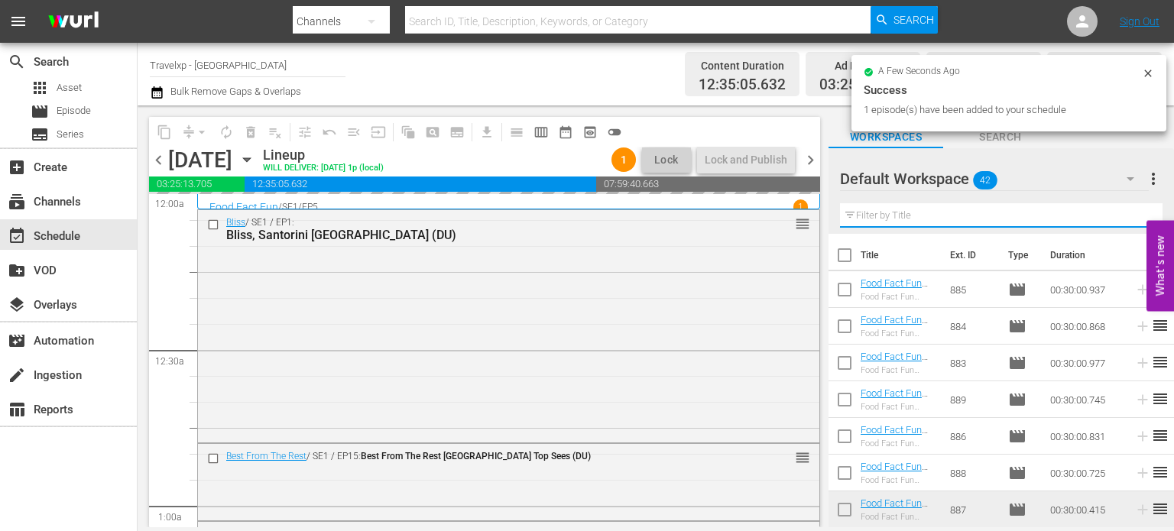
click at [1136, 213] on input "text" at bounding box center [1001, 215] width 323 height 24
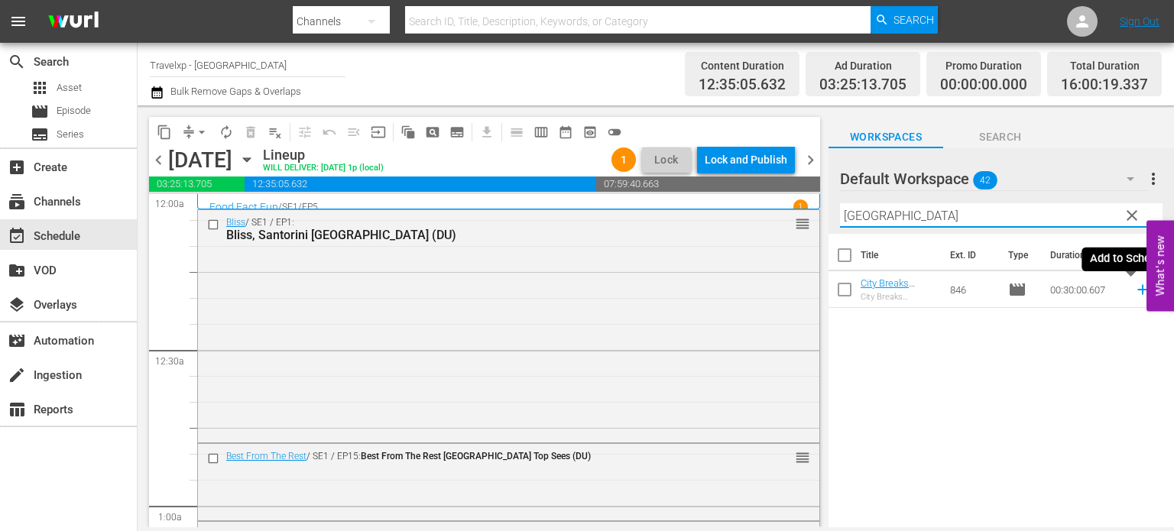
type input "[GEOGRAPHIC_DATA]"
click at [1135, 291] on icon at bounding box center [1143, 289] width 17 height 17
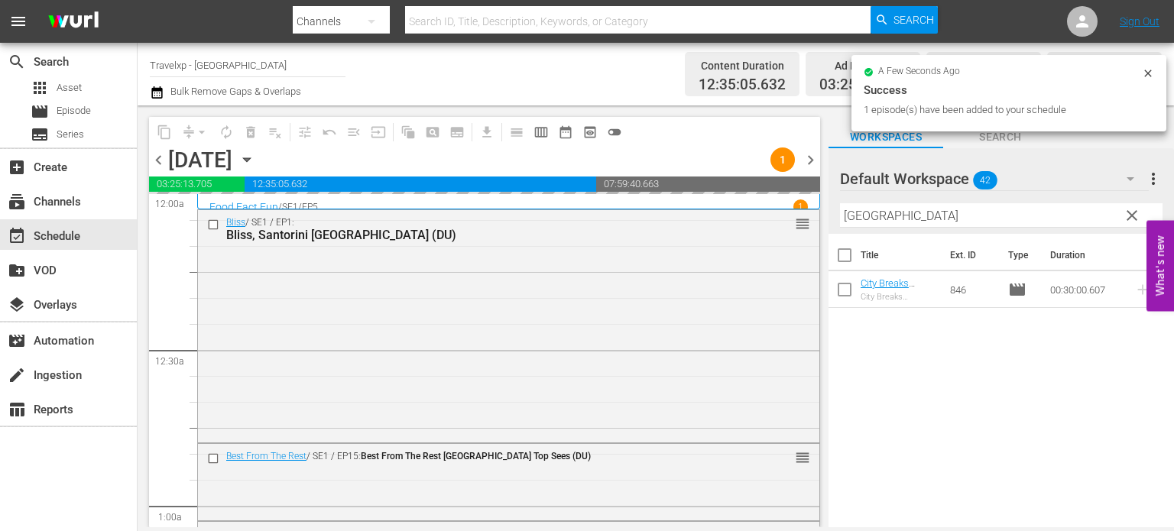
click at [1130, 219] on span "clear" at bounding box center [1132, 215] width 18 height 18
click at [1130, 219] on input "[GEOGRAPHIC_DATA]" at bounding box center [1001, 215] width 323 height 24
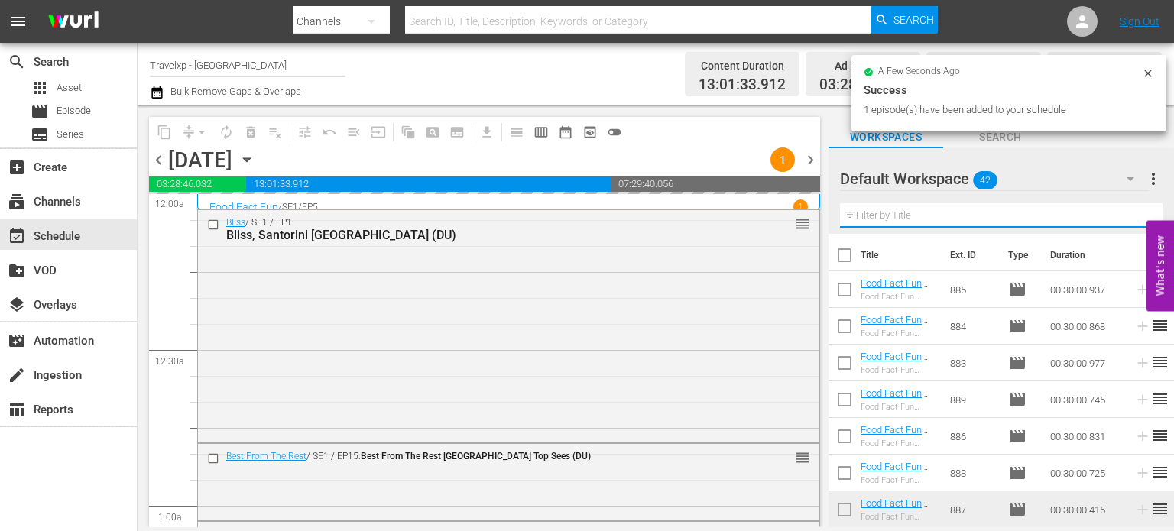
click at [1130, 219] on input "text" at bounding box center [1001, 215] width 323 height 24
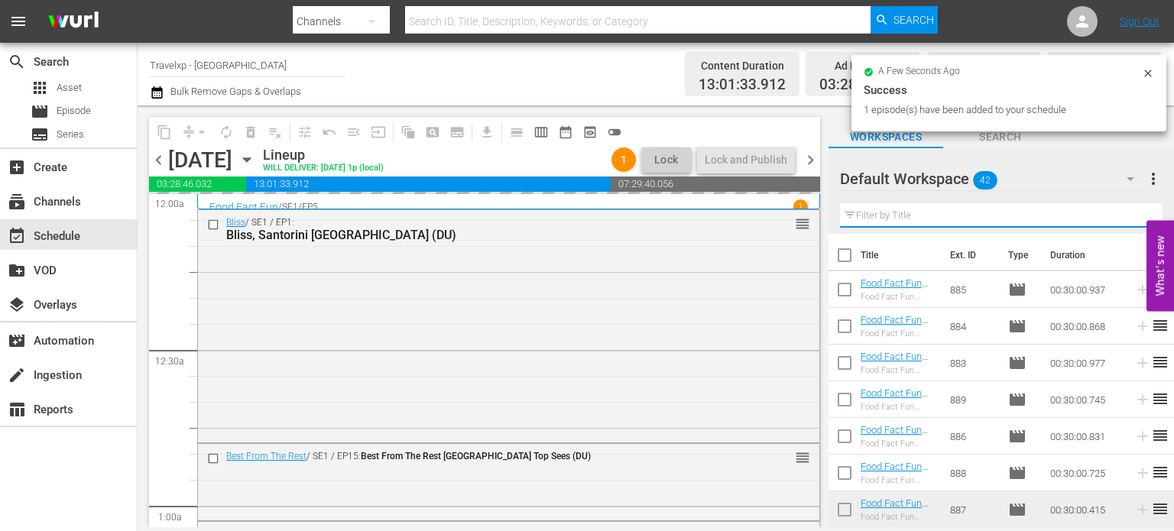
click at [1130, 219] on input "text" at bounding box center [1001, 215] width 323 height 24
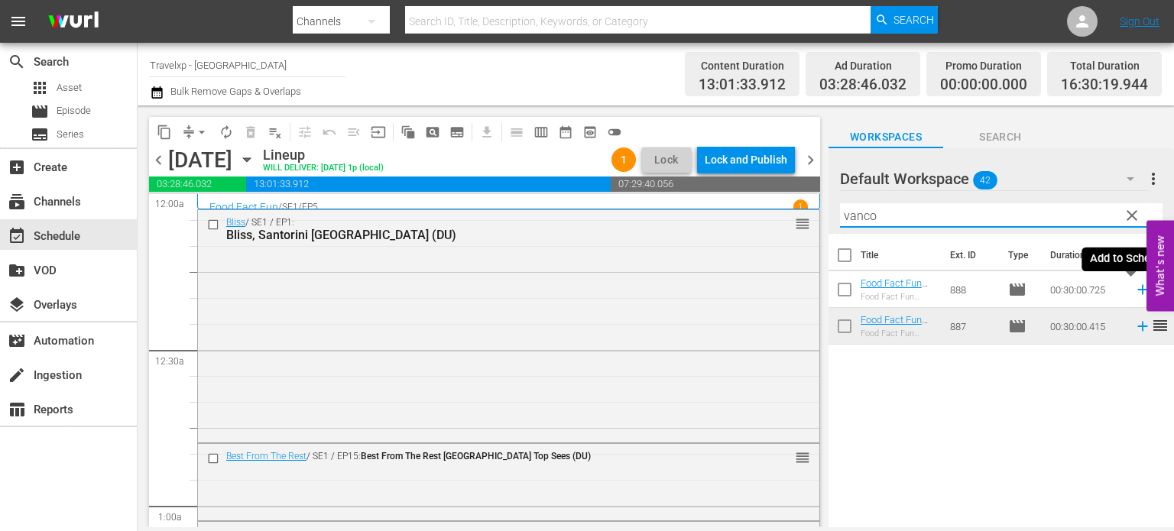
type input "vanco"
click at [1138, 291] on icon at bounding box center [1143, 289] width 17 height 17
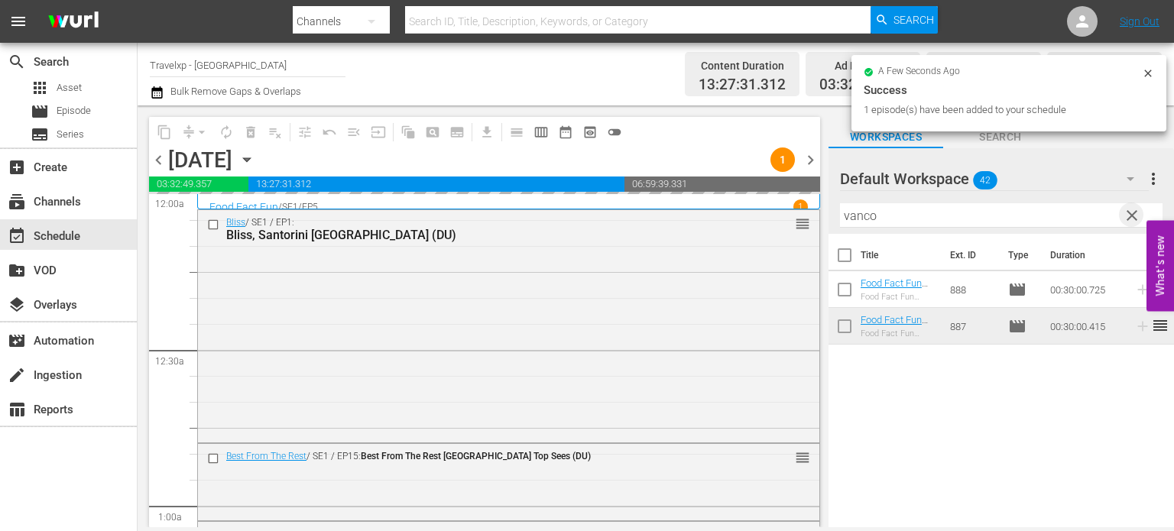
click at [1128, 214] on span "clear" at bounding box center [1132, 215] width 18 height 18
click at [1128, 214] on input "vanco" at bounding box center [1001, 215] width 323 height 24
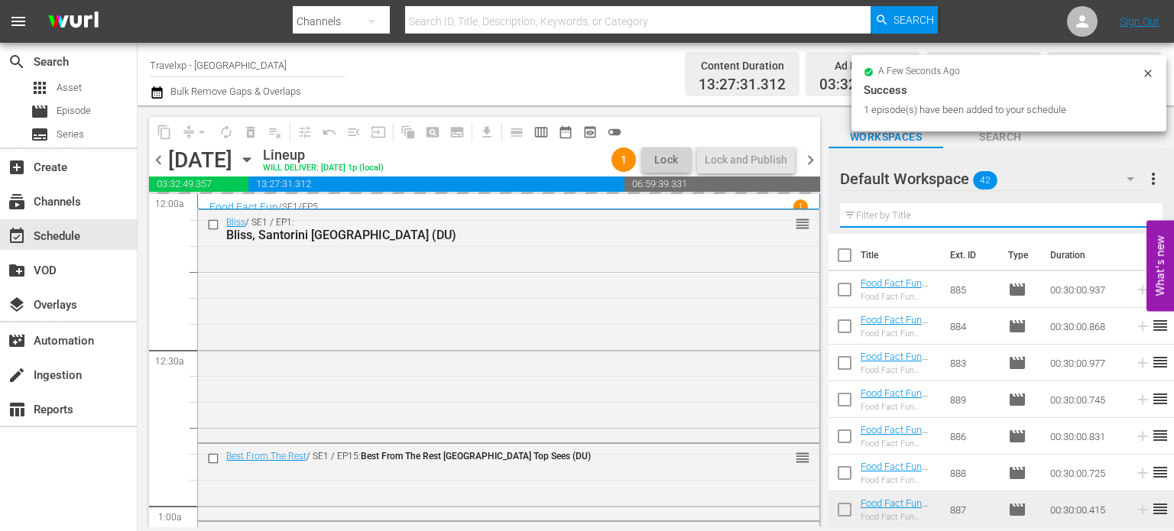
click at [1128, 214] on input "text" at bounding box center [1001, 215] width 323 height 24
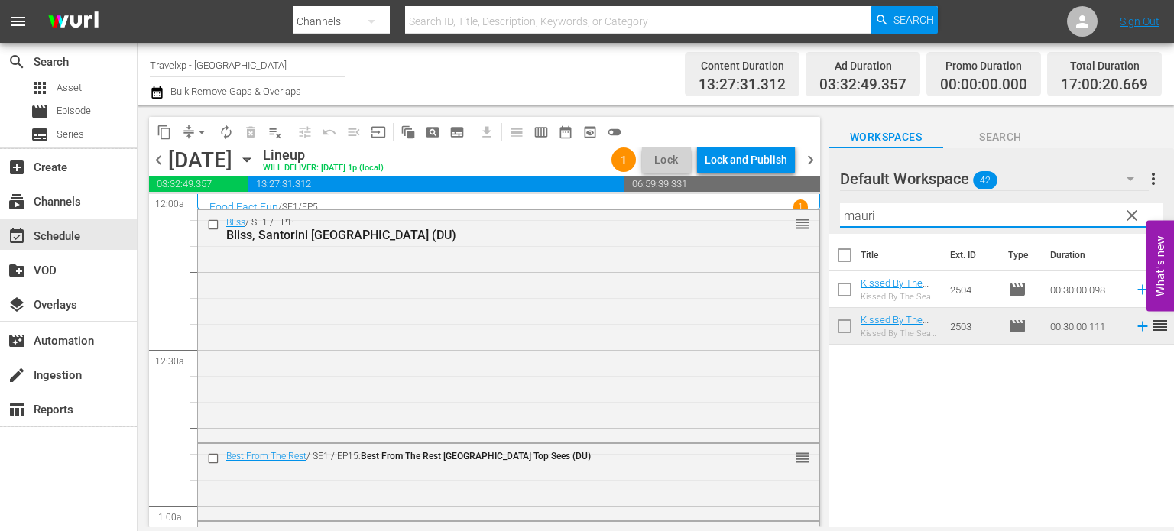
type input "mauri"
click at [1137, 289] on icon at bounding box center [1143, 289] width 17 height 17
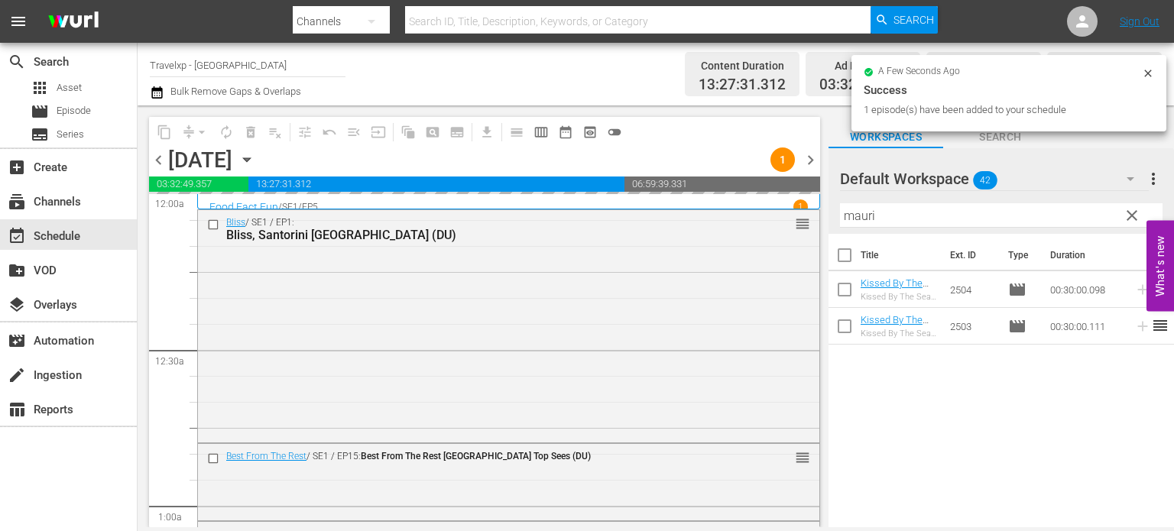
click at [1134, 216] on span "clear" at bounding box center [1132, 215] width 18 height 18
click at [1134, 216] on input "mauri" at bounding box center [1001, 215] width 323 height 24
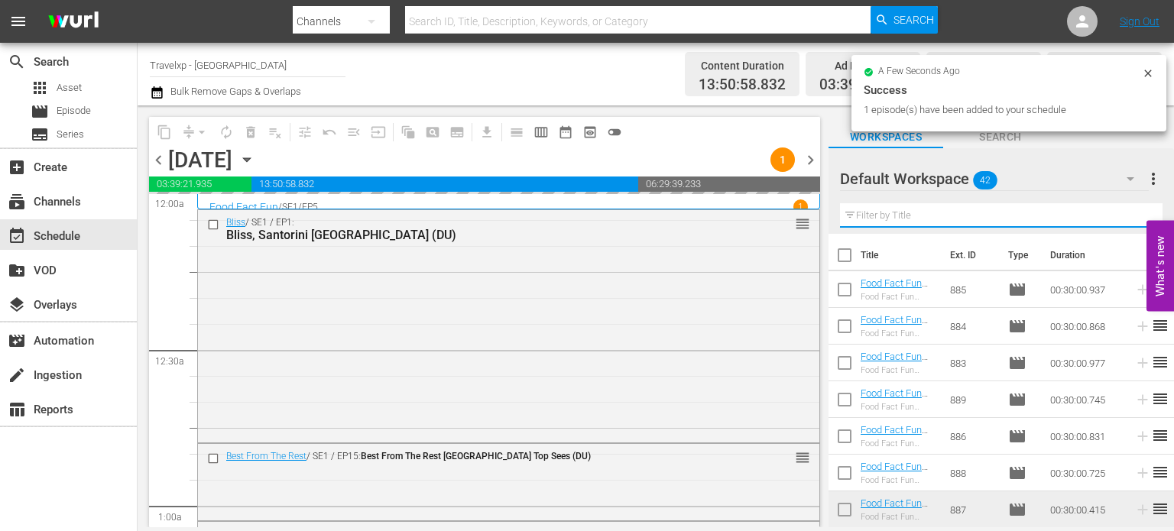
click at [1134, 216] on input "text" at bounding box center [1001, 215] width 323 height 24
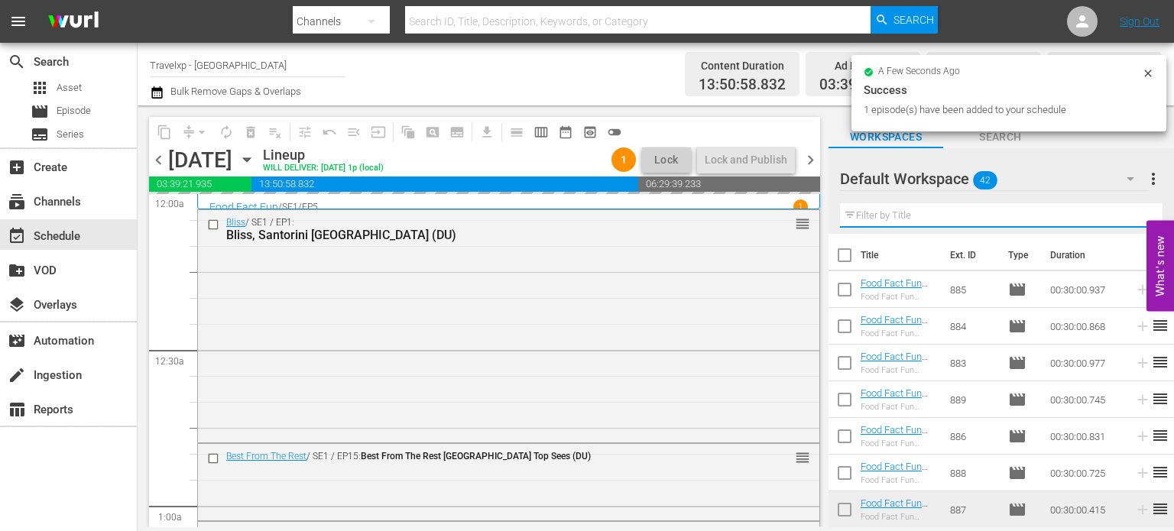
click at [1134, 216] on input "text" at bounding box center [1001, 215] width 323 height 24
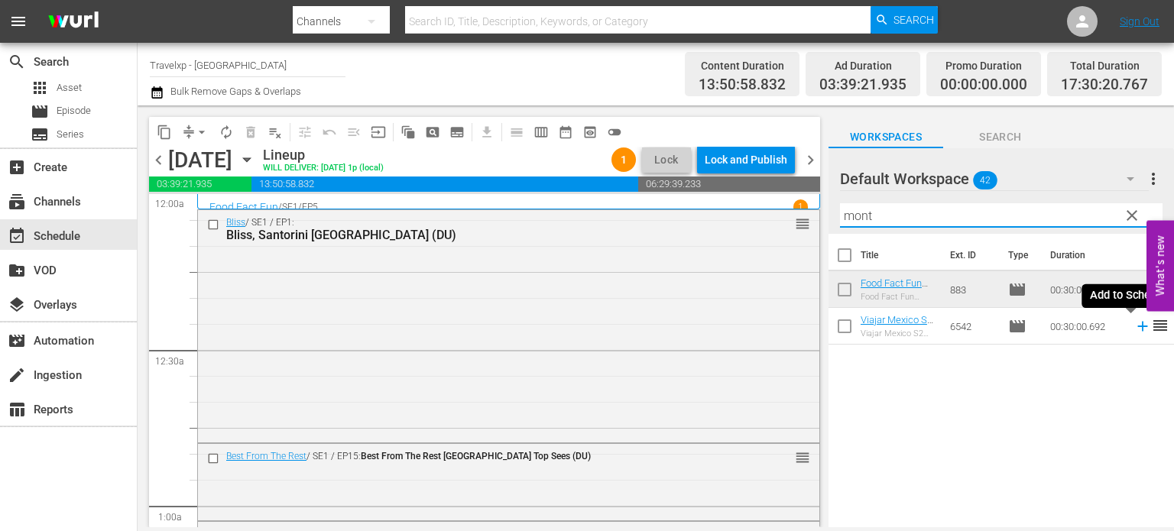
type input "mont"
click at [1138, 324] on icon at bounding box center [1143, 327] width 10 height 10
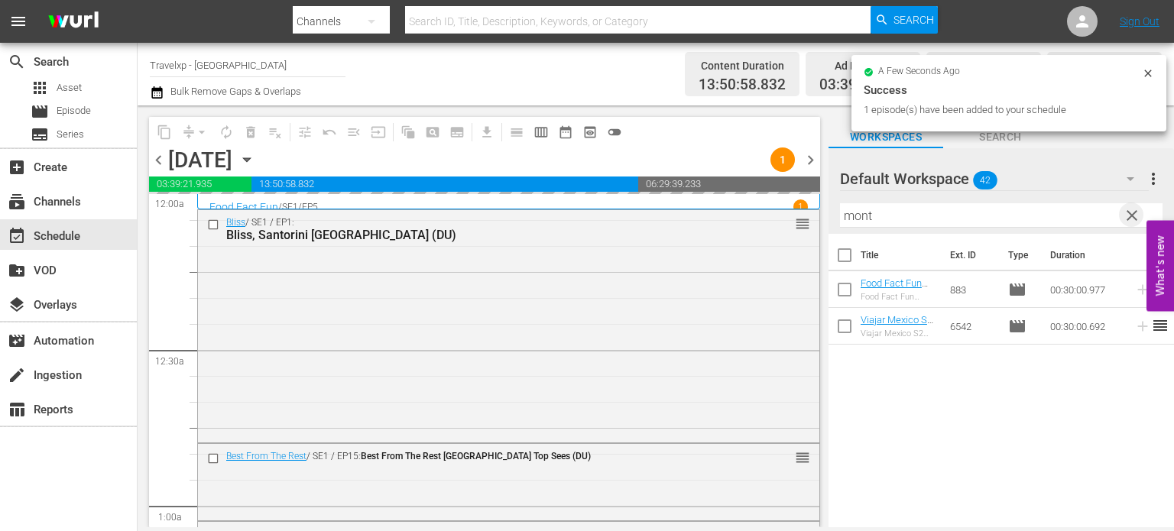
click at [1134, 214] on span "clear" at bounding box center [1132, 215] width 18 height 18
click at [1134, 214] on input "mont" at bounding box center [1001, 215] width 323 height 24
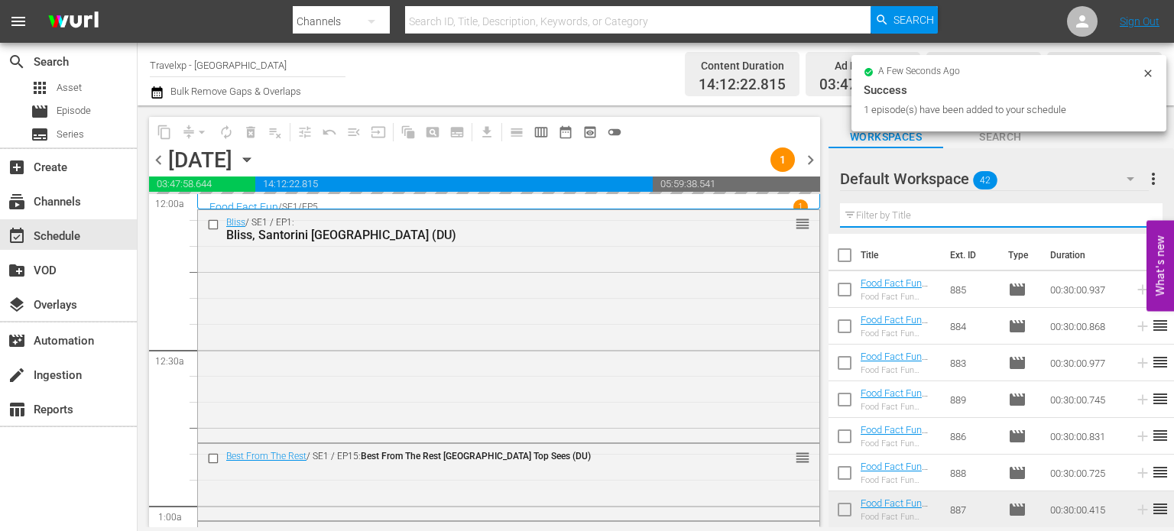
click at [1134, 214] on input "text" at bounding box center [1001, 215] width 323 height 24
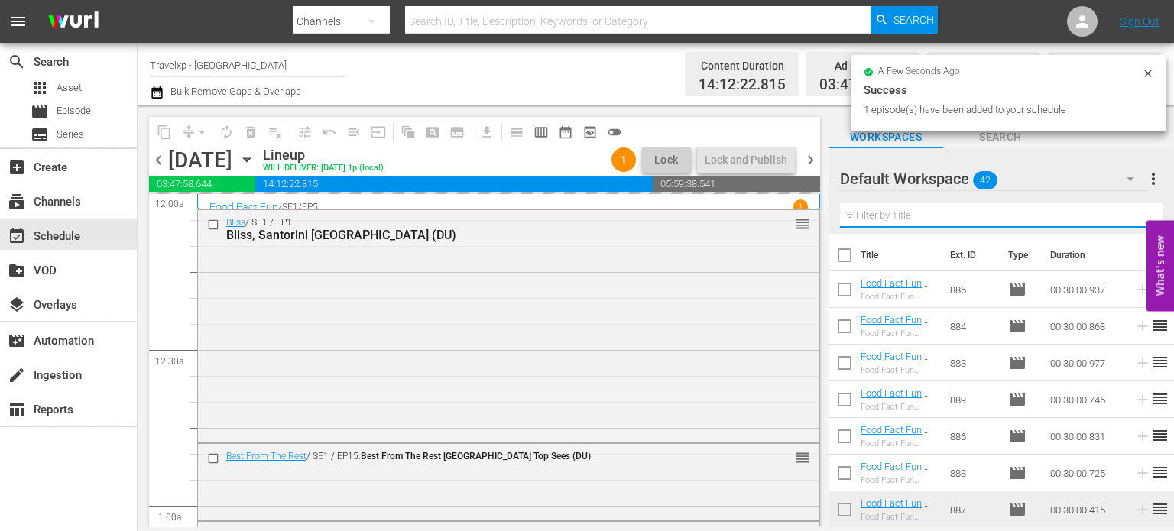
click at [1134, 214] on input "text" at bounding box center [1001, 215] width 323 height 24
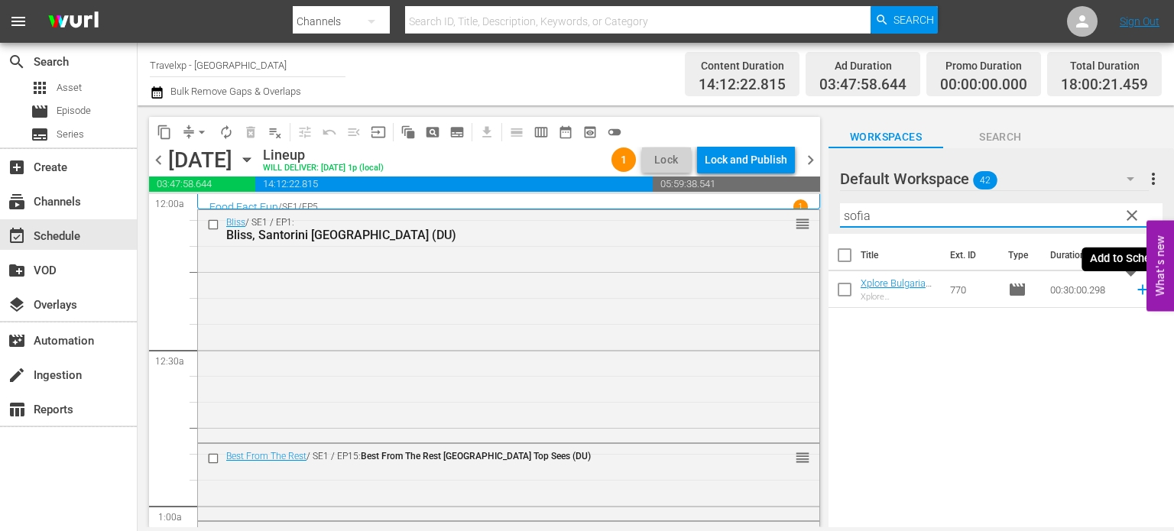
type input "sofia"
click at [1135, 294] on icon at bounding box center [1143, 289] width 17 height 17
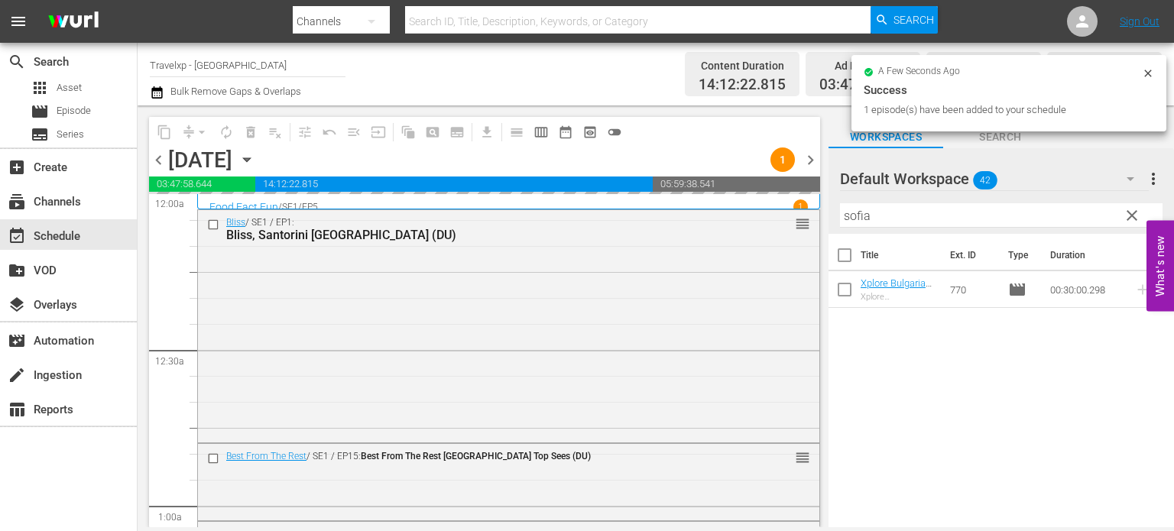
click at [1129, 215] on span "clear" at bounding box center [1132, 215] width 18 height 18
click at [1129, 215] on input "sofia" at bounding box center [1001, 215] width 323 height 24
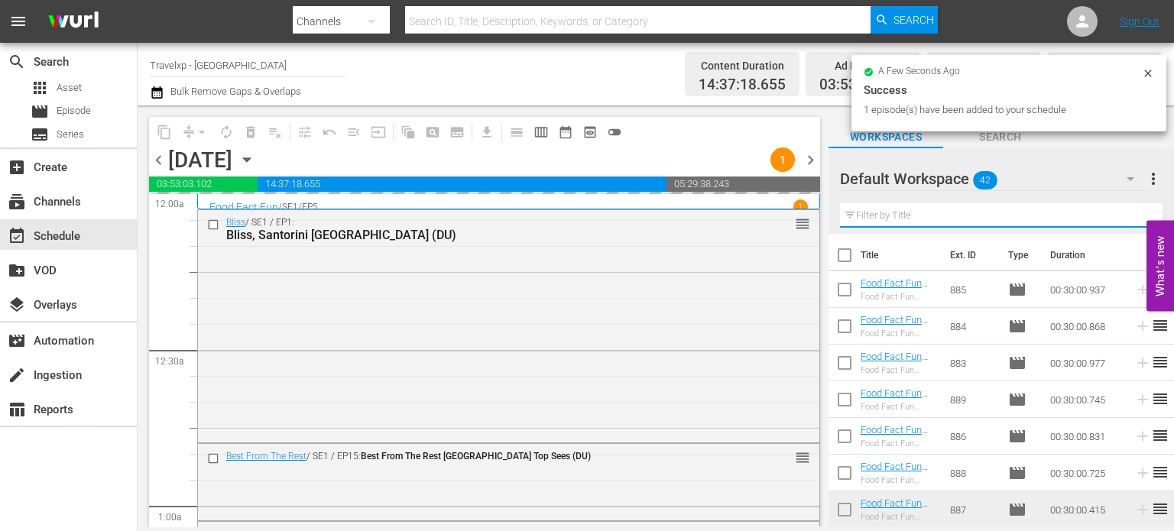
click at [1129, 215] on input "text" at bounding box center [1001, 215] width 323 height 24
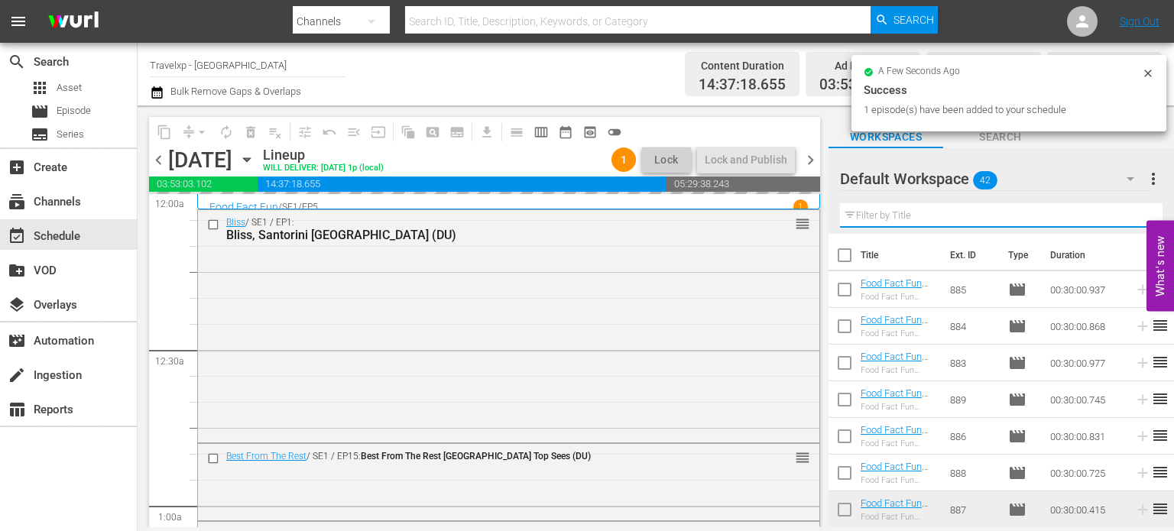
click at [1129, 215] on input "text" at bounding box center [1001, 215] width 323 height 24
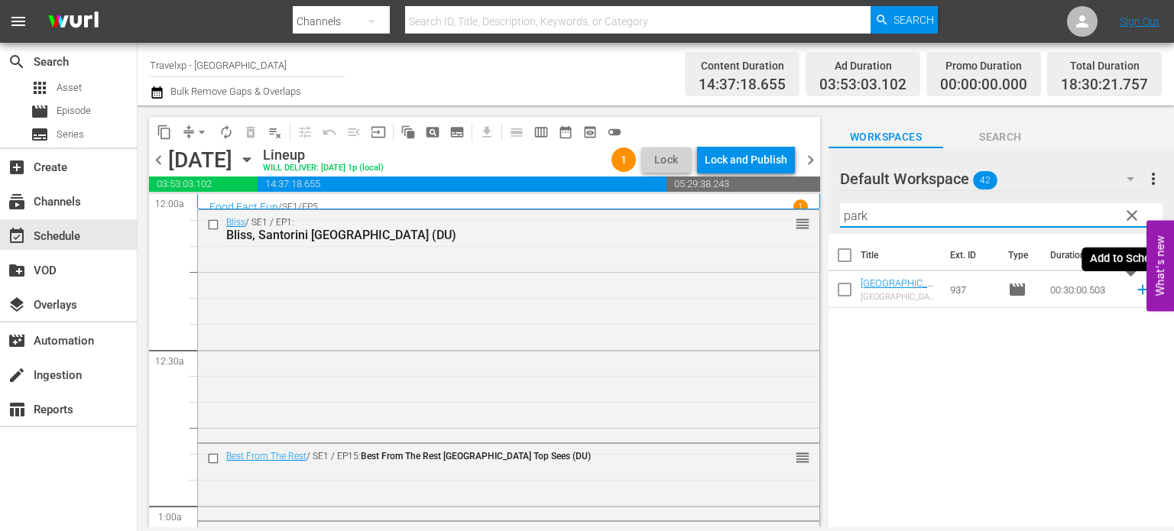
type input "park"
click at [1135, 295] on icon at bounding box center [1143, 289] width 17 height 17
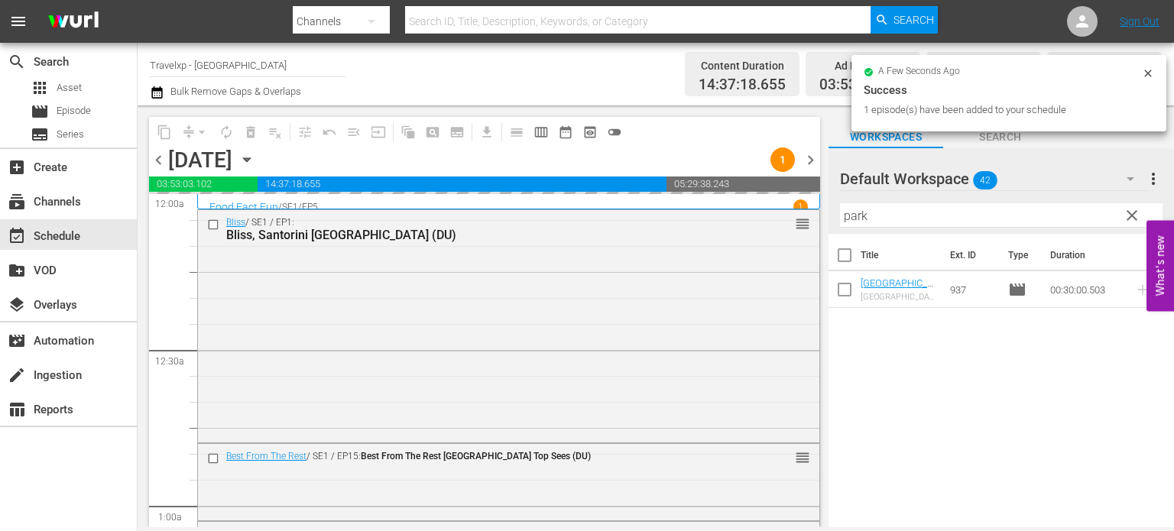
click at [1129, 218] on span "clear" at bounding box center [1132, 215] width 18 height 18
click at [1129, 218] on input "park" at bounding box center [1001, 215] width 323 height 24
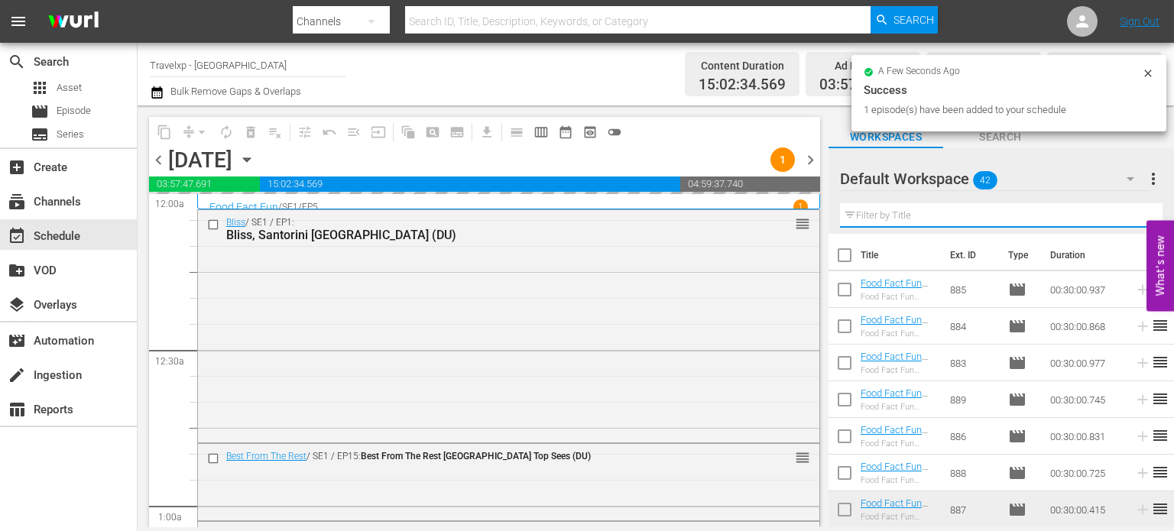
click at [1129, 218] on input "text" at bounding box center [1001, 215] width 323 height 24
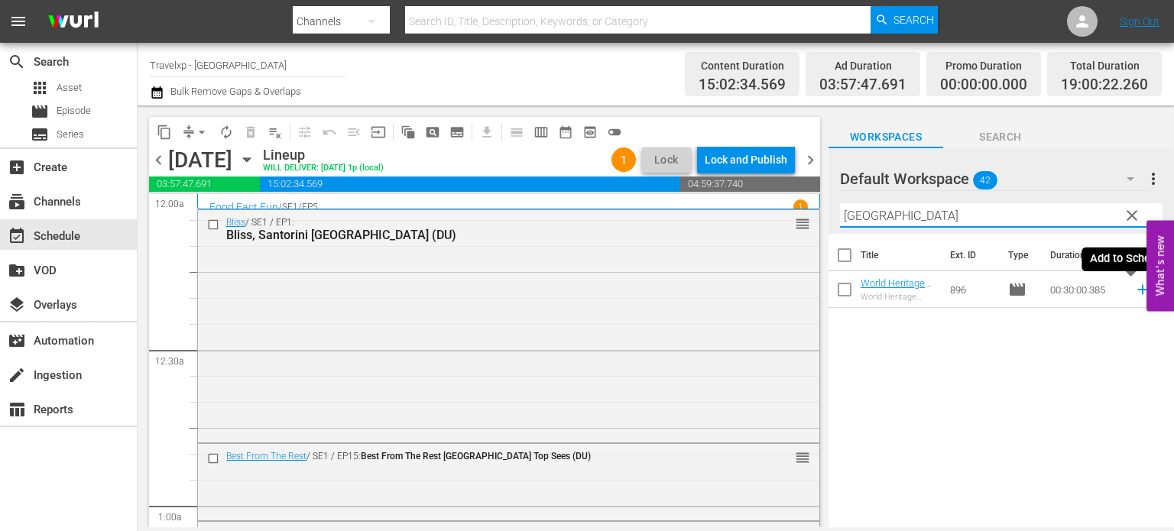
type input "[GEOGRAPHIC_DATA]"
click at [1135, 289] on icon at bounding box center [1143, 289] width 17 height 17
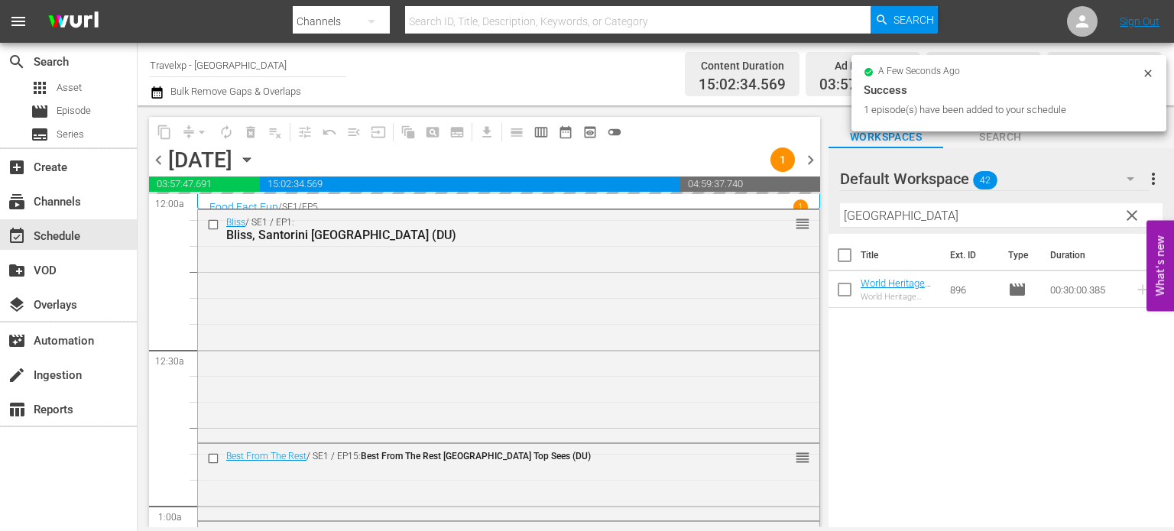
click at [1128, 217] on span "clear" at bounding box center [1132, 215] width 18 height 18
click at [1128, 217] on input "[GEOGRAPHIC_DATA]" at bounding box center [1001, 215] width 323 height 24
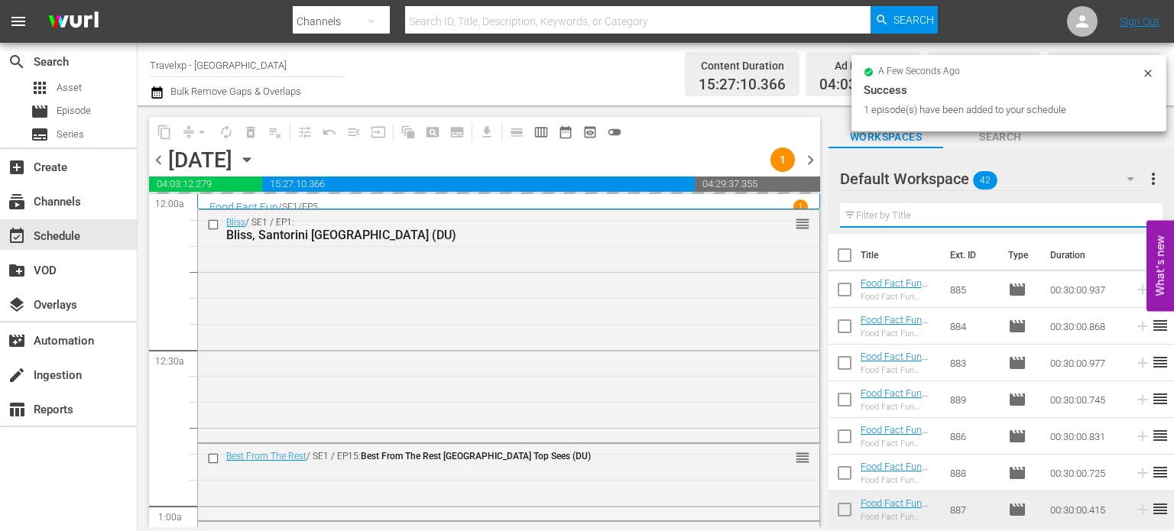
click at [1128, 217] on input "text" at bounding box center [1001, 215] width 323 height 24
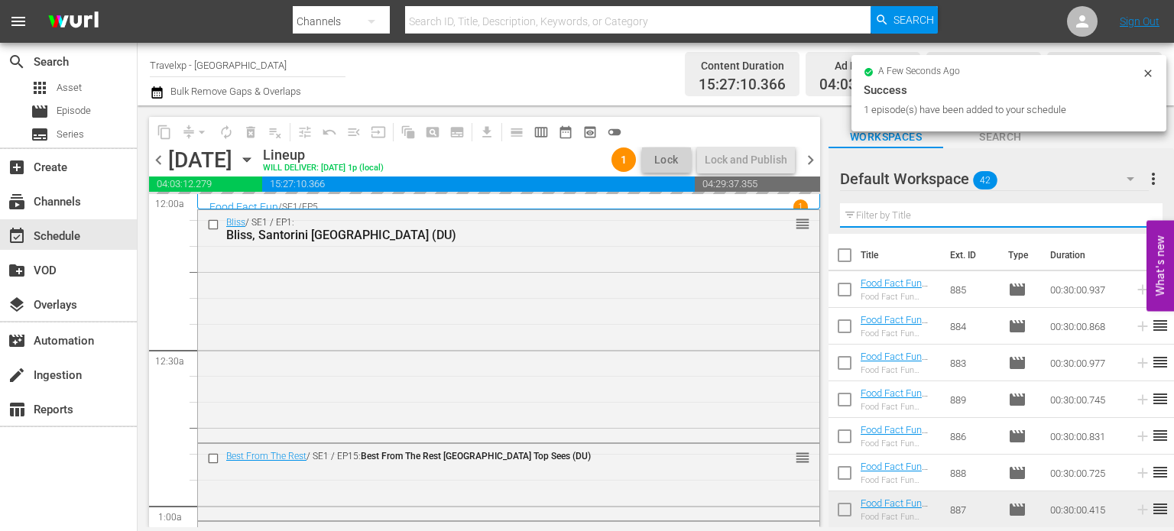
click at [1128, 217] on input "text" at bounding box center [1001, 215] width 323 height 24
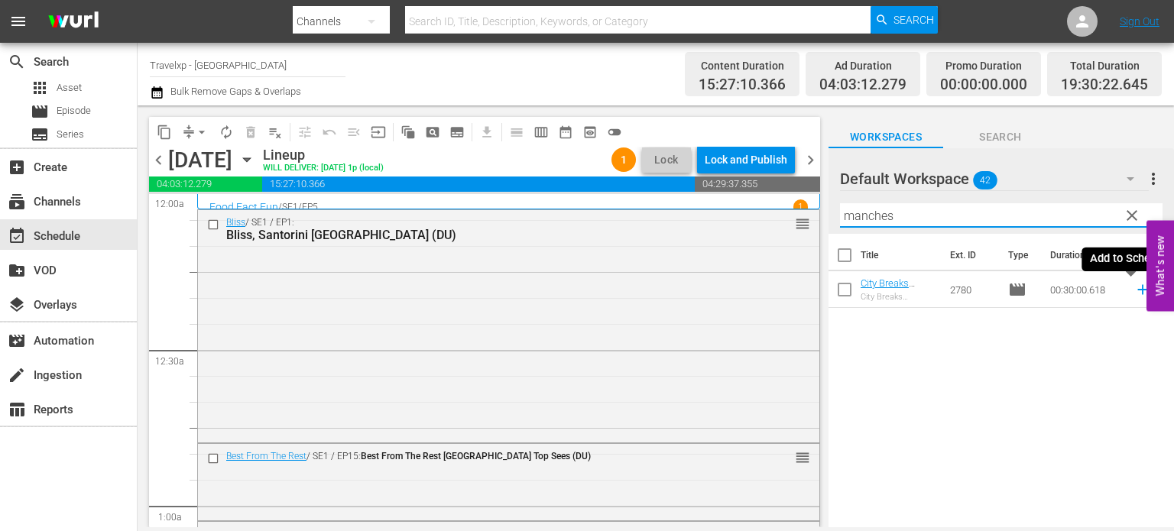
type input "manches"
click at [1138, 292] on icon at bounding box center [1143, 290] width 10 height 10
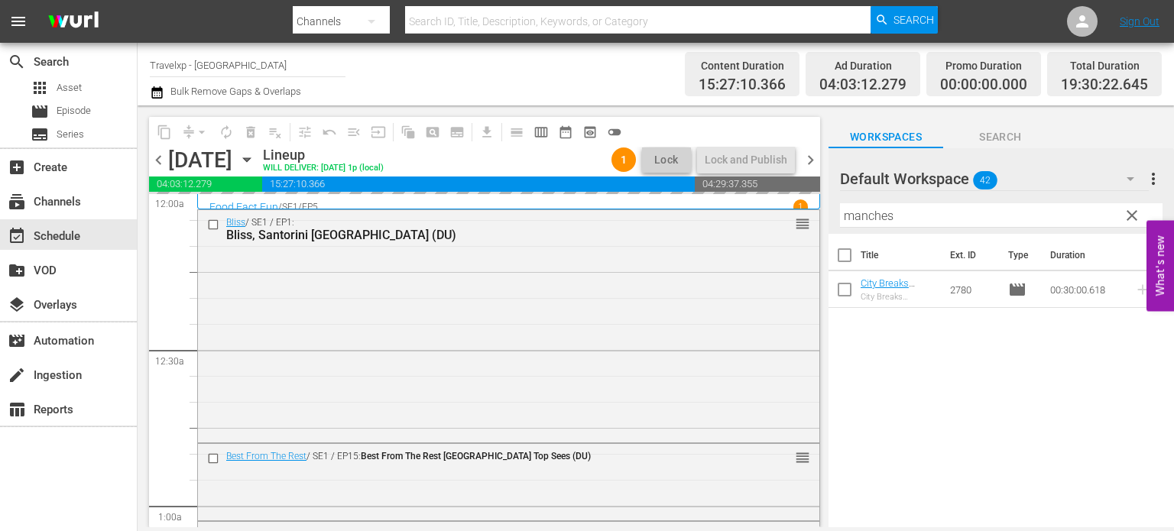
click at [1135, 213] on span "clear" at bounding box center [1132, 215] width 18 height 18
click at [1135, 213] on input "manches" at bounding box center [1001, 215] width 323 height 24
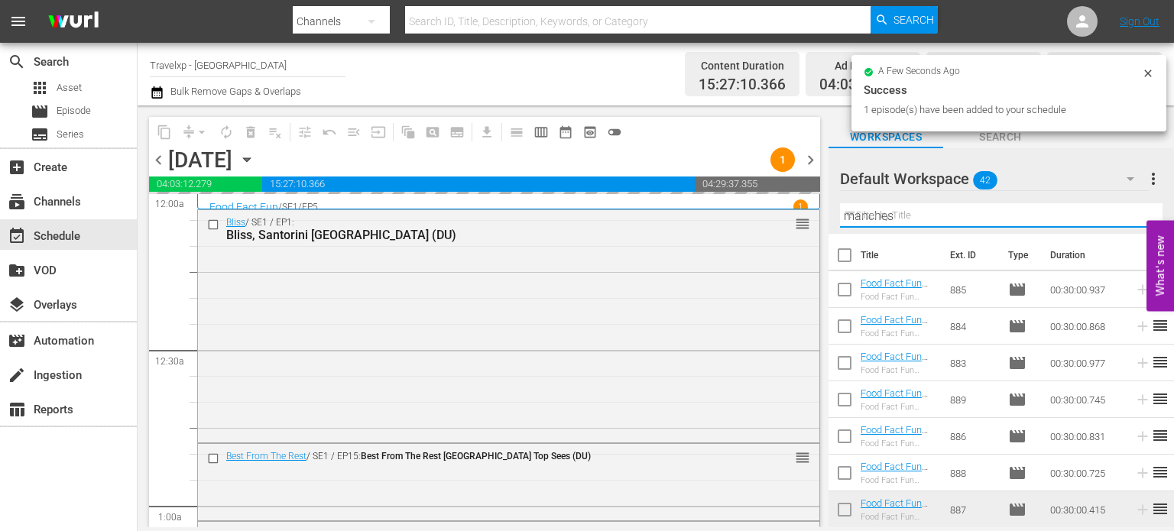
click at [1135, 213] on input "manches" at bounding box center [1001, 215] width 323 height 24
click at [1135, 213] on input "text" at bounding box center [1001, 215] width 323 height 24
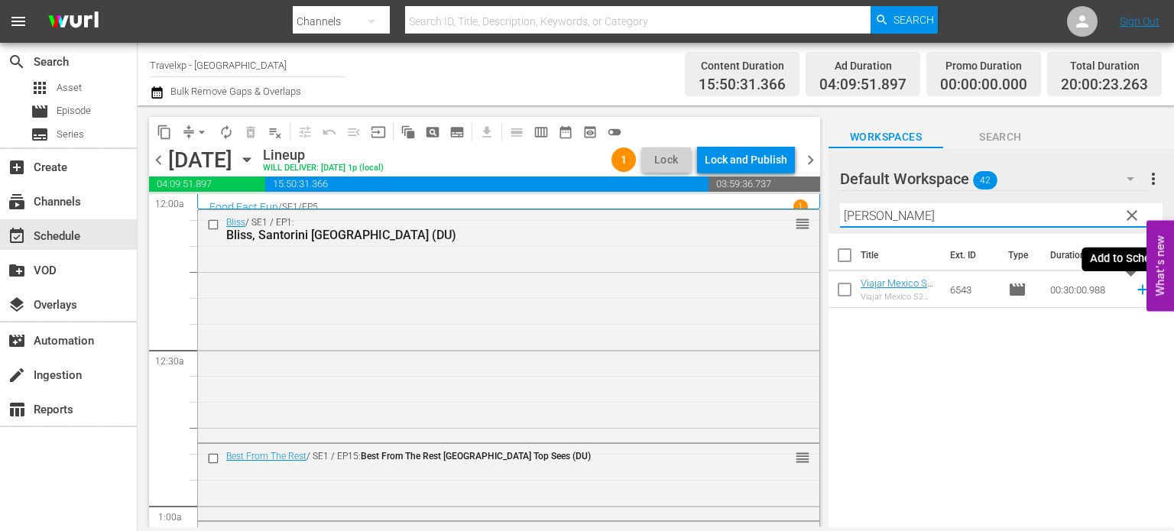
type input "[PERSON_NAME]"
click at [1135, 289] on icon at bounding box center [1143, 289] width 17 height 17
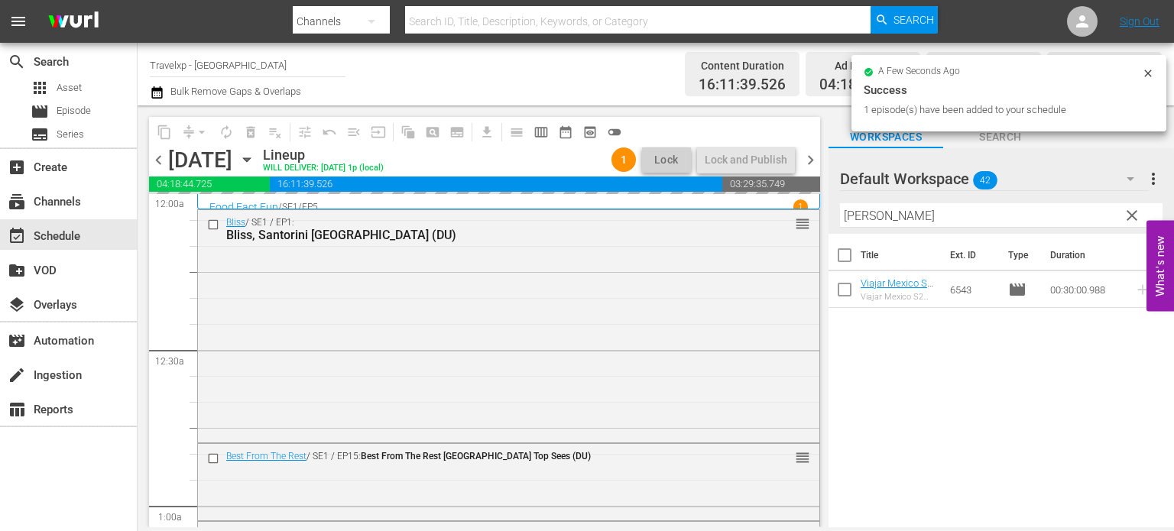
click at [1131, 219] on span "clear" at bounding box center [1132, 215] width 18 height 18
click at [1131, 219] on input "[PERSON_NAME]" at bounding box center [1001, 215] width 323 height 24
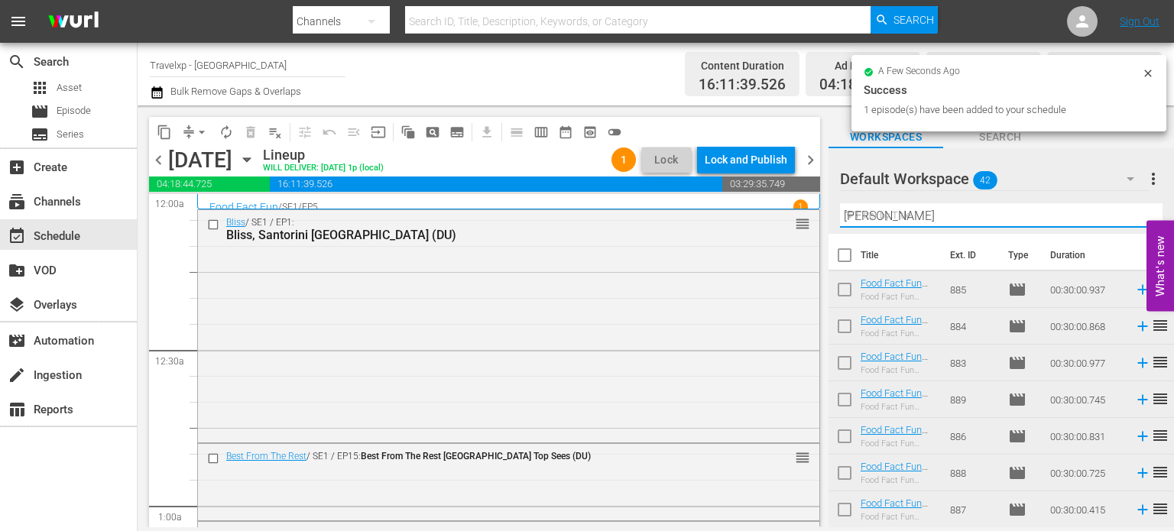
click at [1131, 219] on input "[PERSON_NAME]" at bounding box center [1001, 215] width 323 height 24
click at [1131, 219] on input "text" at bounding box center [1001, 215] width 323 height 24
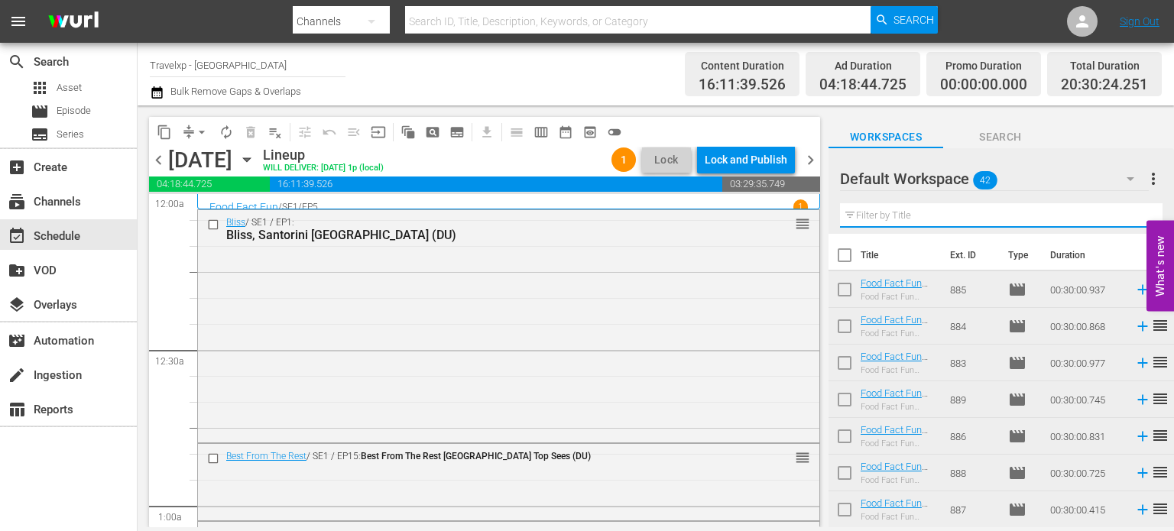
click at [1131, 219] on input "text" at bounding box center [1001, 215] width 323 height 24
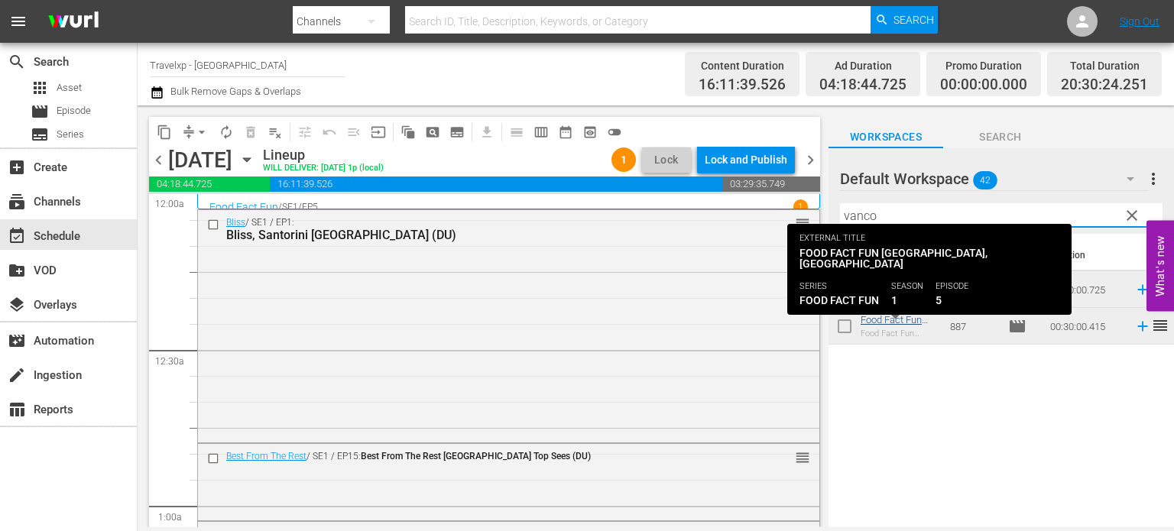
type input "vanco"
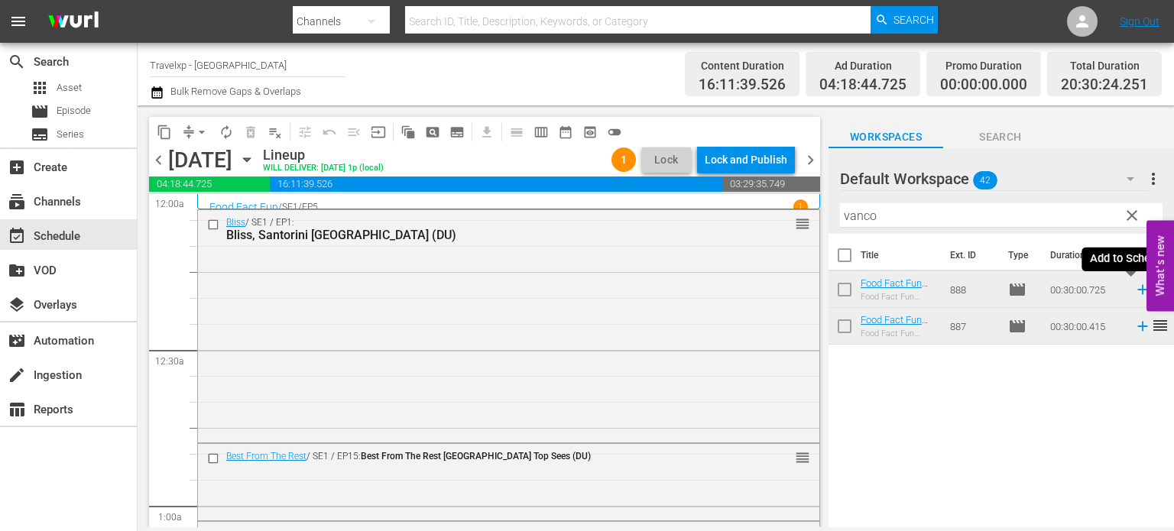
click at [1135, 291] on icon at bounding box center [1143, 289] width 17 height 17
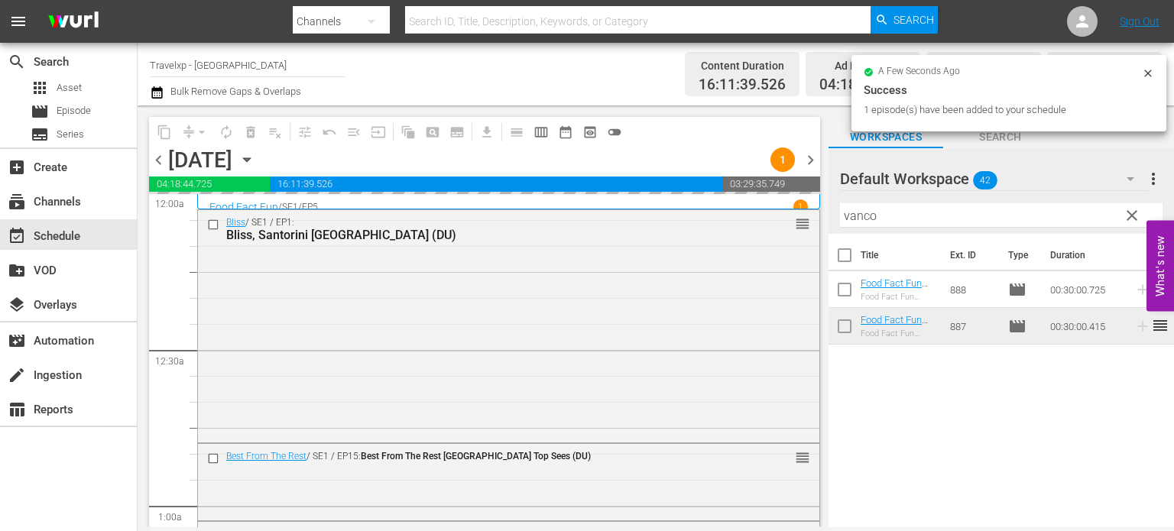
click at [1131, 216] on span "clear" at bounding box center [1132, 215] width 18 height 18
click at [1131, 216] on input "vanco" at bounding box center [1001, 215] width 323 height 24
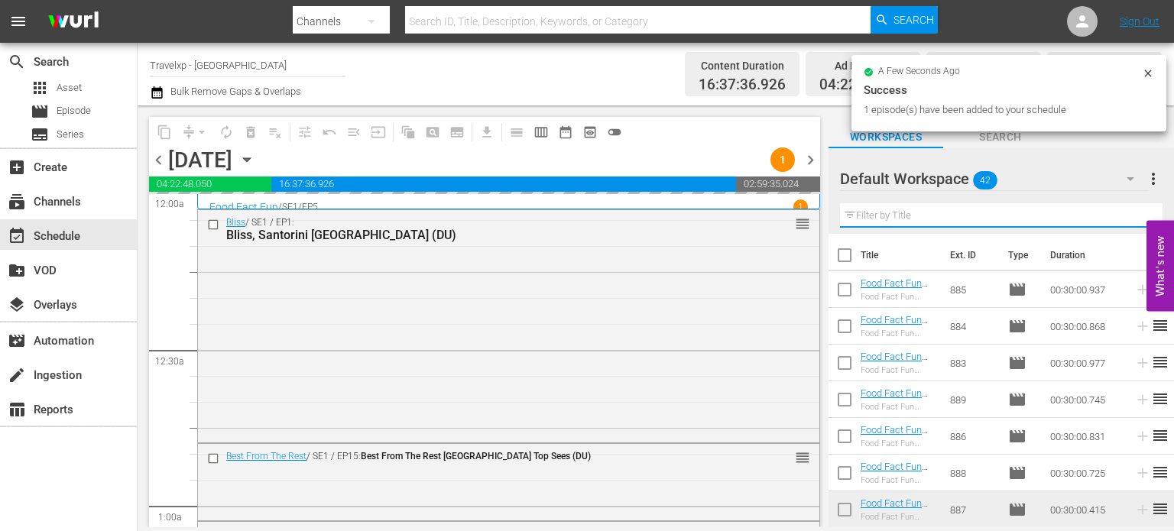
click at [1131, 216] on input "text" at bounding box center [1001, 215] width 323 height 24
click at [1131, 216] on div "Default Workspace 42 Default more_vert Filter by Title" at bounding box center [1002, 191] width 346 height 86
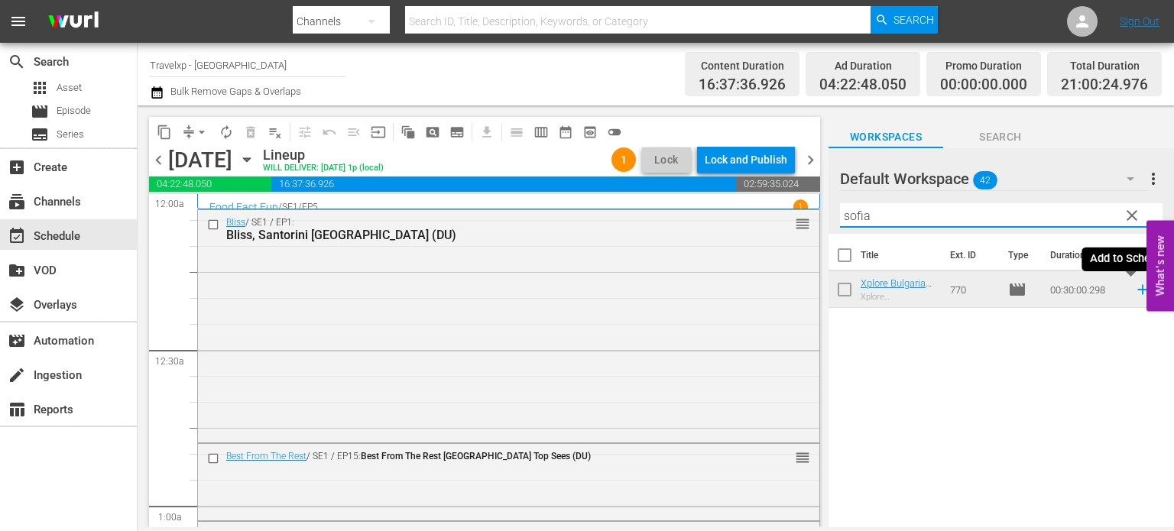
type input "sofia"
click at [1135, 293] on icon at bounding box center [1143, 289] width 17 height 17
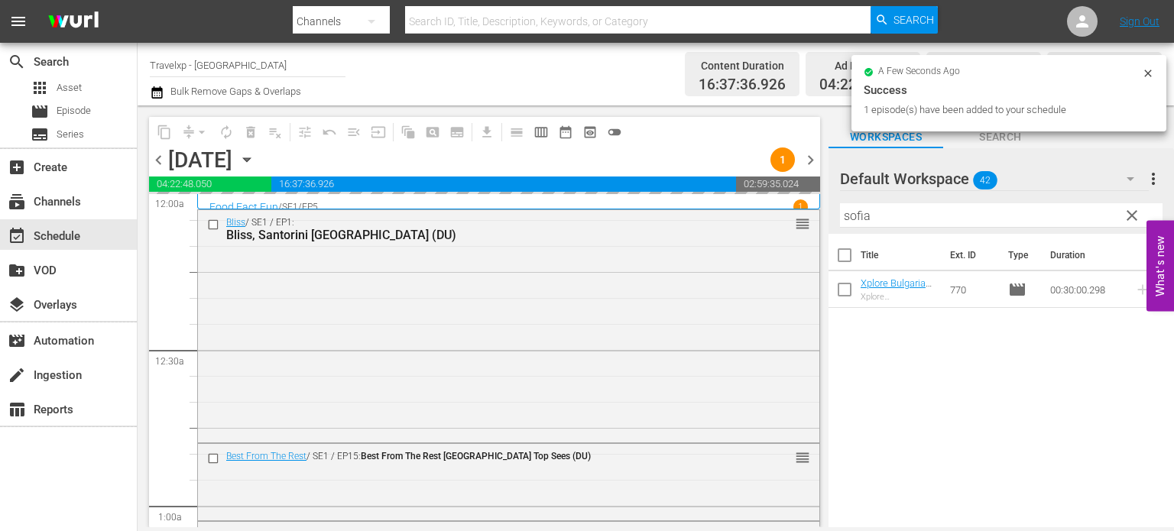
click at [1133, 217] on span "clear" at bounding box center [1132, 215] width 18 height 18
click at [1133, 217] on input "sofia" at bounding box center [1001, 215] width 323 height 24
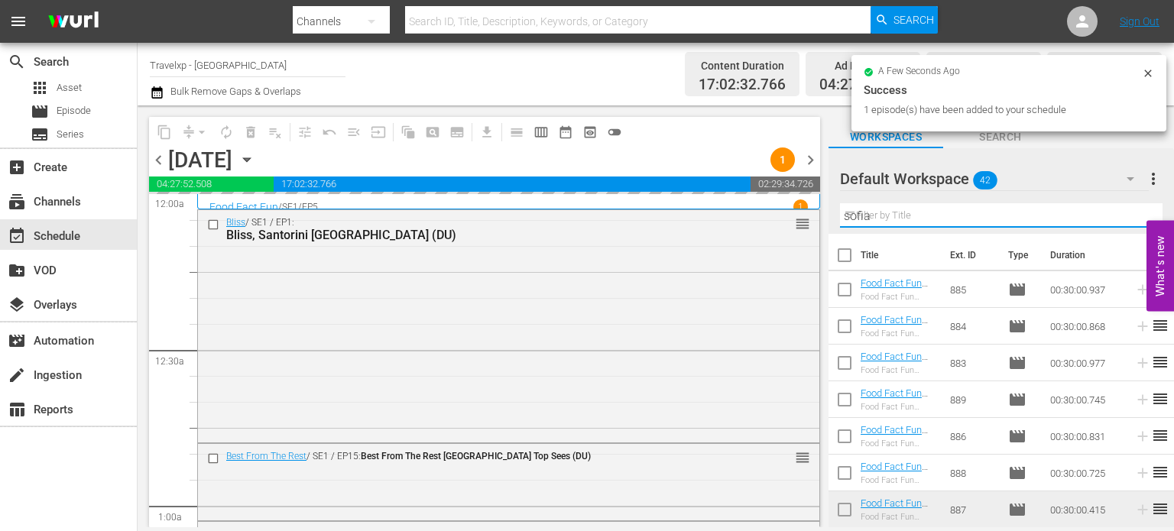
click at [1133, 217] on input "sofia" at bounding box center [1001, 215] width 323 height 24
click at [1133, 217] on input "text" at bounding box center [1001, 215] width 323 height 24
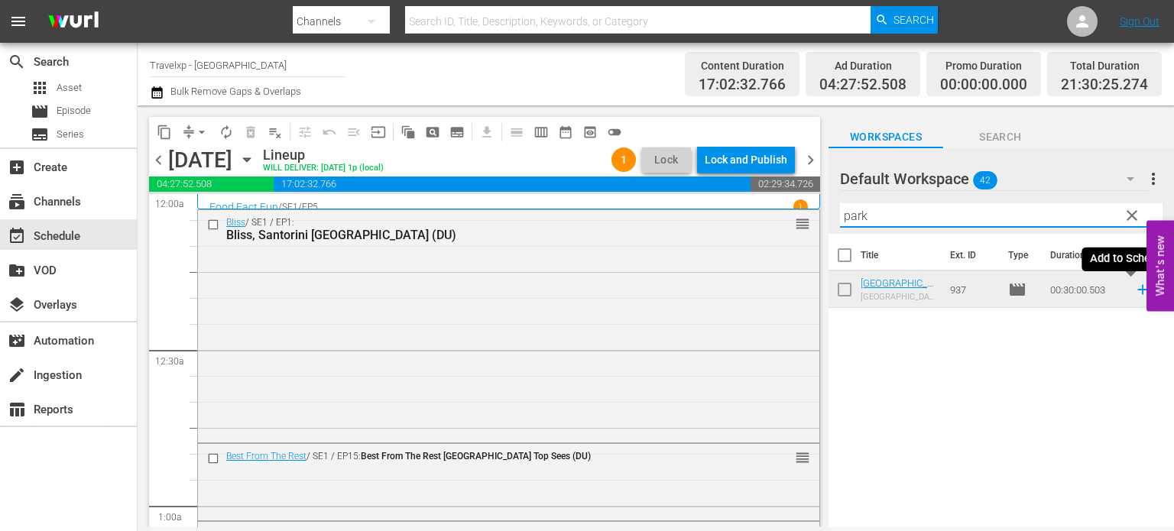
type input "park"
click at [1138, 290] on icon at bounding box center [1143, 290] width 10 height 10
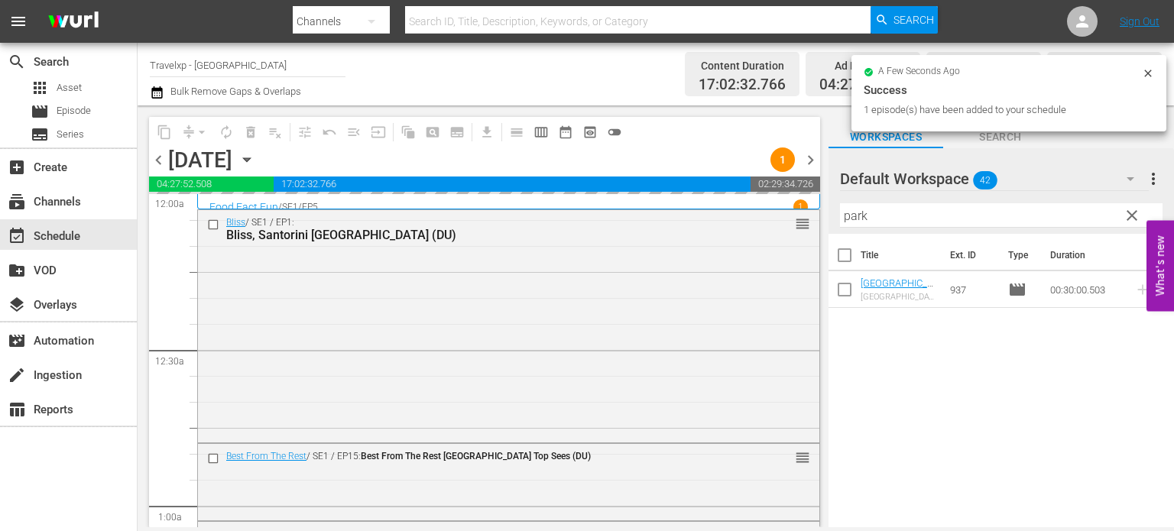
click at [1132, 219] on span "clear" at bounding box center [1132, 215] width 18 height 18
click at [1132, 219] on input "park" at bounding box center [1001, 215] width 323 height 24
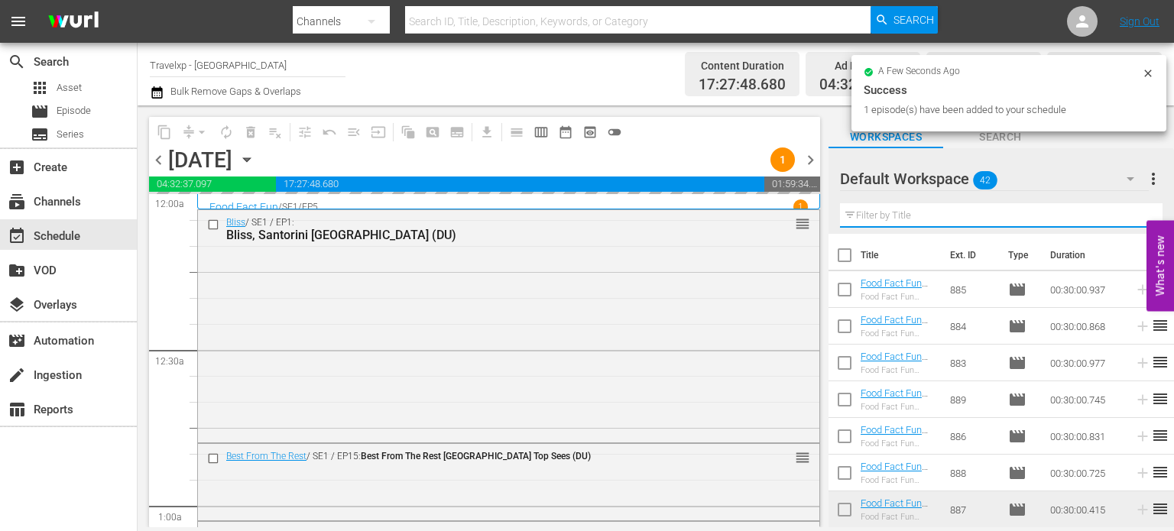
click at [1132, 219] on input "text" at bounding box center [1001, 215] width 323 height 24
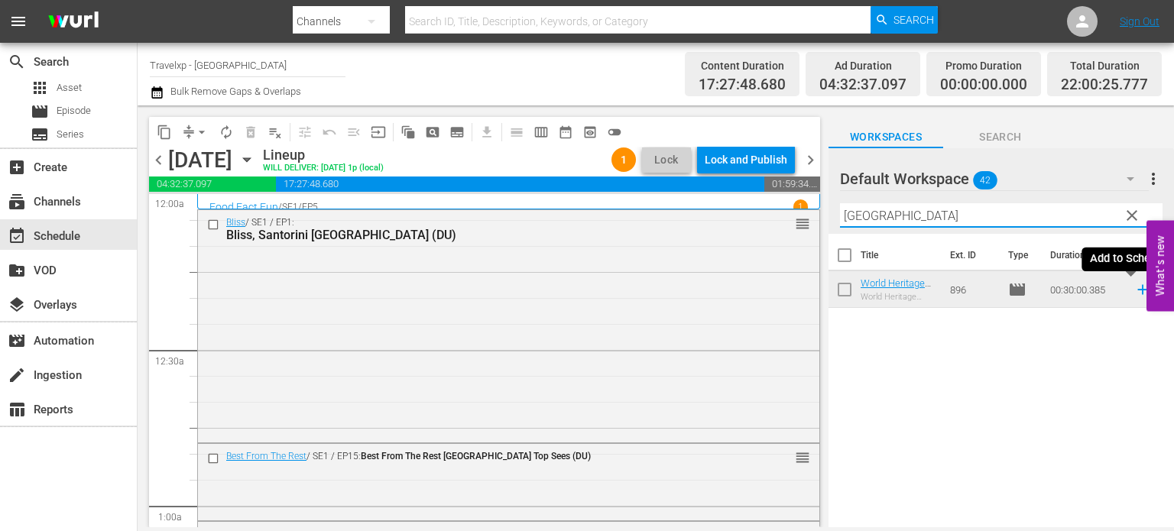
type input "[GEOGRAPHIC_DATA]"
click at [1135, 289] on icon at bounding box center [1143, 289] width 17 height 17
click at [1128, 217] on span "clear" at bounding box center [1132, 215] width 18 height 18
click at [1128, 217] on input "[GEOGRAPHIC_DATA]" at bounding box center [1001, 215] width 323 height 24
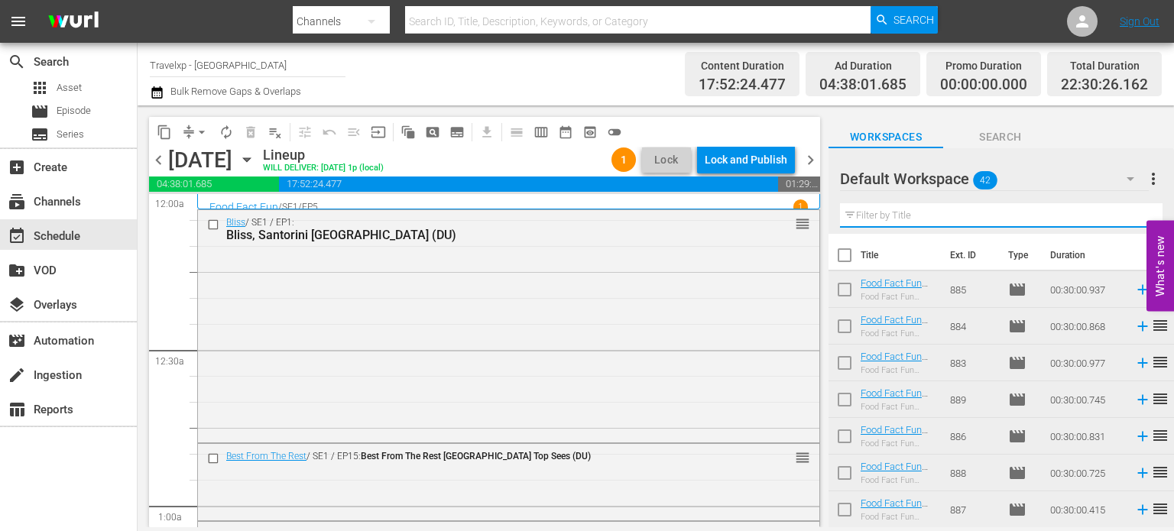
click at [1128, 217] on input "text" at bounding box center [1001, 215] width 323 height 24
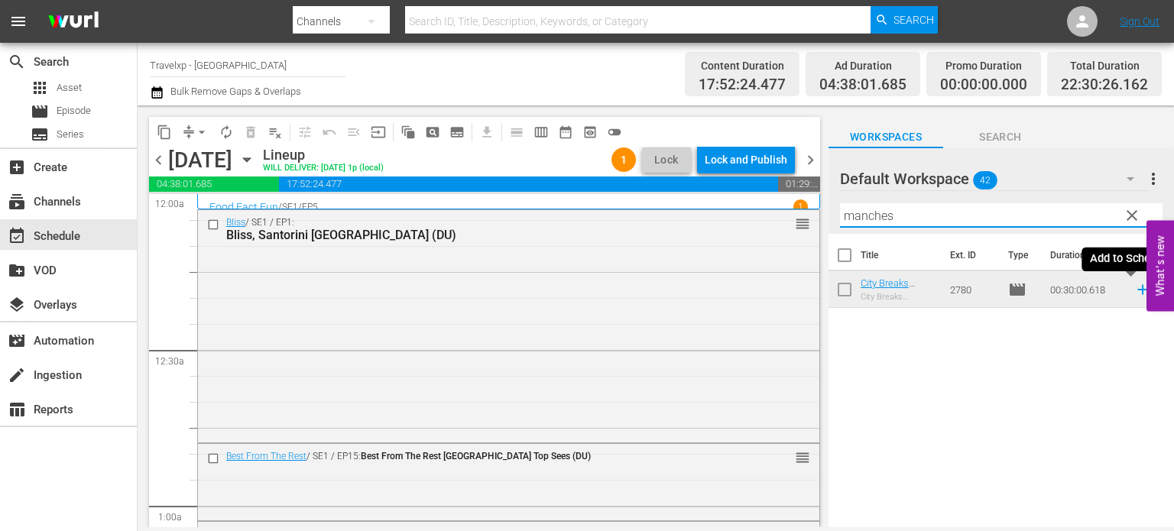
type input "manches"
click at [1138, 290] on icon at bounding box center [1143, 290] width 10 height 10
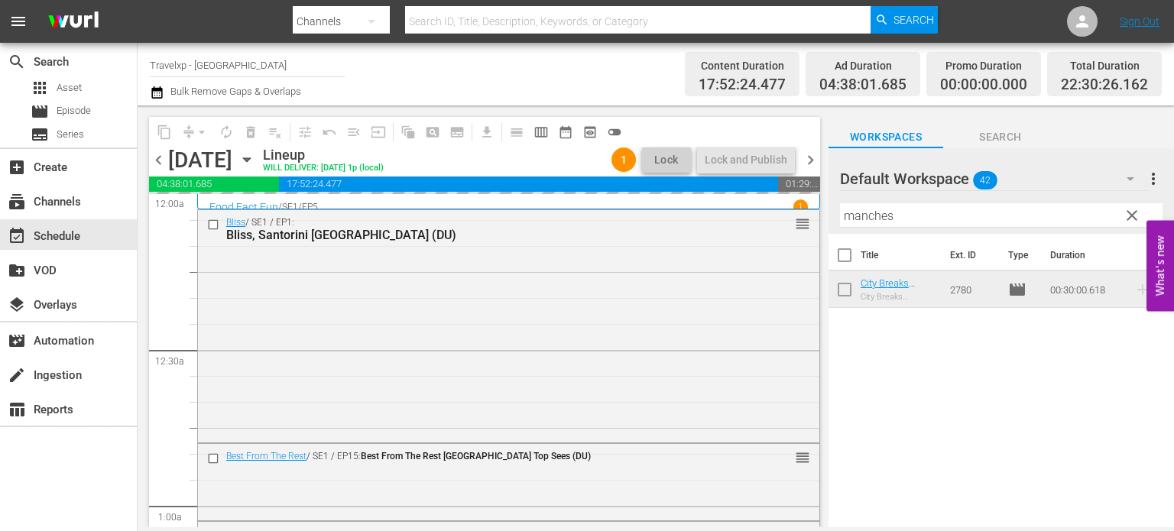
click at [1135, 220] on span "clear" at bounding box center [1132, 215] width 18 height 18
click at [1135, 220] on input "manches" at bounding box center [1001, 215] width 323 height 24
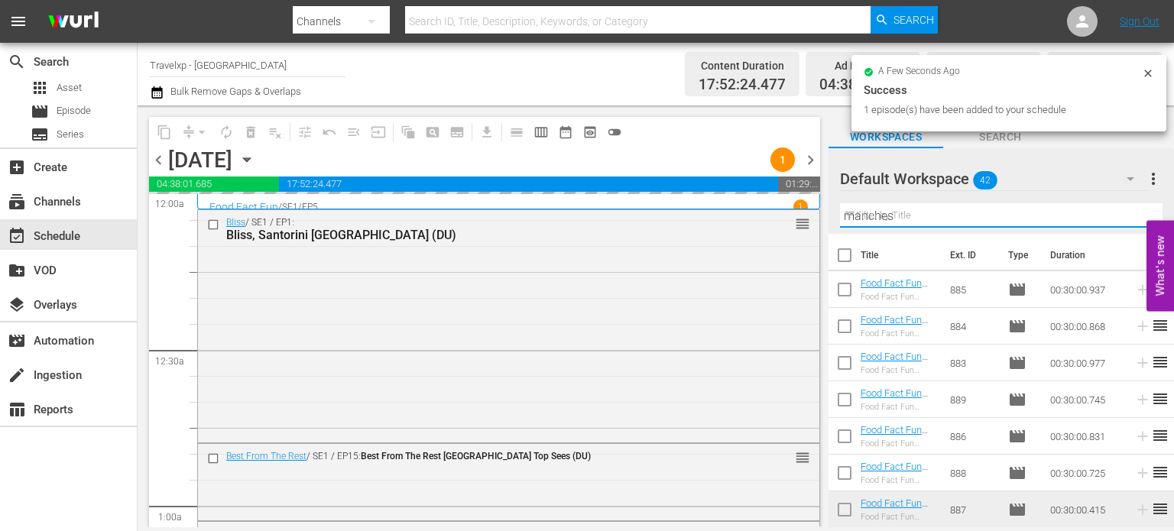
click at [1135, 220] on input "manches" at bounding box center [1001, 215] width 323 height 24
click at [1135, 220] on input "text" at bounding box center [1001, 215] width 323 height 24
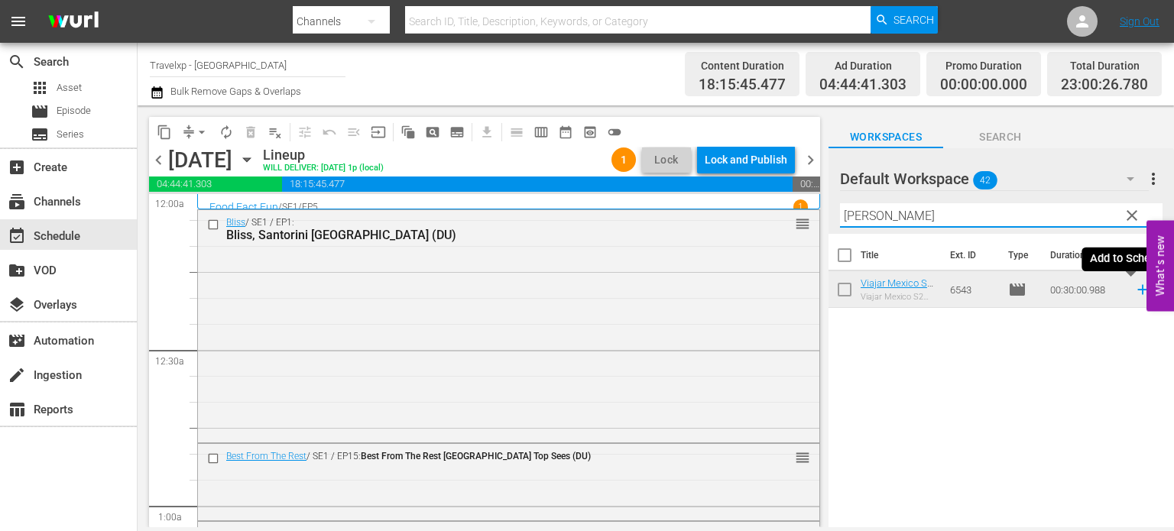
type input "[PERSON_NAME]"
click at [1138, 290] on icon at bounding box center [1143, 290] width 10 height 10
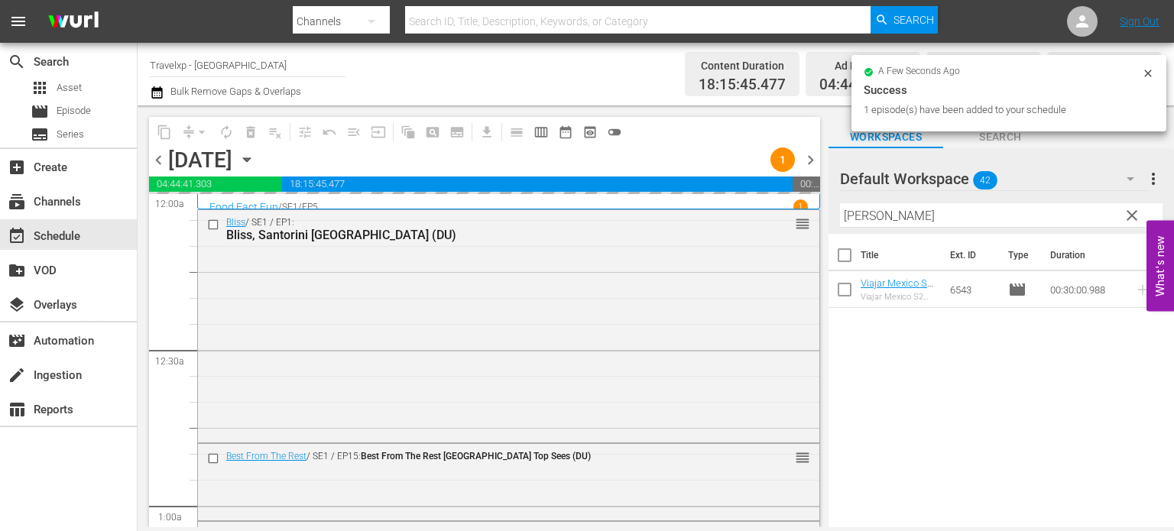
click at [1134, 217] on span "clear" at bounding box center [1132, 215] width 18 height 18
click at [1134, 217] on input "[PERSON_NAME]" at bounding box center [1001, 215] width 323 height 24
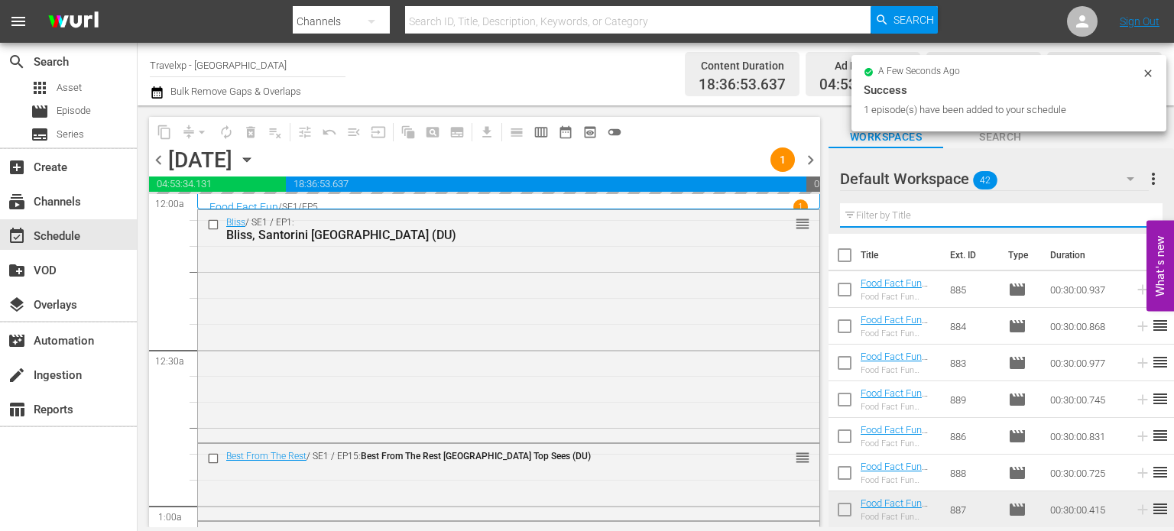
click at [1134, 217] on input "text" at bounding box center [1001, 215] width 323 height 24
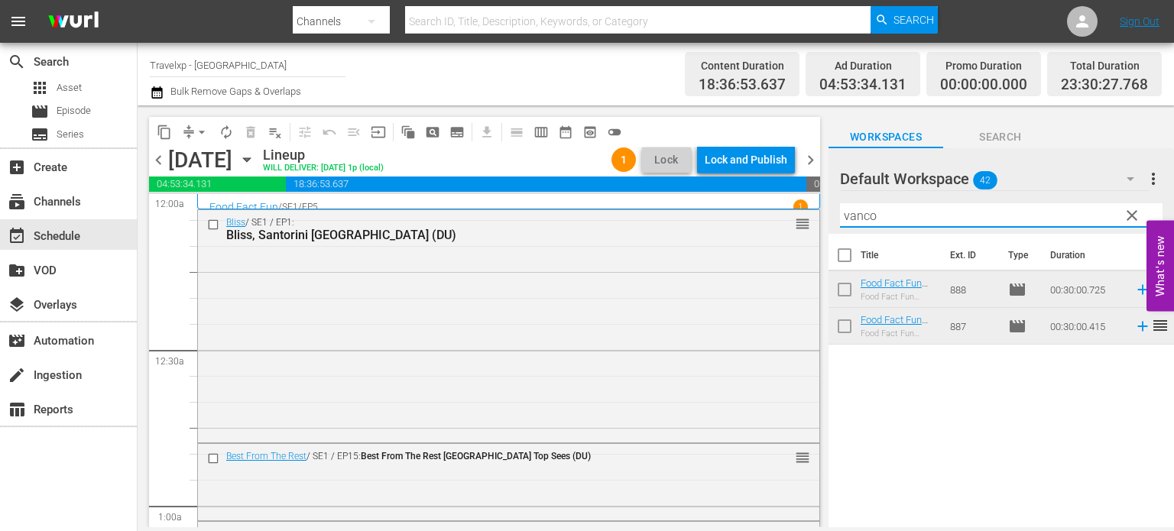
type input "vanco"
click at [1138, 290] on icon at bounding box center [1143, 290] width 10 height 10
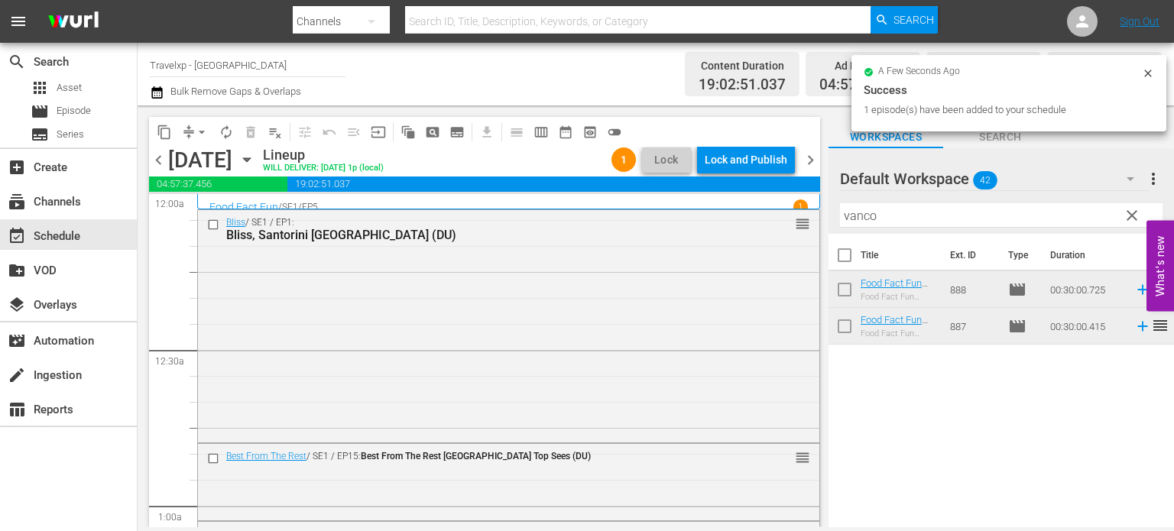
scroll to position [7153, 0]
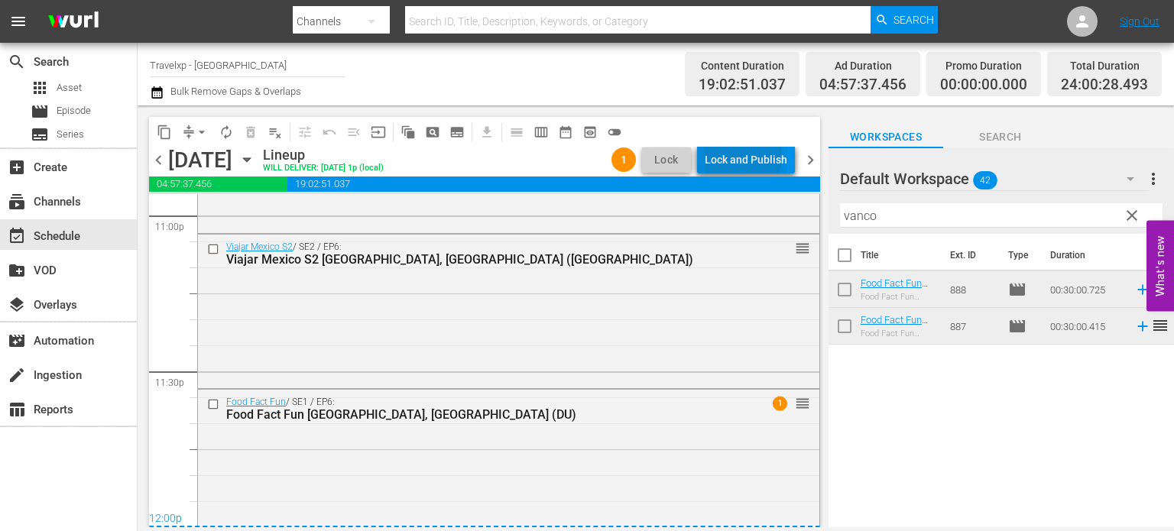
click at [739, 156] on div "Lock and Publish" at bounding box center [746, 160] width 83 height 28
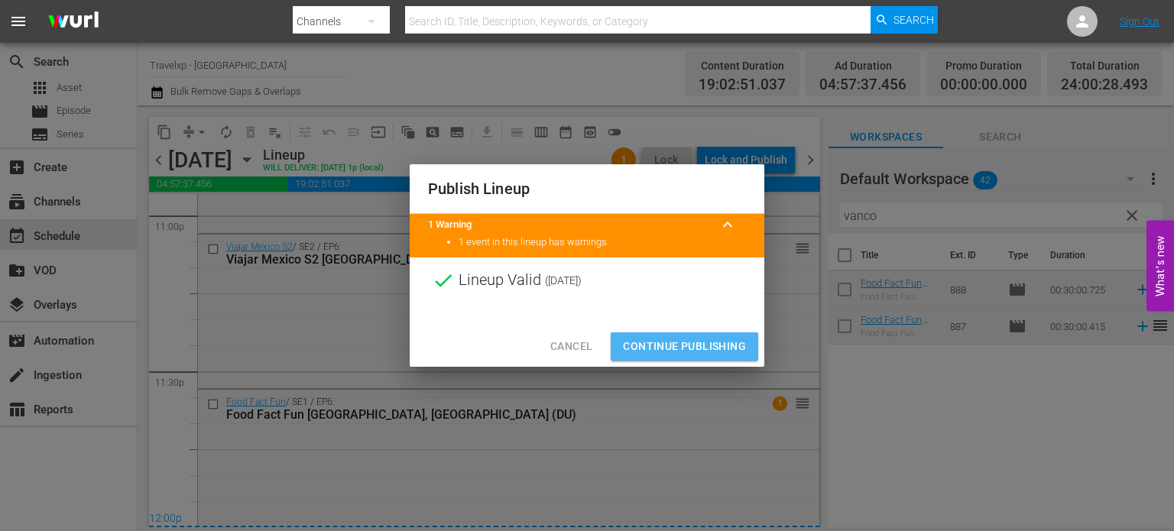
click at [689, 342] on span "Continue Publishing" at bounding box center [684, 346] width 123 height 19
